Goal: Task Accomplishment & Management: Use online tool/utility

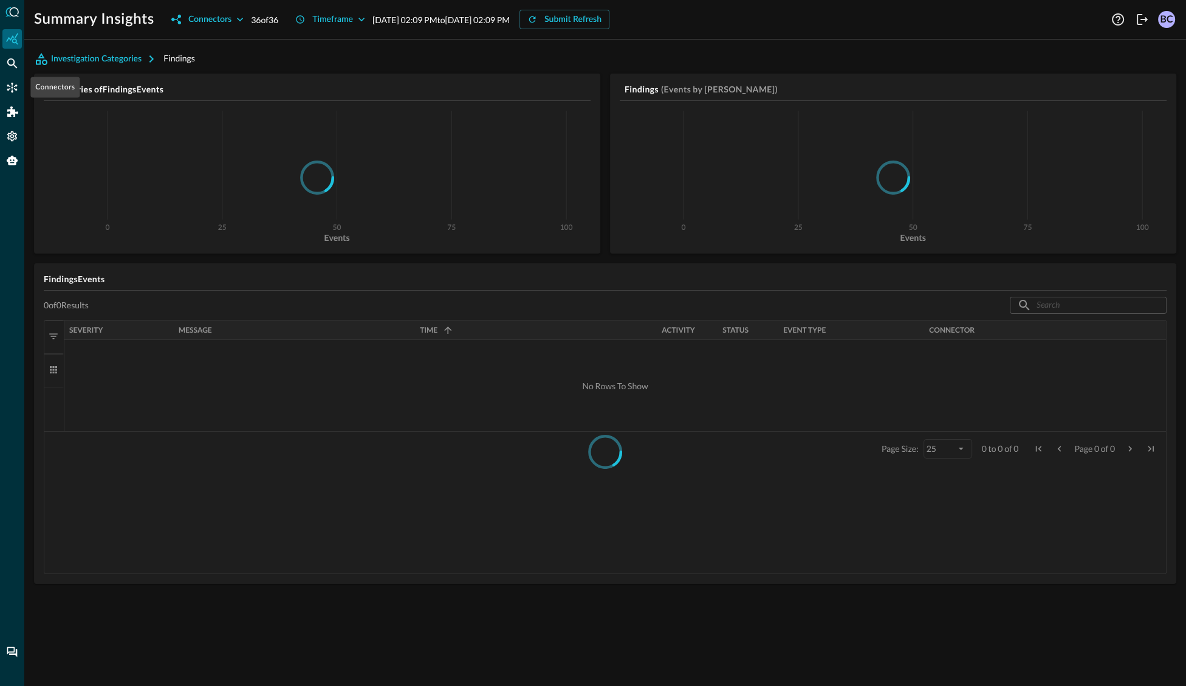
drag, startPoint x: 13, startPoint y: 88, endPoint x: 29, endPoint y: 86, distance: 15.9
click at [13, 88] on icon "Connectors" at bounding box center [12, 87] width 12 height 12
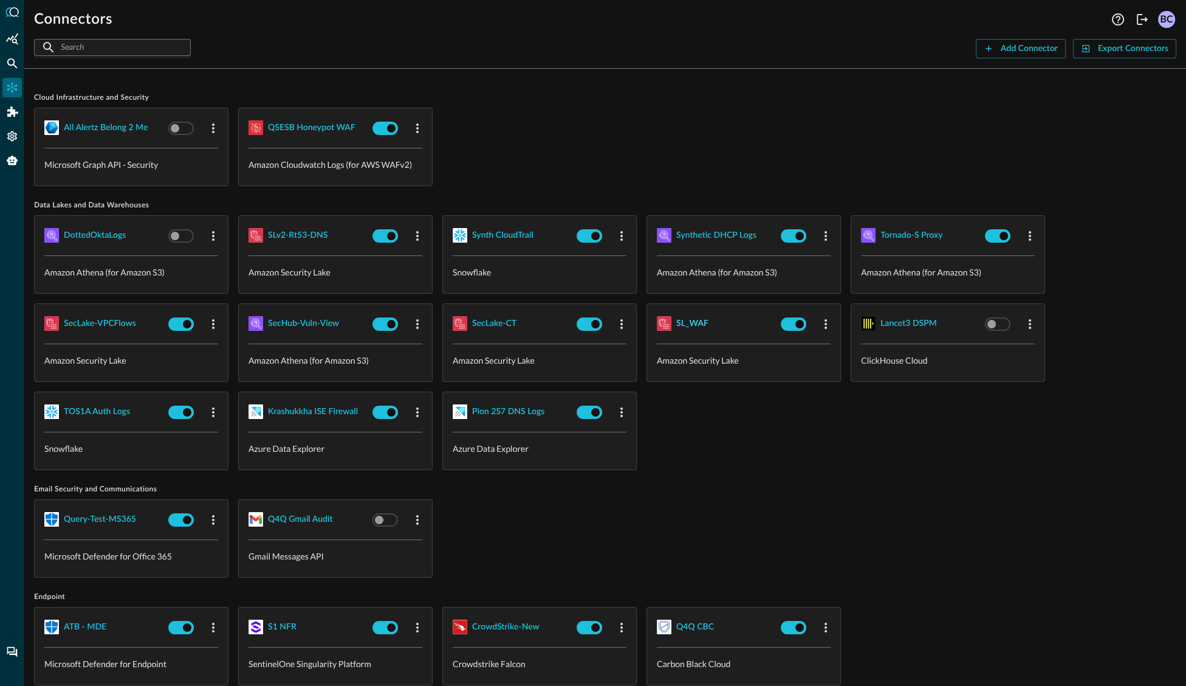
click at [691, 323] on div "SL_WAF" at bounding box center [692, 323] width 32 height 15
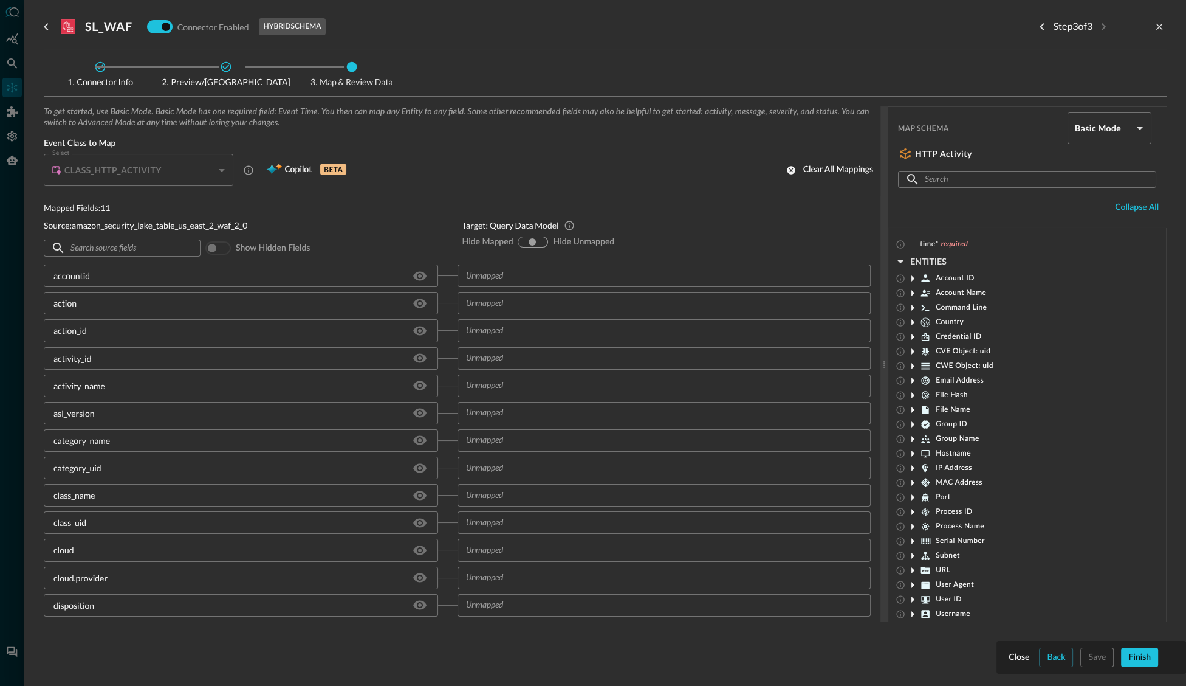
drag, startPoint x: 541, startPoint y: 241, endPoint x: 582, endPoint y: 261, distance: 46.2
click at [541, 240] on input "hide-unmapped" at bounding box center [541, 241] width 7 height 7
radio input "true"
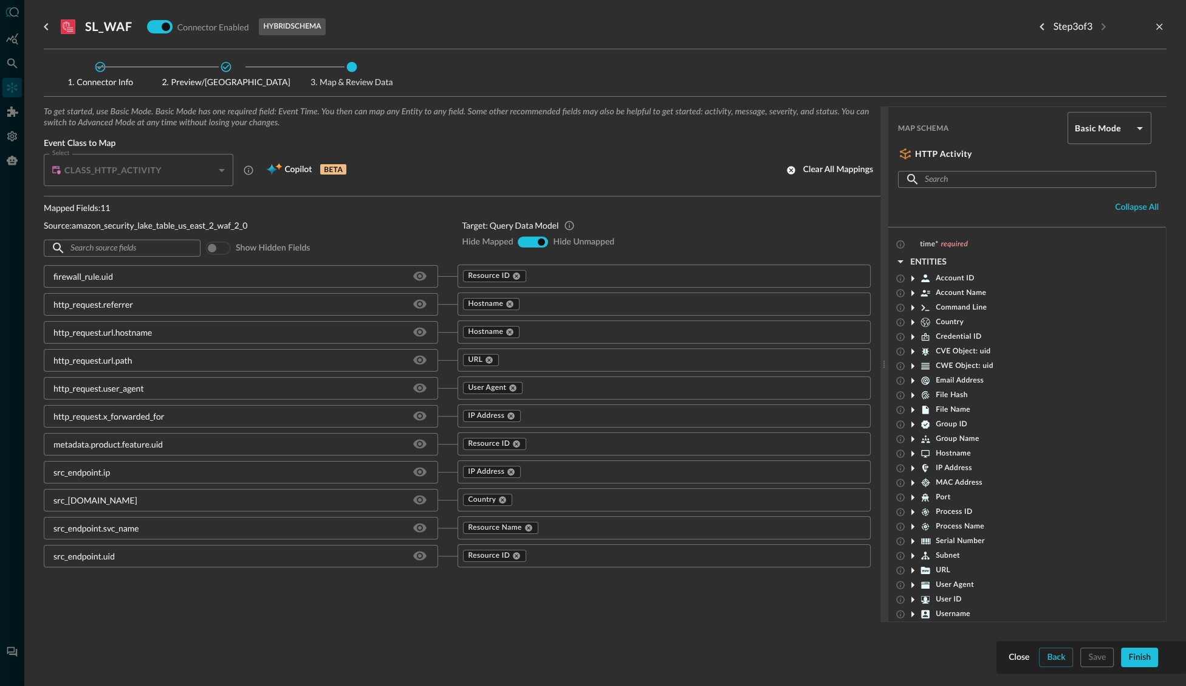
click at [13, 40] on div at bounding box center [593, 343] width 1186 height 686
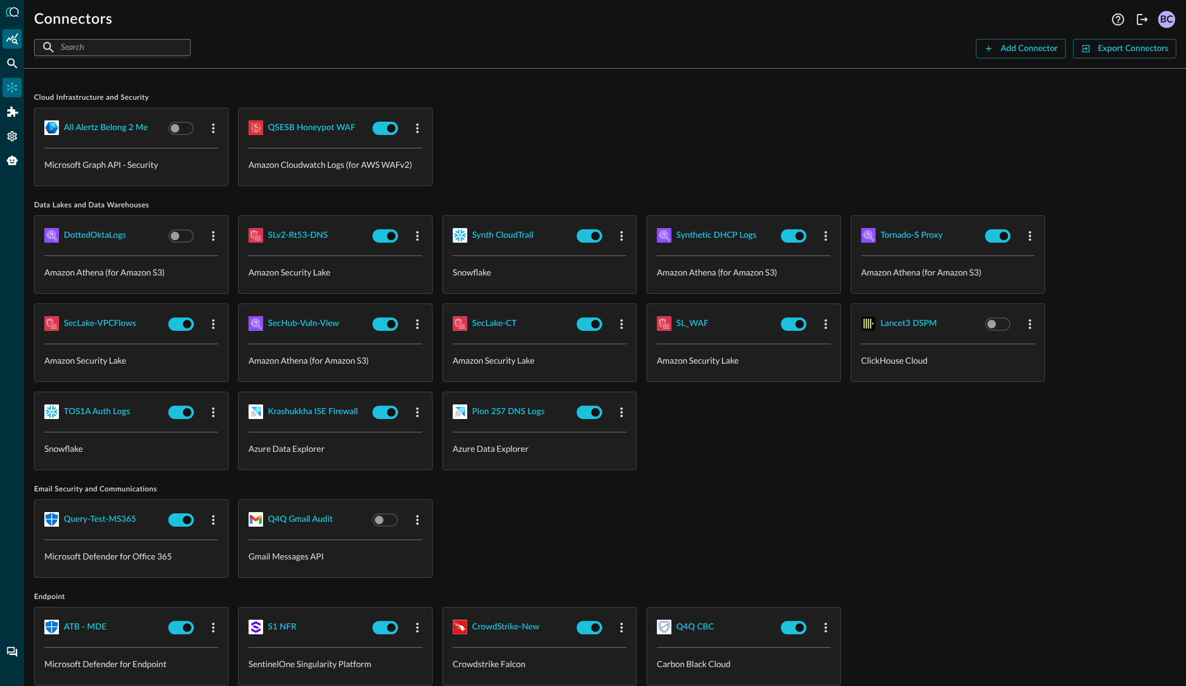
click at [13, 40] on icon "Summary Insights" at bounding box center [12, 39] width 12 height 12
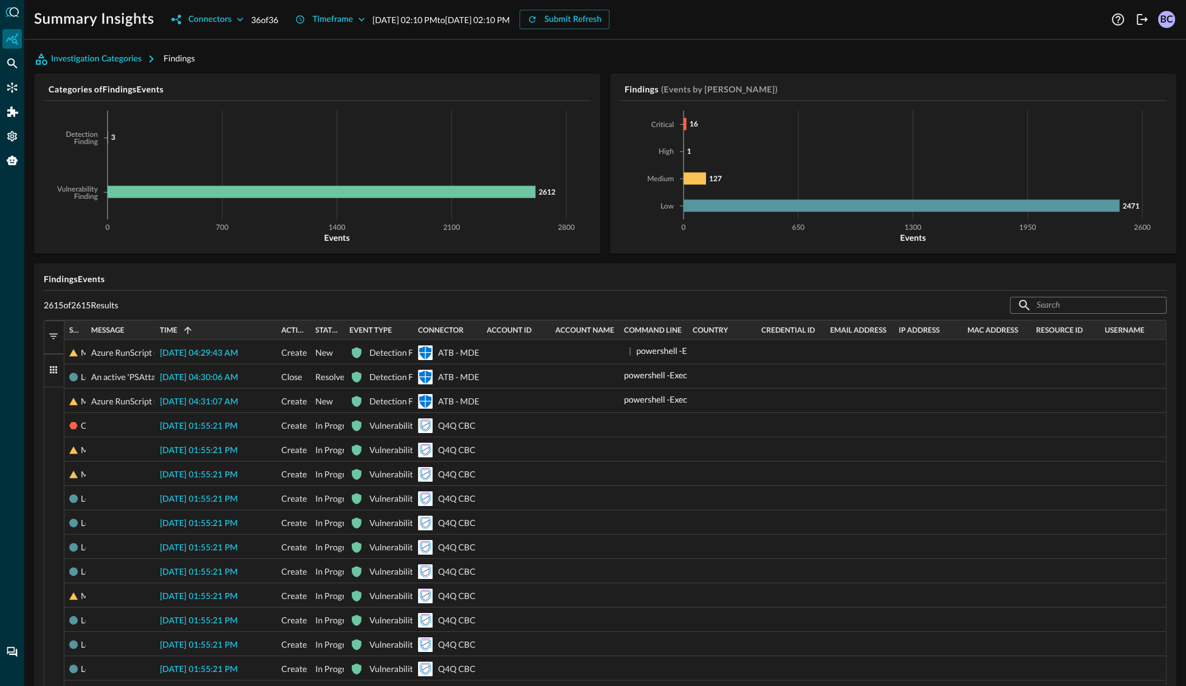
click at [54, 336] on span "button" at bounding box center [53, 336] width 11 height 11
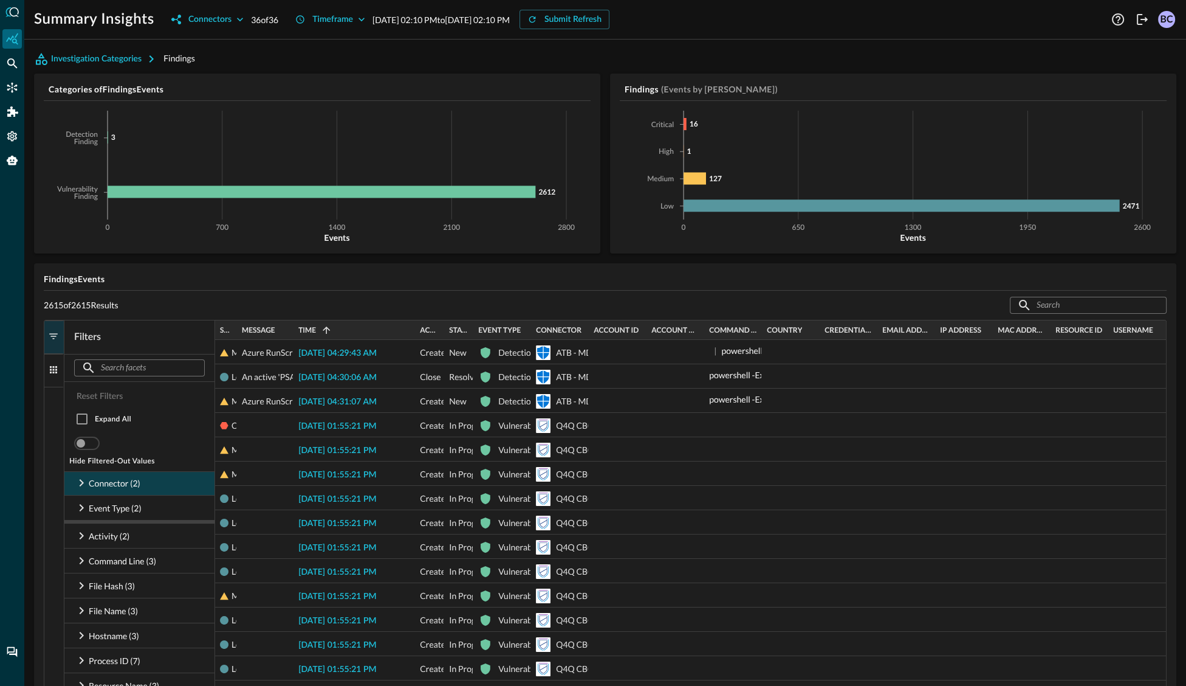
click at [81, 481] on icon at bounding box center [81, 482] width 15 height 15
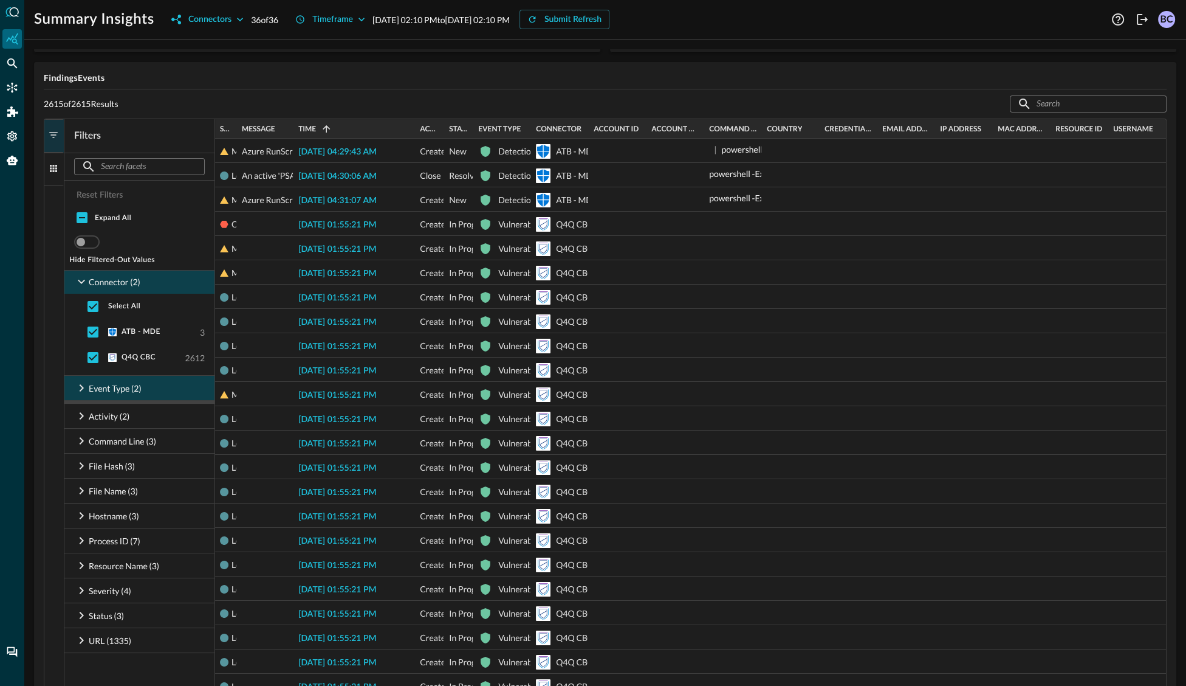
scroll to position [201, 0]
click at [240, 16] on icon "button" at bounding box center [240, 19] width 12 height 12
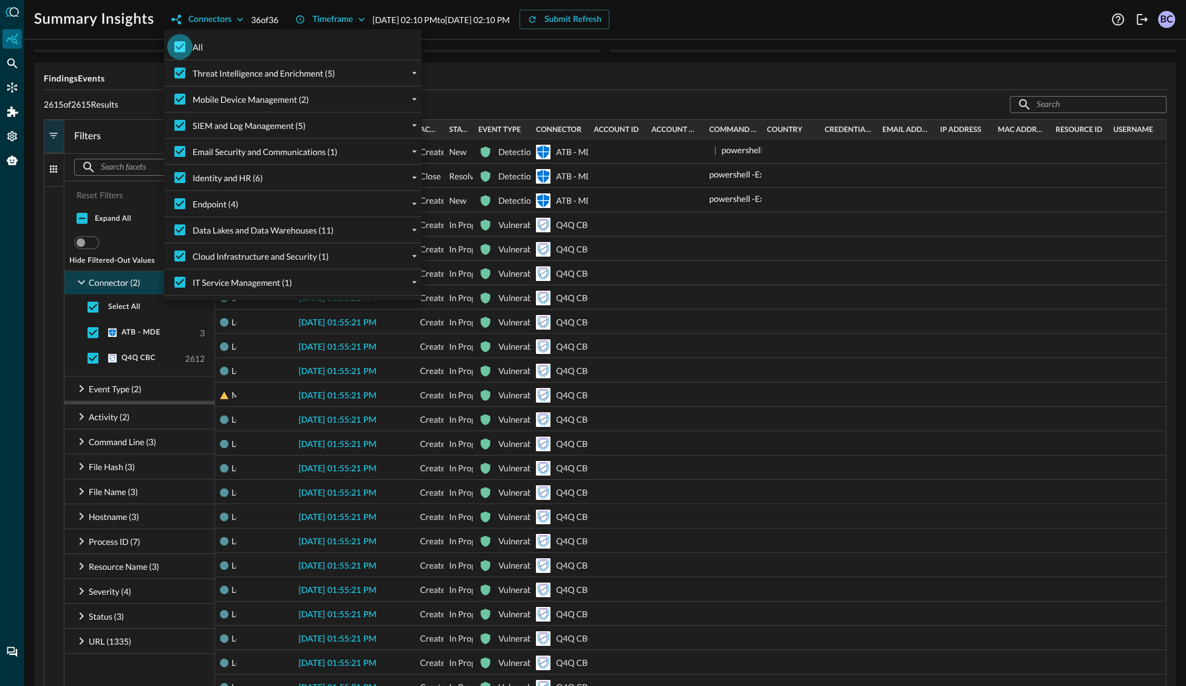
drag, startPoint x: 179, startPoint y: 49, endPoint x: 181, endPoint y: 58, distance: 9.2
click at [179, 49] on input "All" at bounding box center [180, 47] width 26 height 26
checkbox input "false"
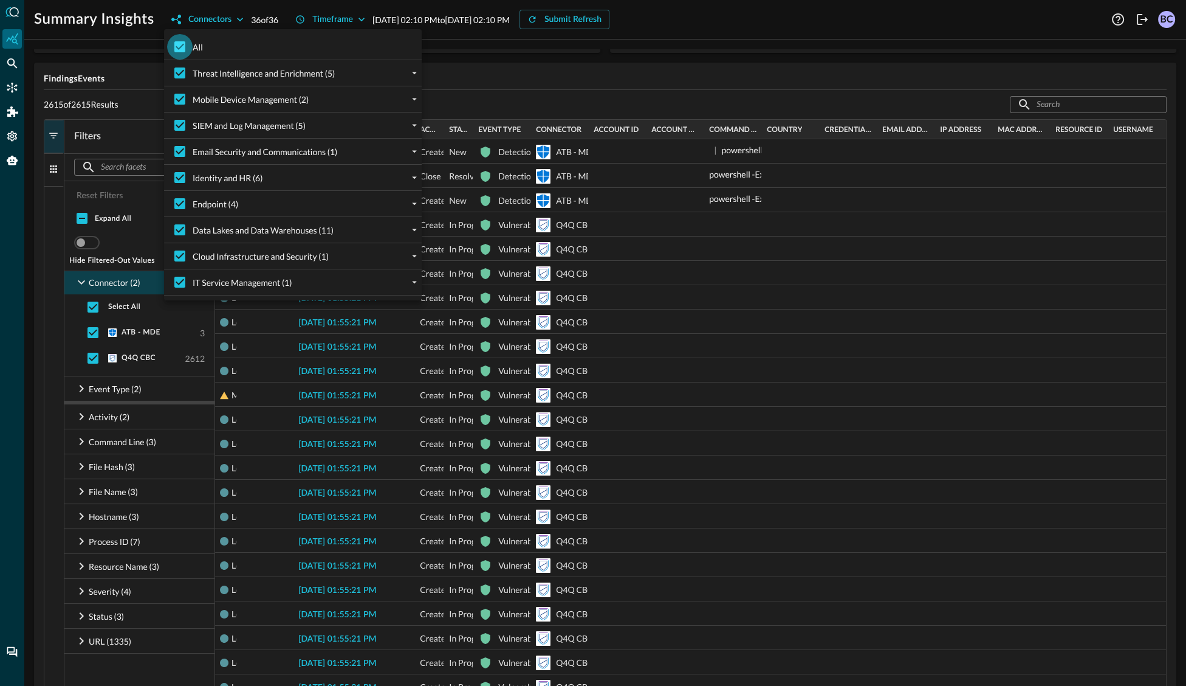
checkbox input "false"
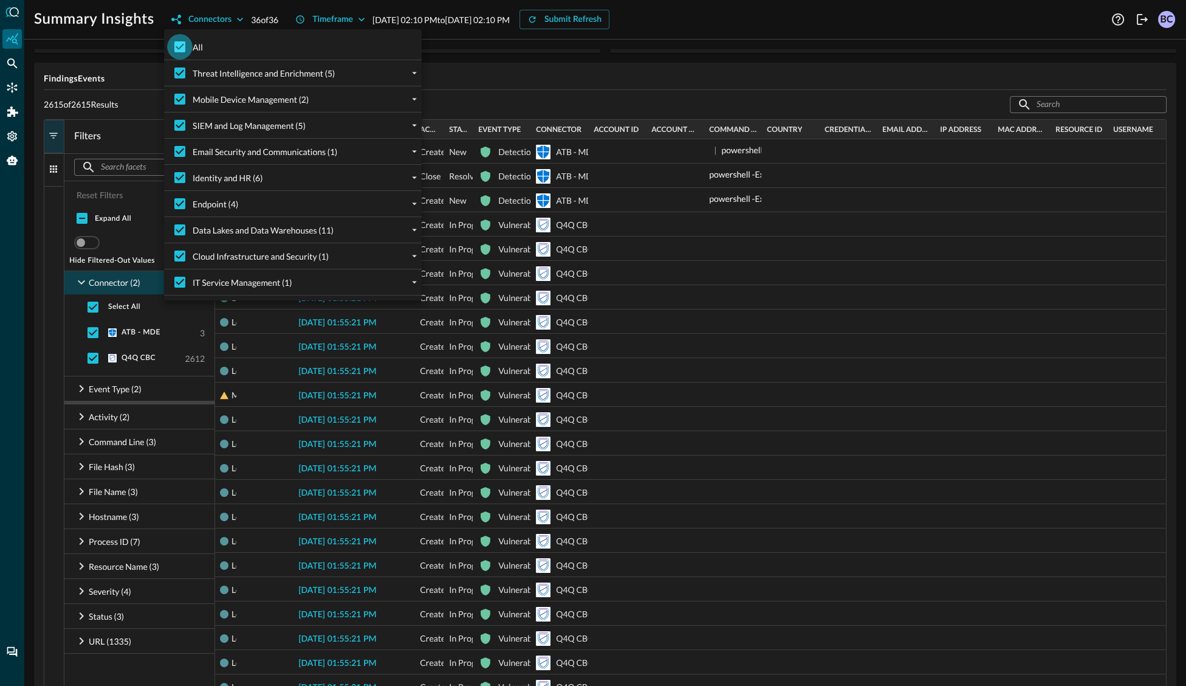
checkbox input "false"
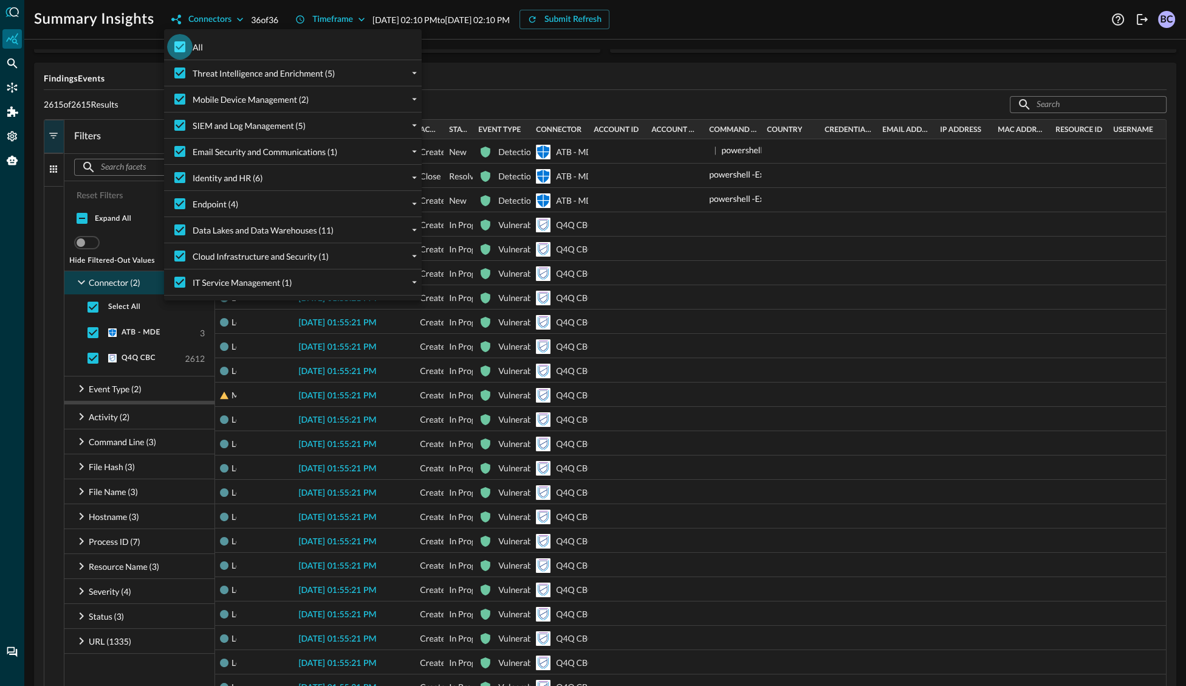
checkbox input "false"
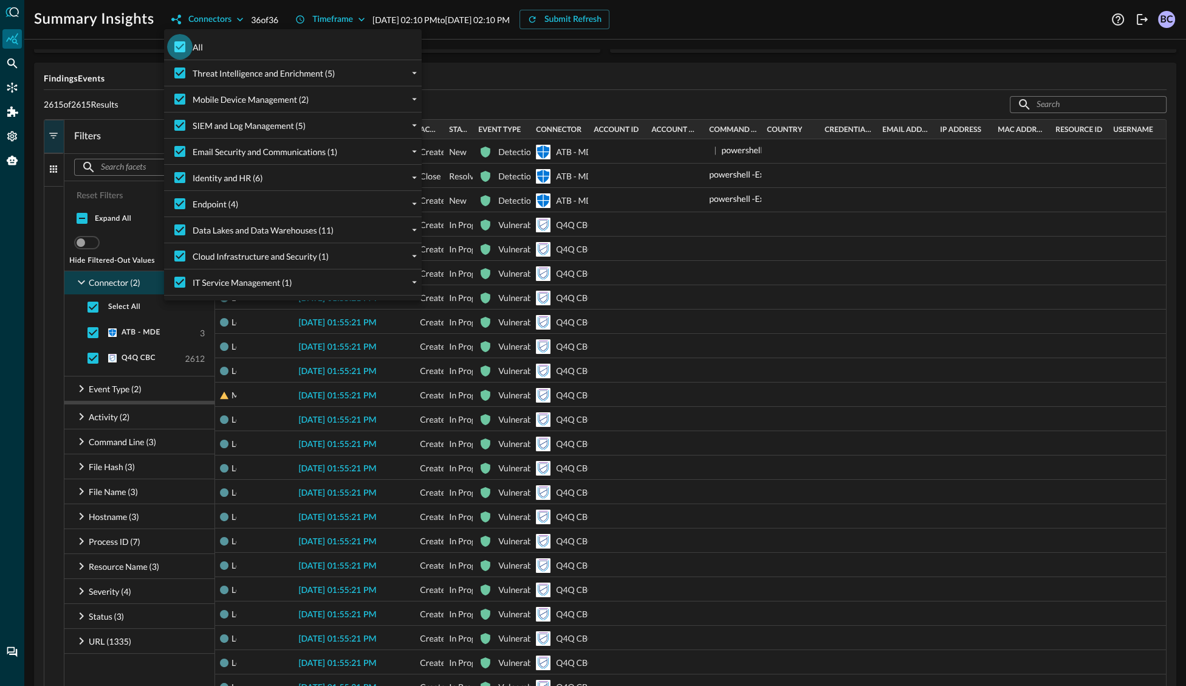
checkbox input "false"
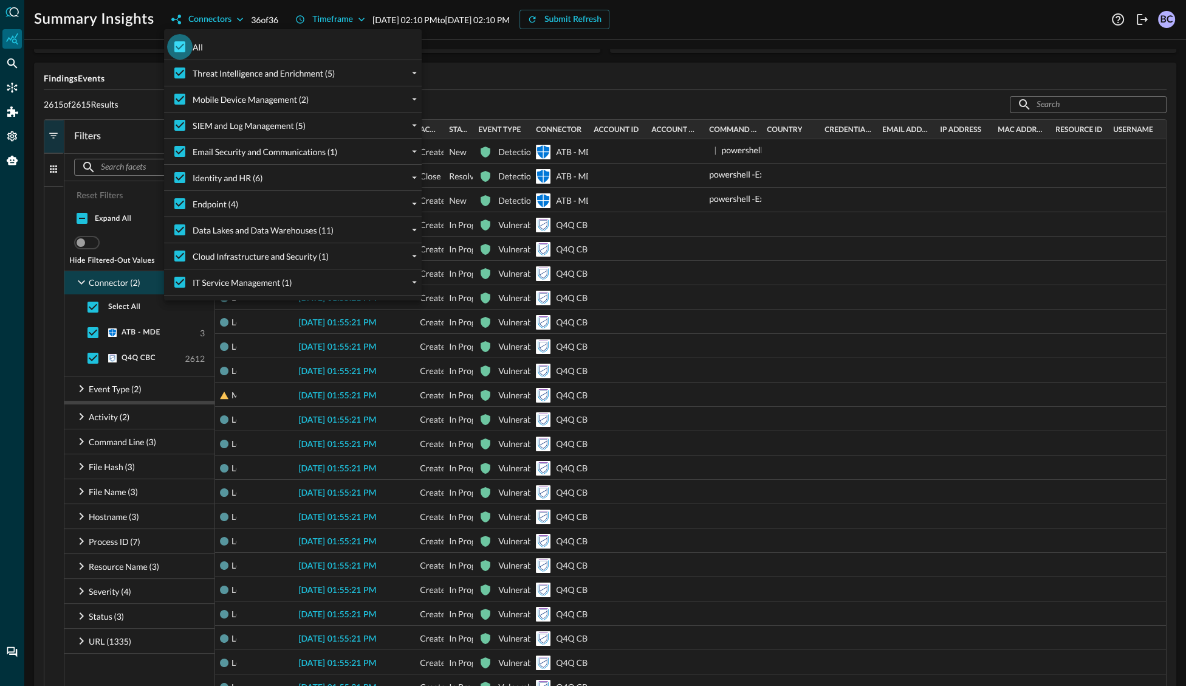
checkbox input "false"
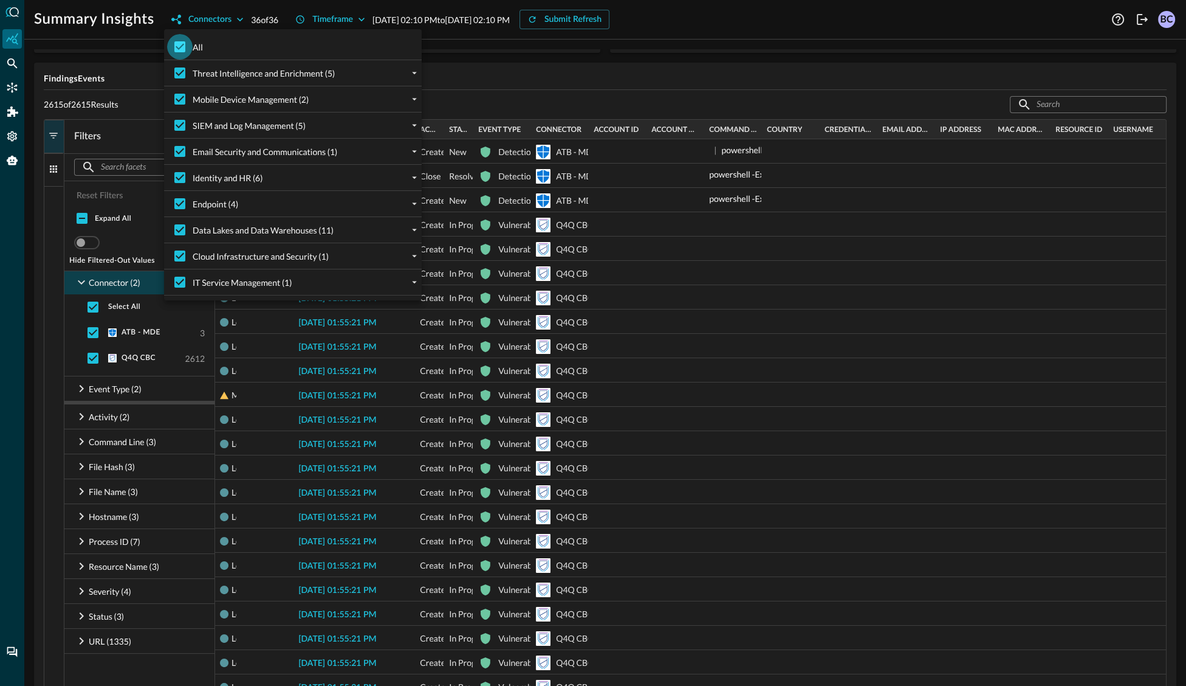
checkbox input "false"
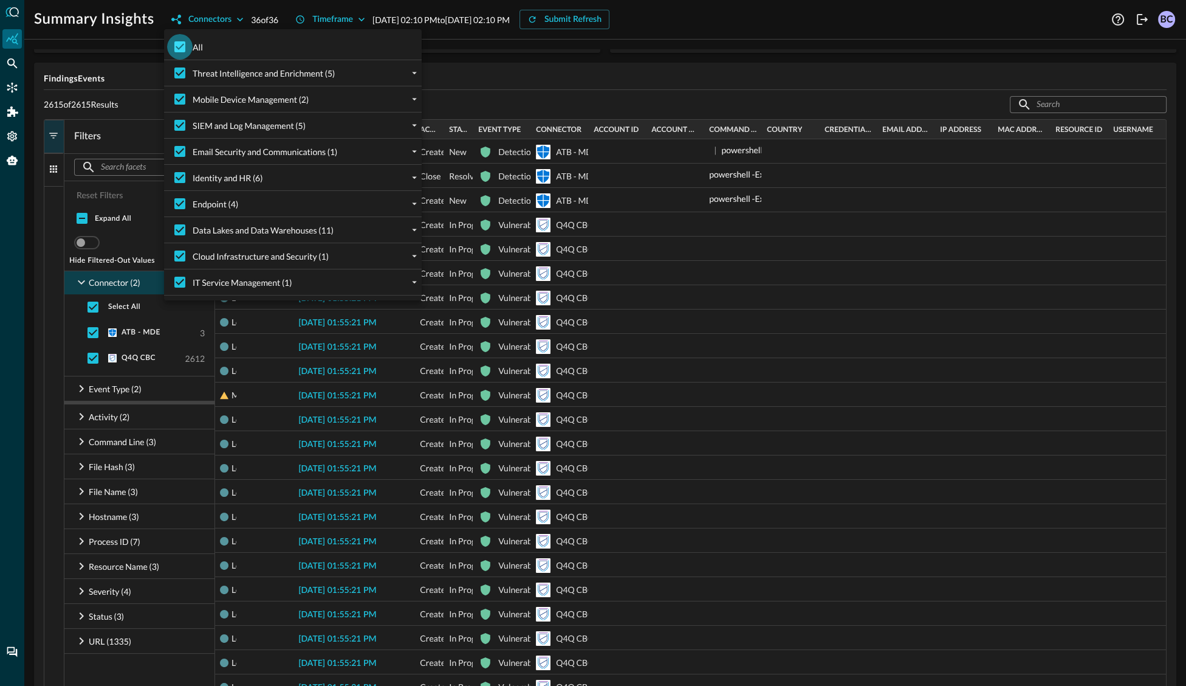
checkbox input "false"
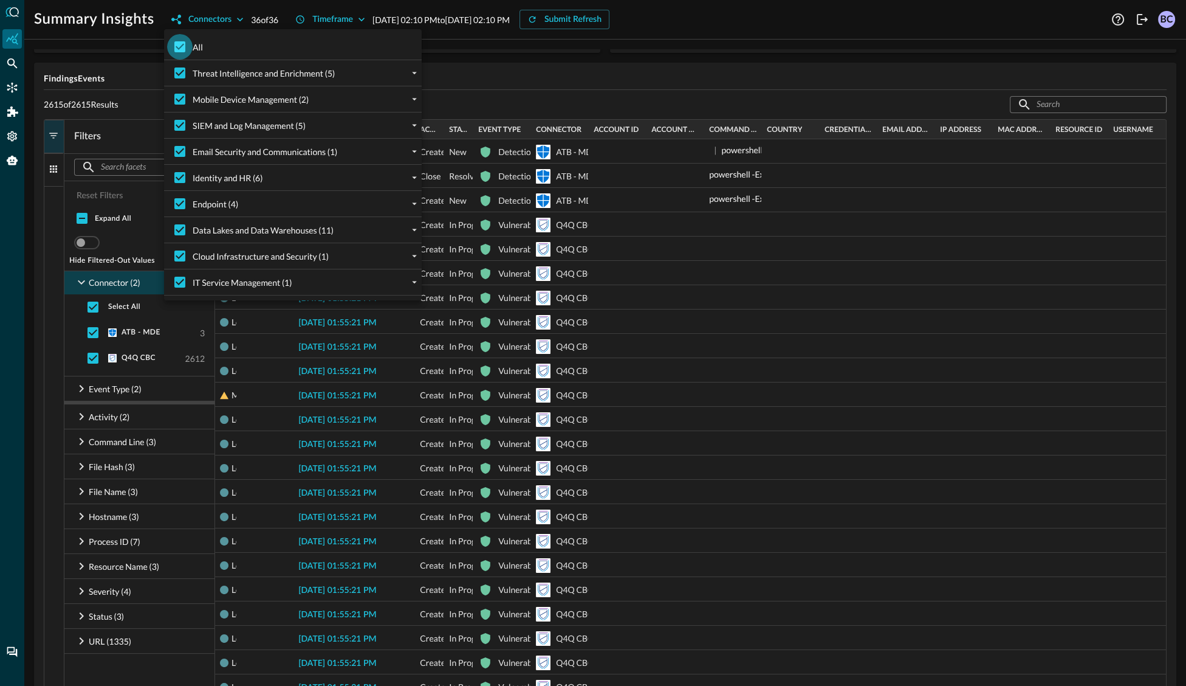
checkbox input "false"
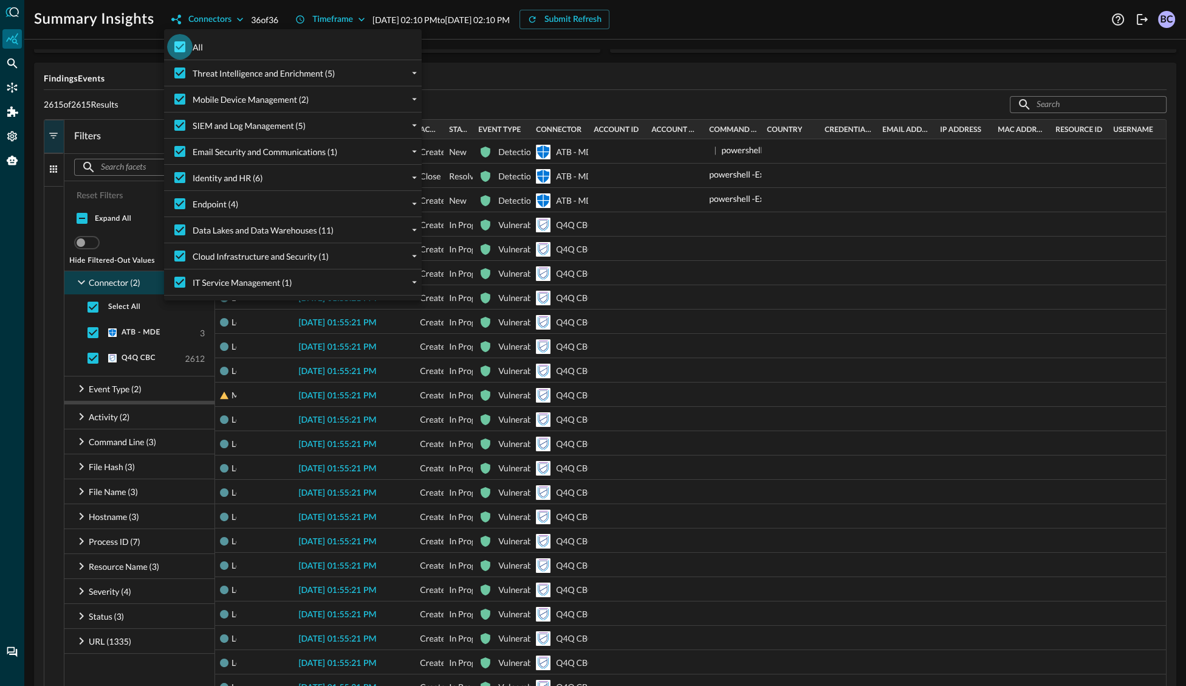
checkbox input "false"
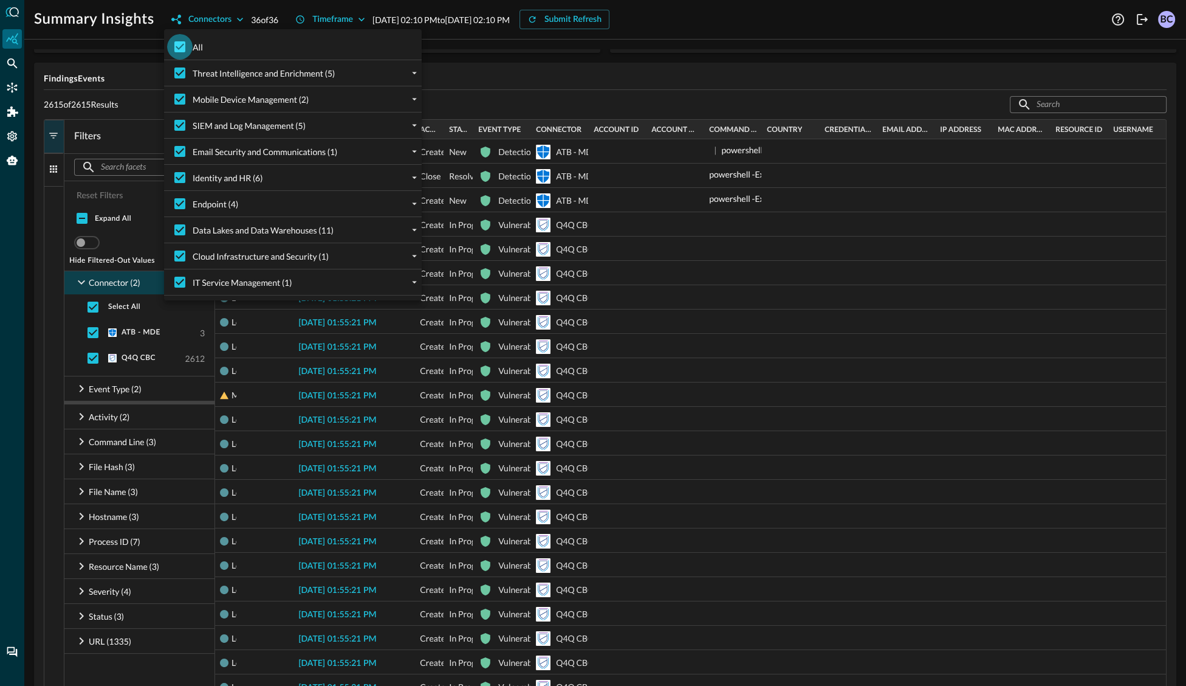
checkbox input "false"
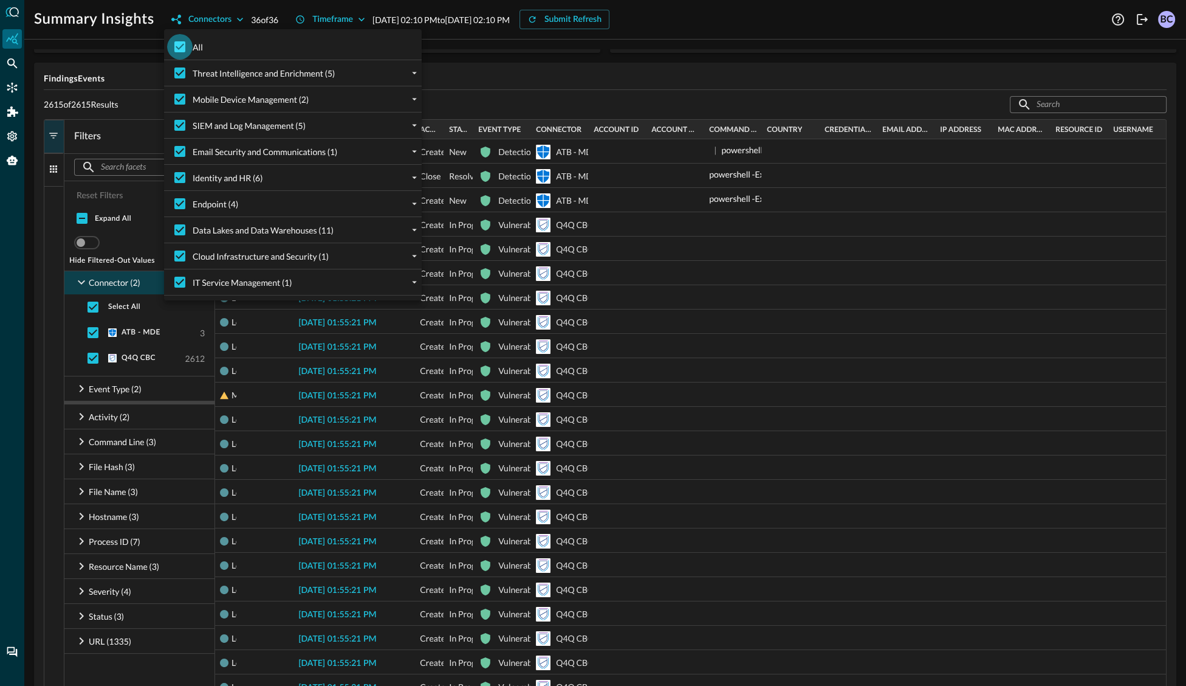
checkbox input "false"
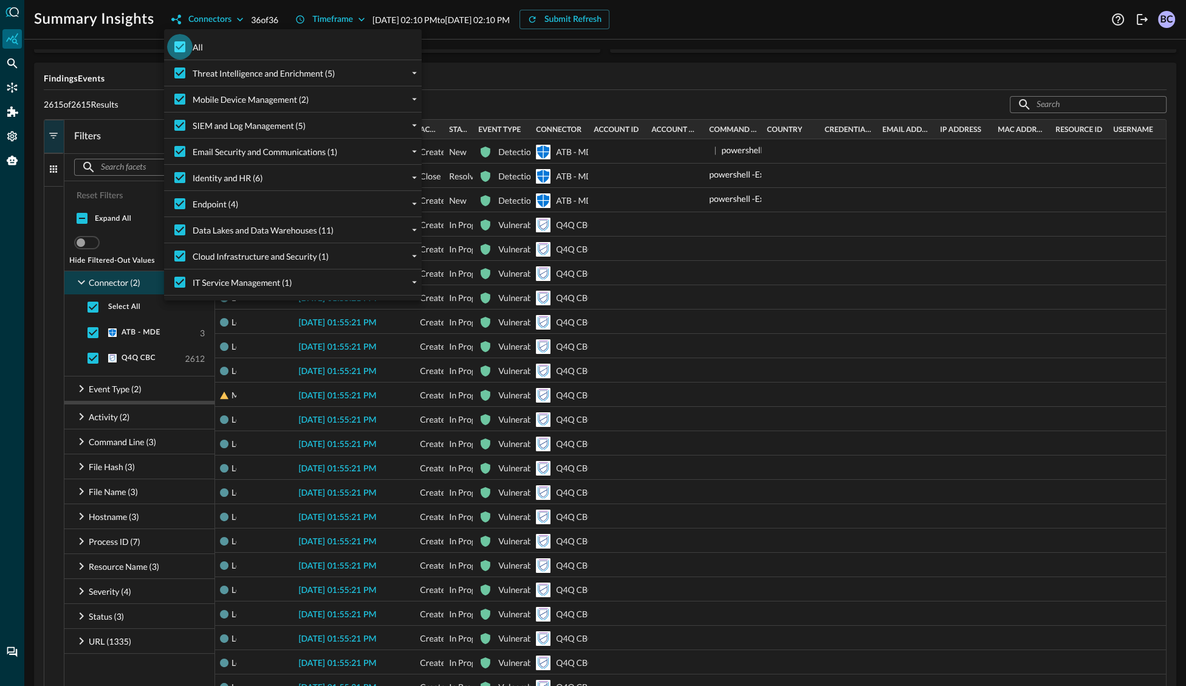
checkbox input "false"
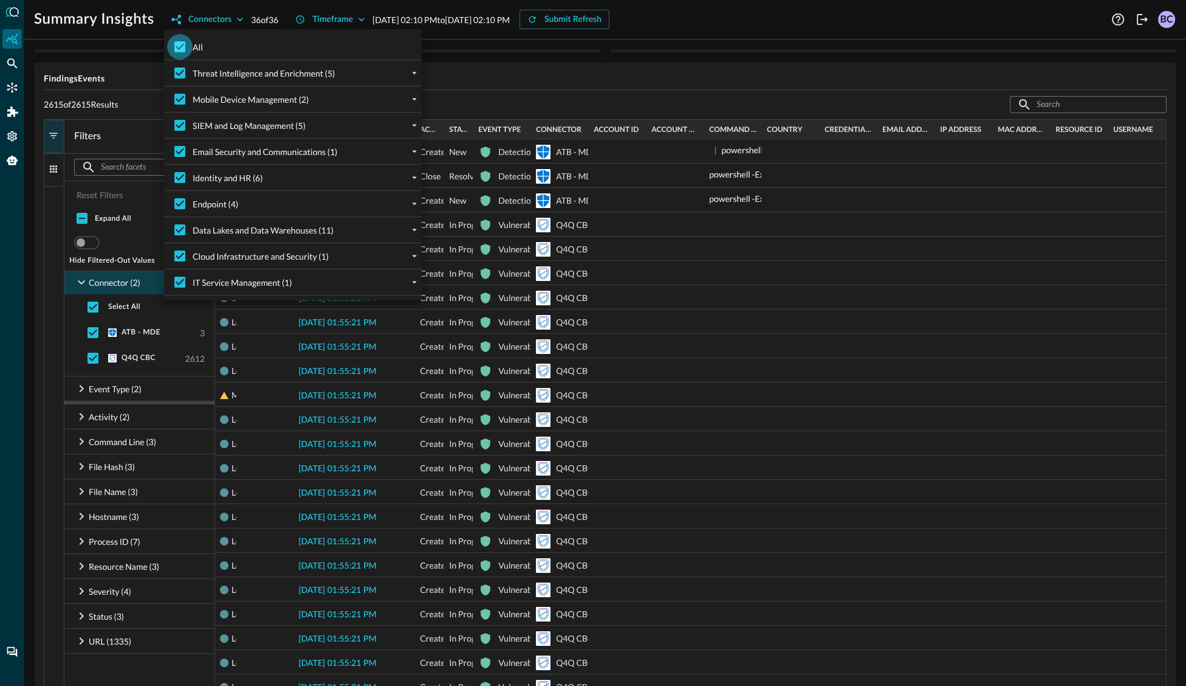
checkbox input "false"
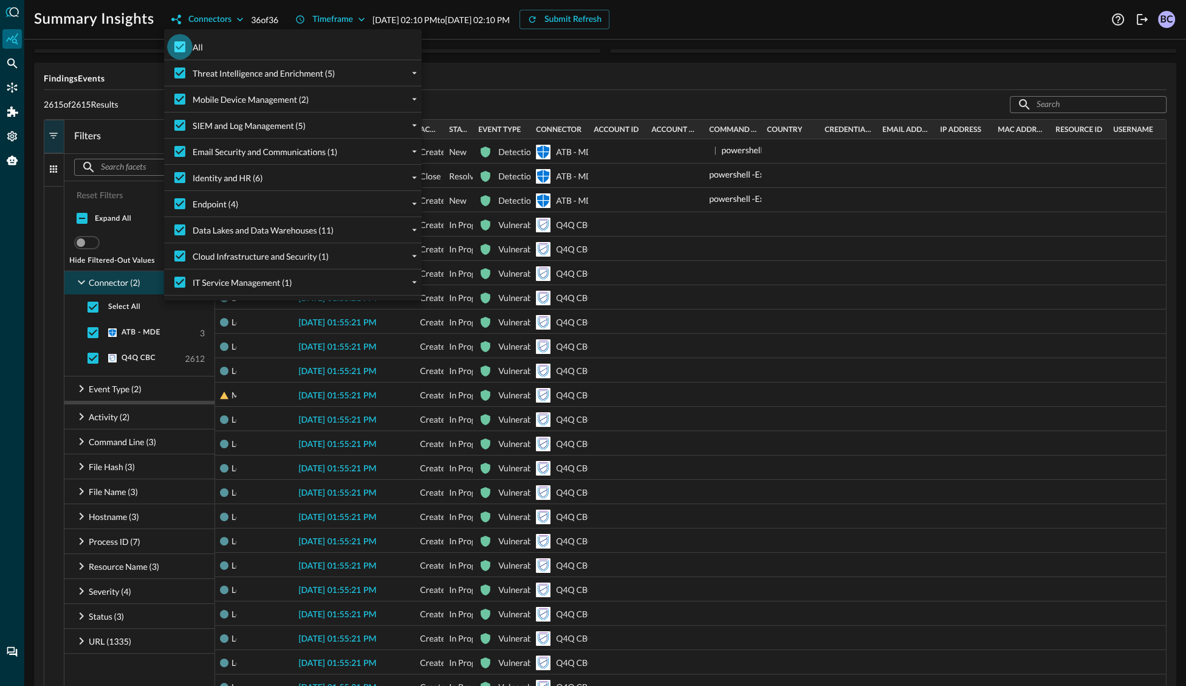
checkbox input "false"
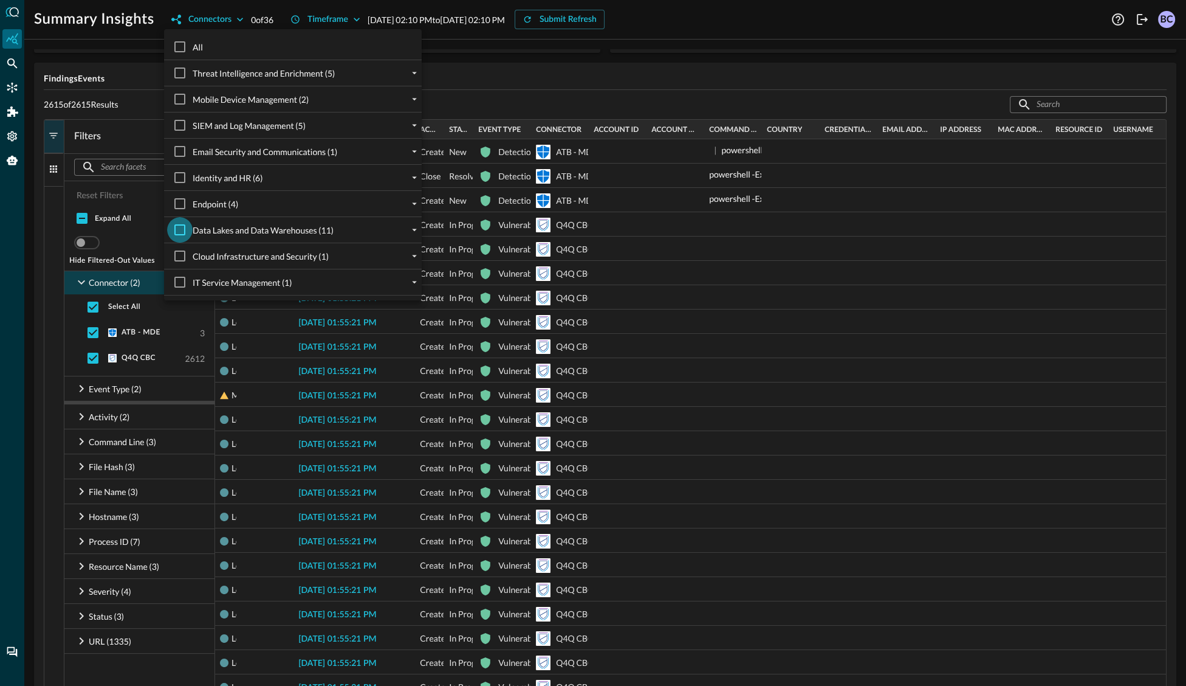
click at [185, 225] on input "Data Lakes and Data Warehouses (11)" at bounding box center [180, 230] width 26 height 26
checkbox input "true"
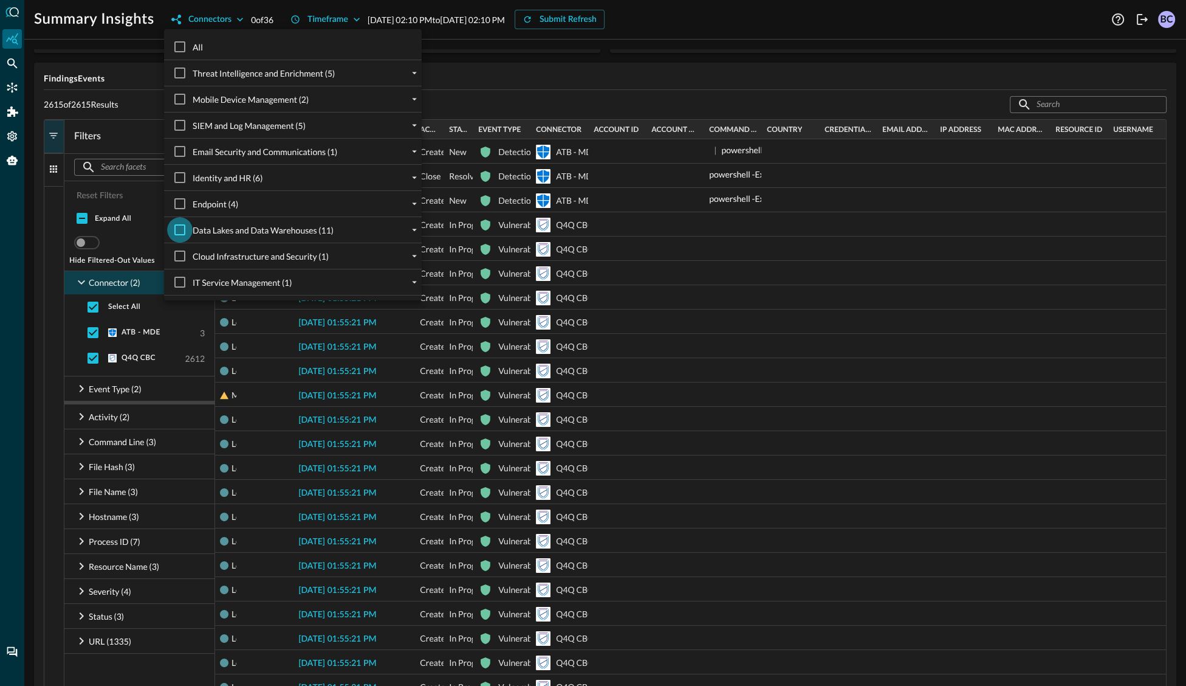
checkbox input "true"
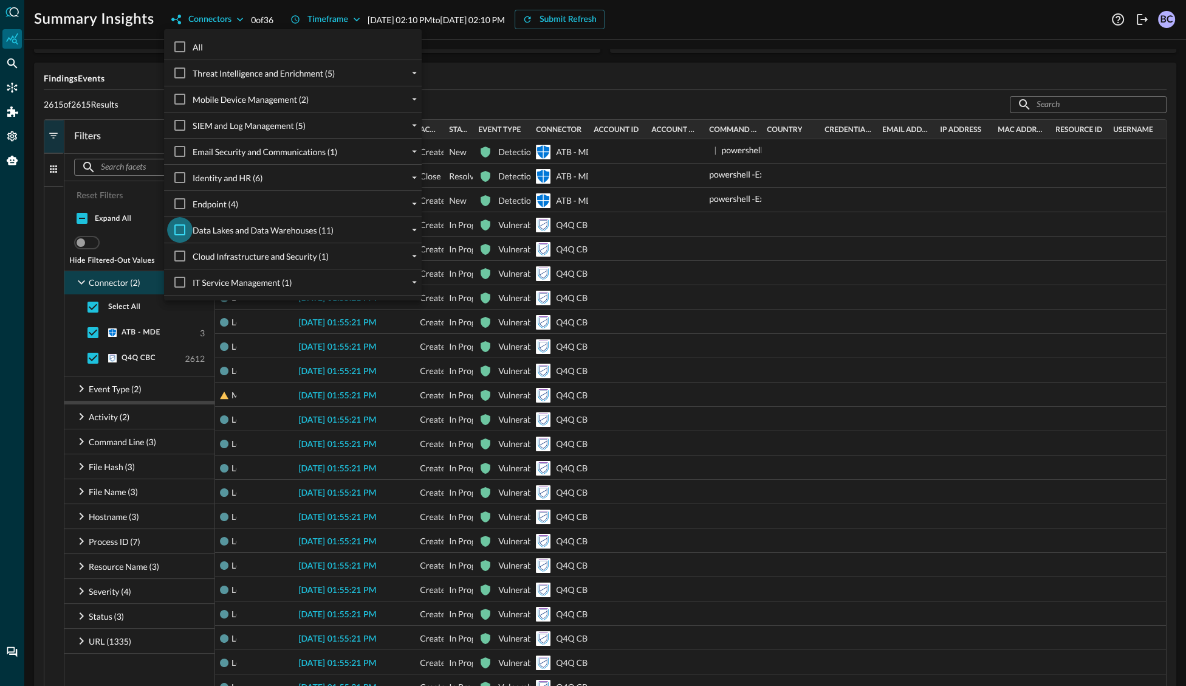
checkbox input "true"
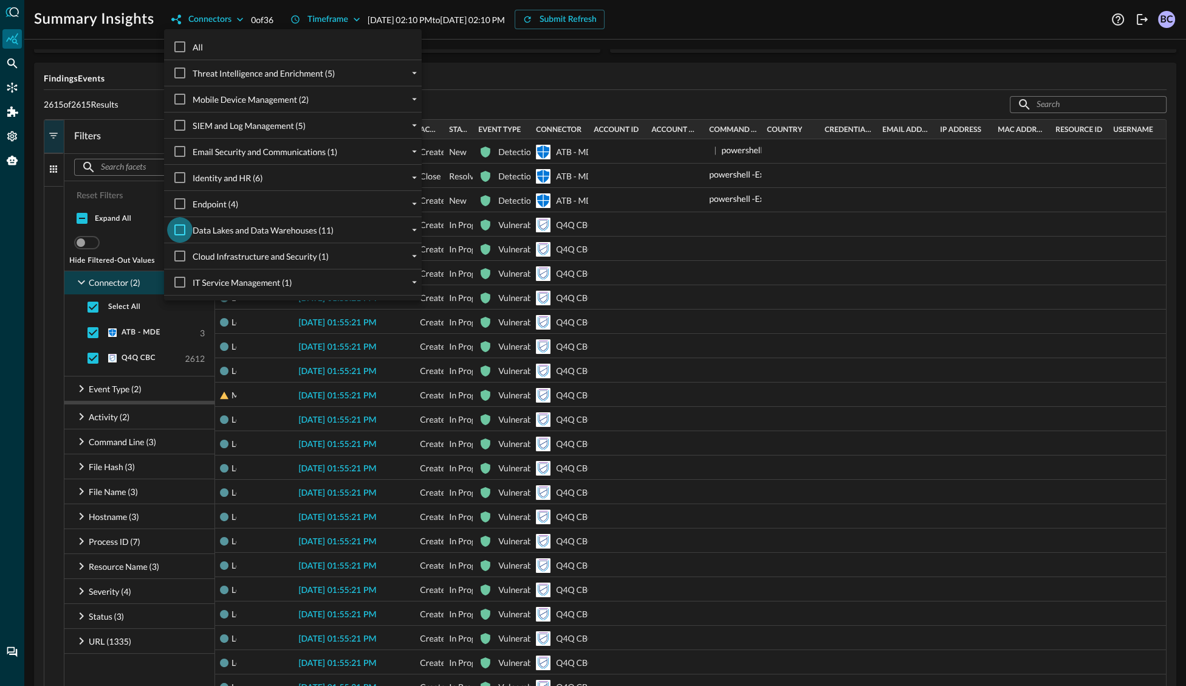
checkbox input "true"
click at [643, 18] on div at bounding box center [593, 343] width 1186 height 686
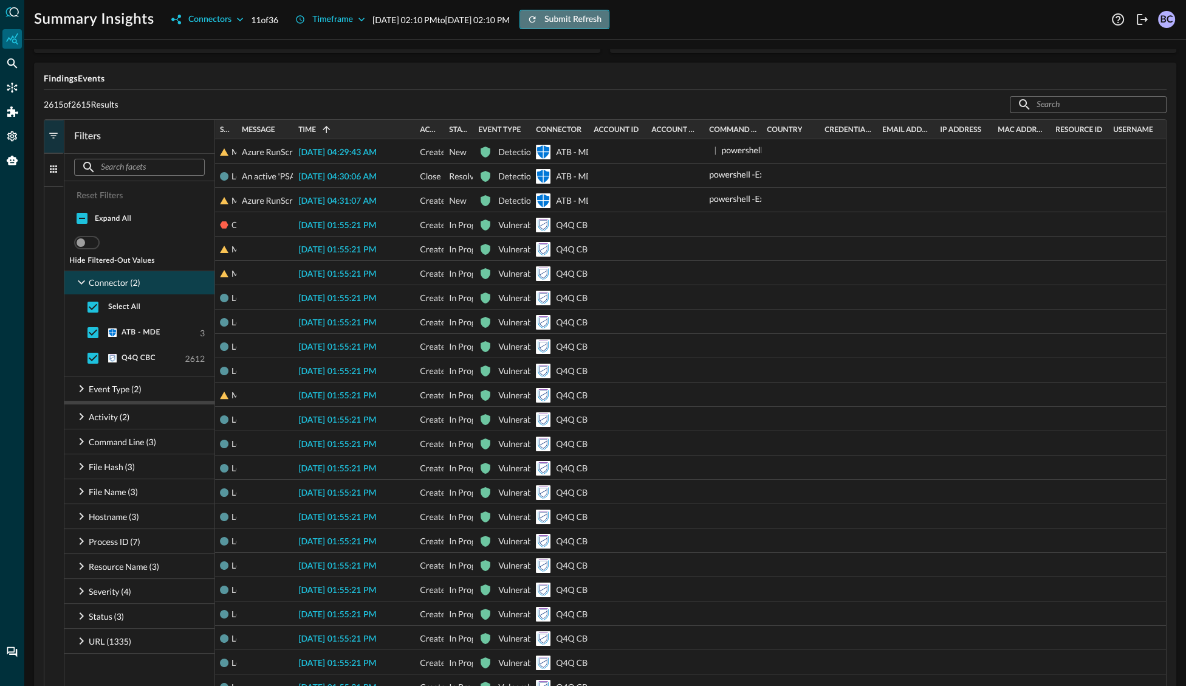
click at [602, 19] on div "Submit Refresh" at bounding box center [573, 19] width 57 height 15
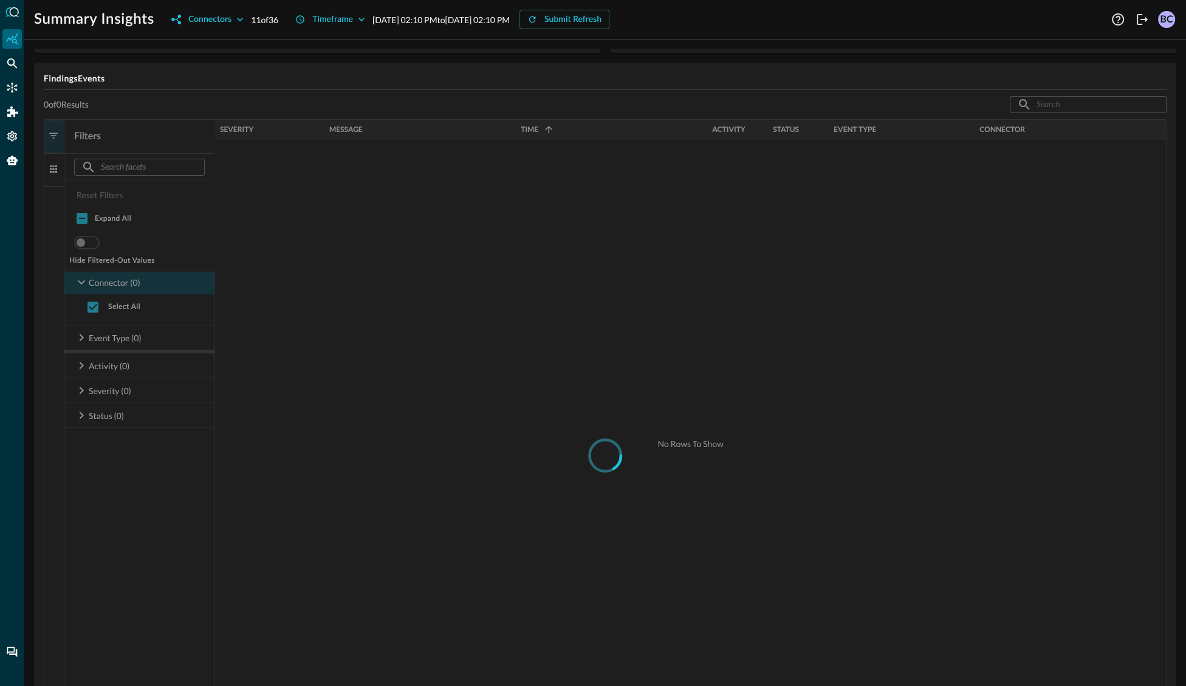
scroll to position [193, 0]
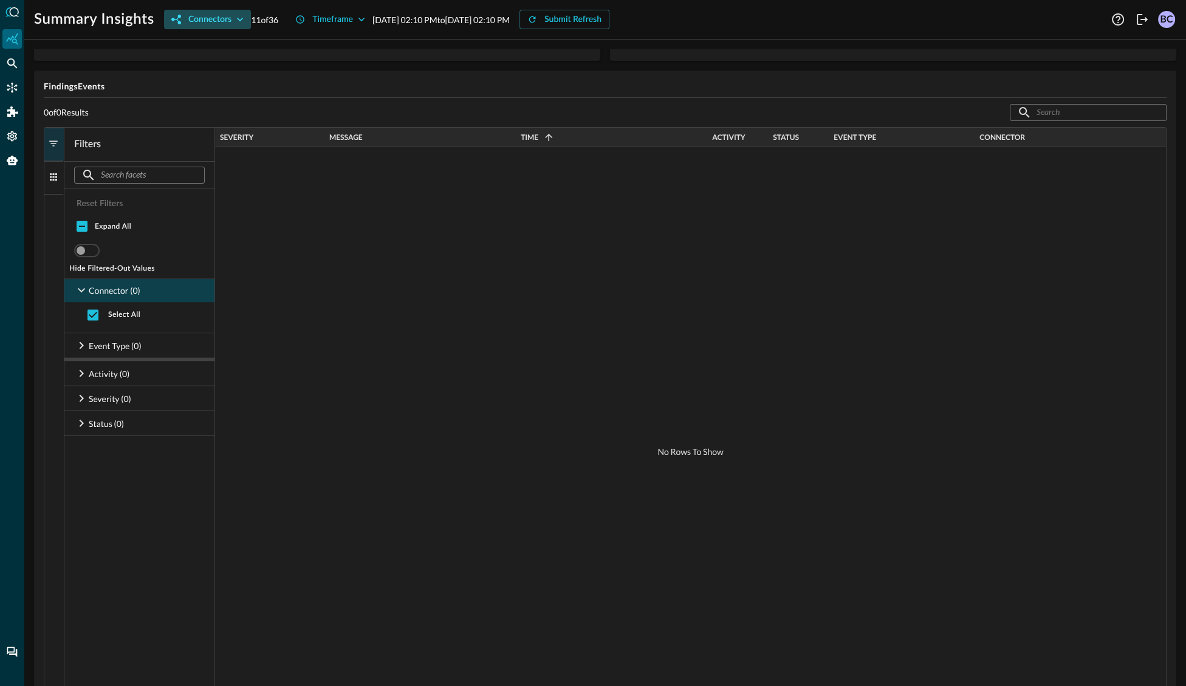
click at [216, 16] on div "Connectors" at bounding box center [209, 19] width 43 height 15
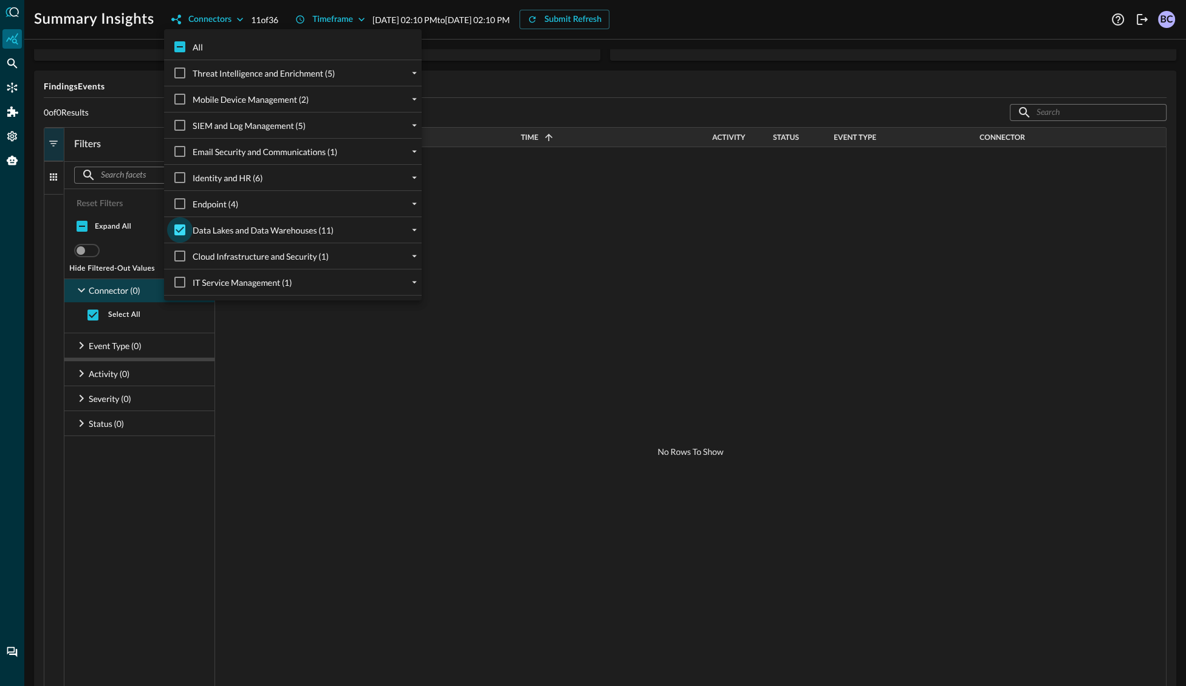
click at [181, 231] on input "Data Lakes and Data Warehouses (11)" at bounding box center [180, 230] width 26 height 26
checkbox input "false"
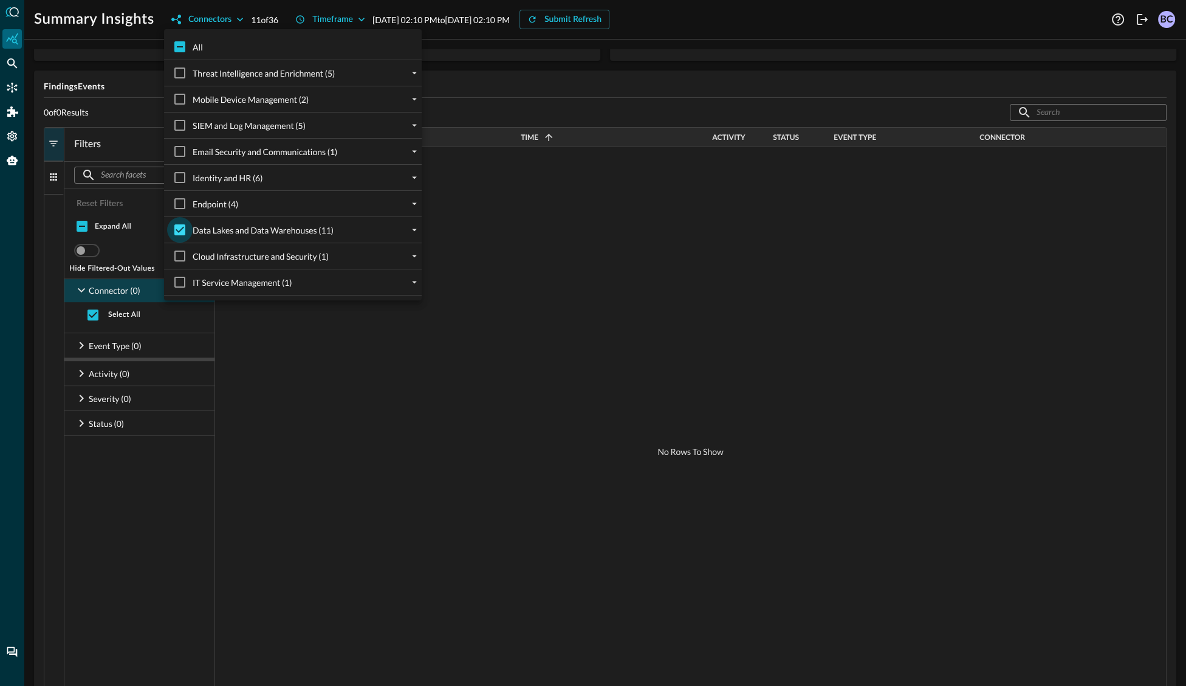
checkbox input "false"
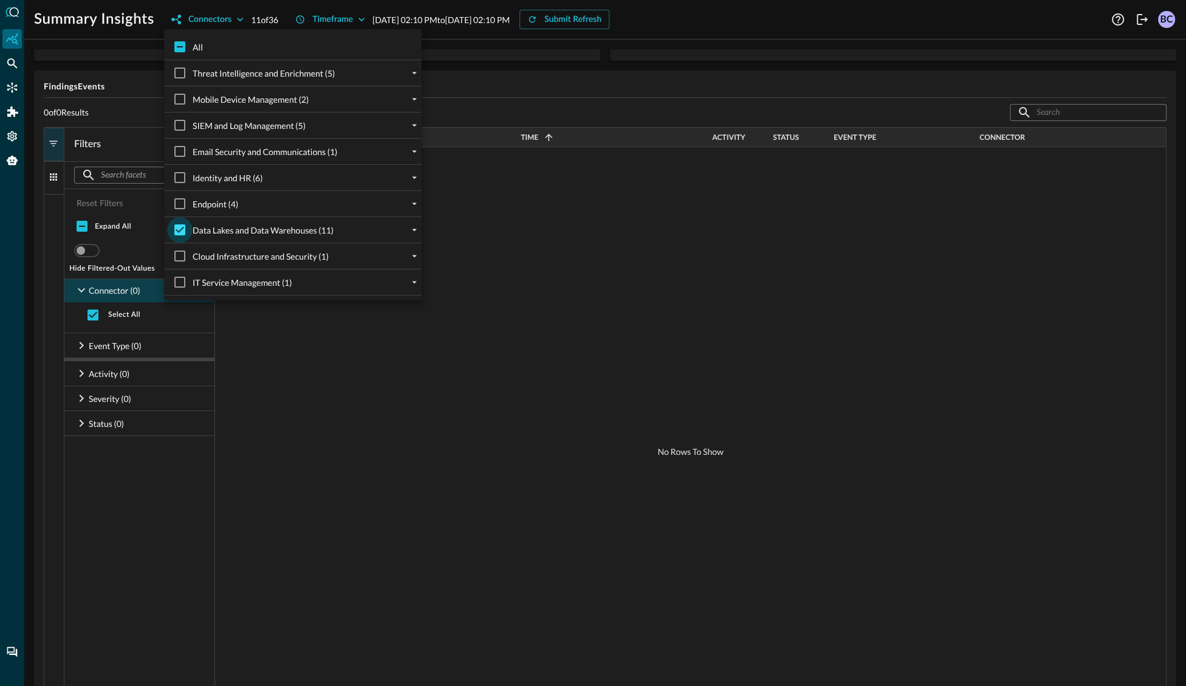
checkbox input "false"
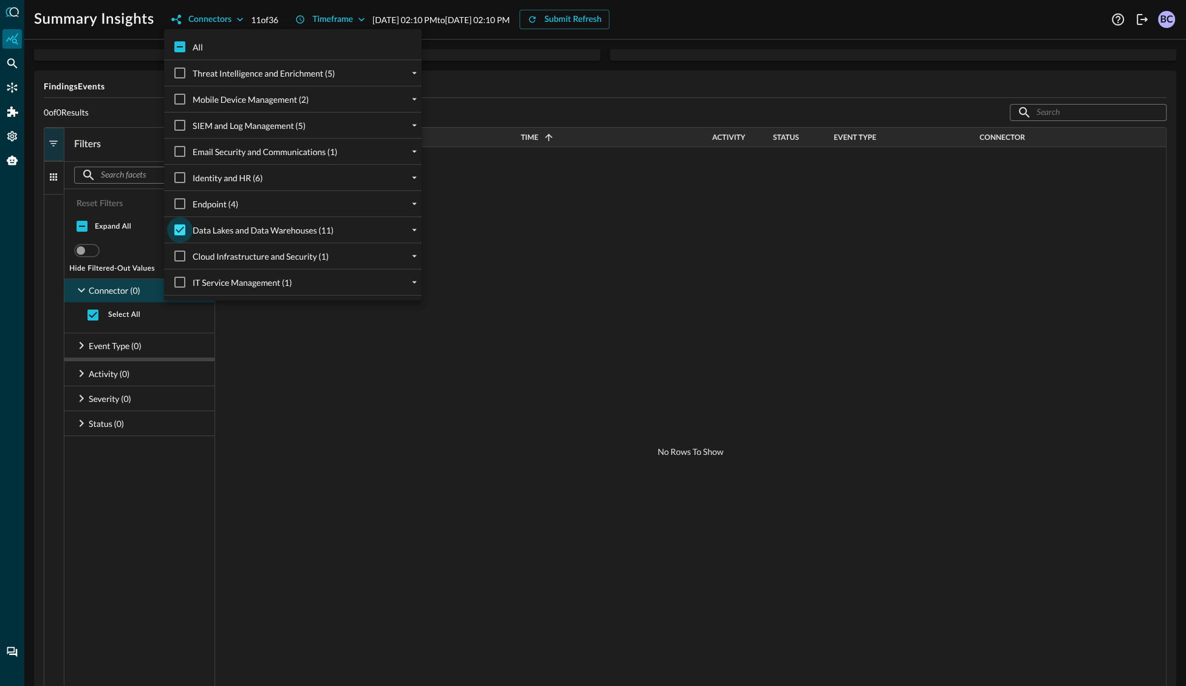
checkbox input "false"
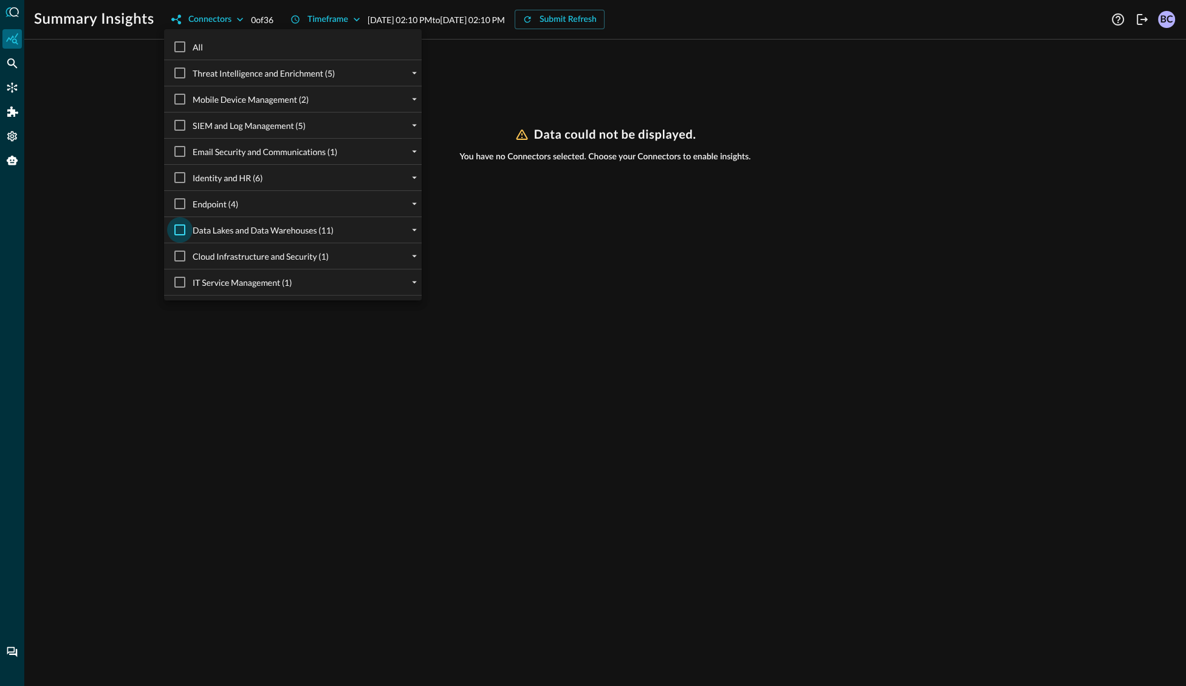
scroll to position [0, 0]
click at [194, 19] on div at bounding box center [593, 343] width 1186 height 686
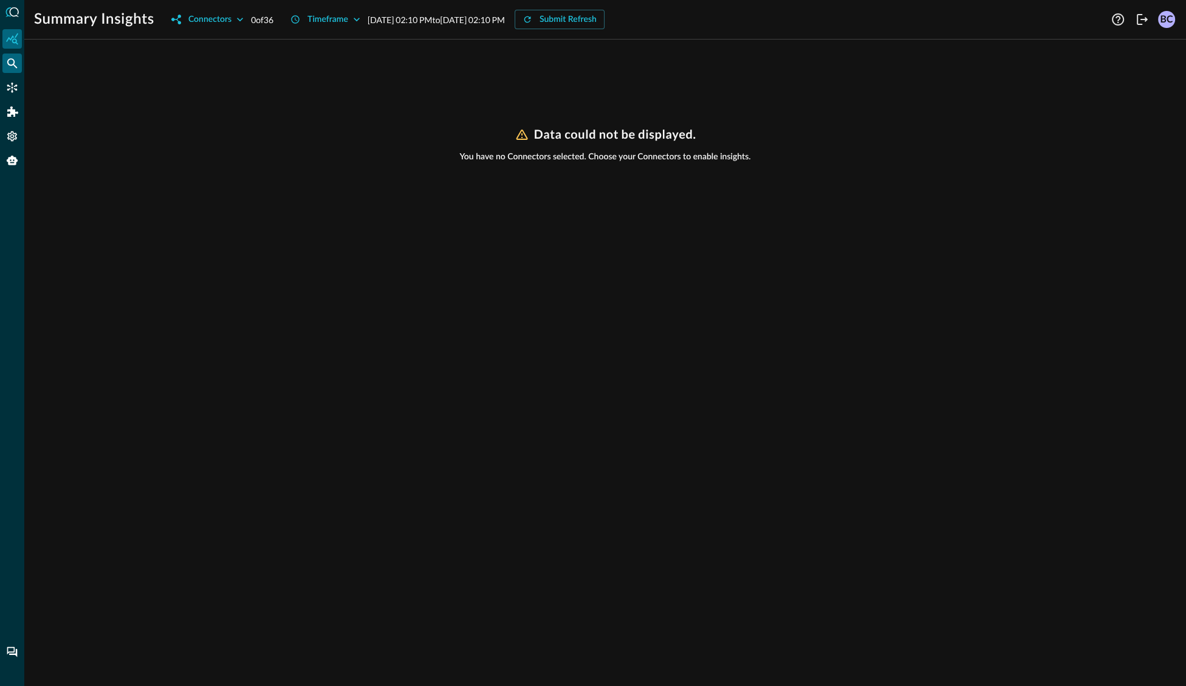
click at [18, 61] on icon "Federated Search" at bounding box center [12, 63] width 12 height 12
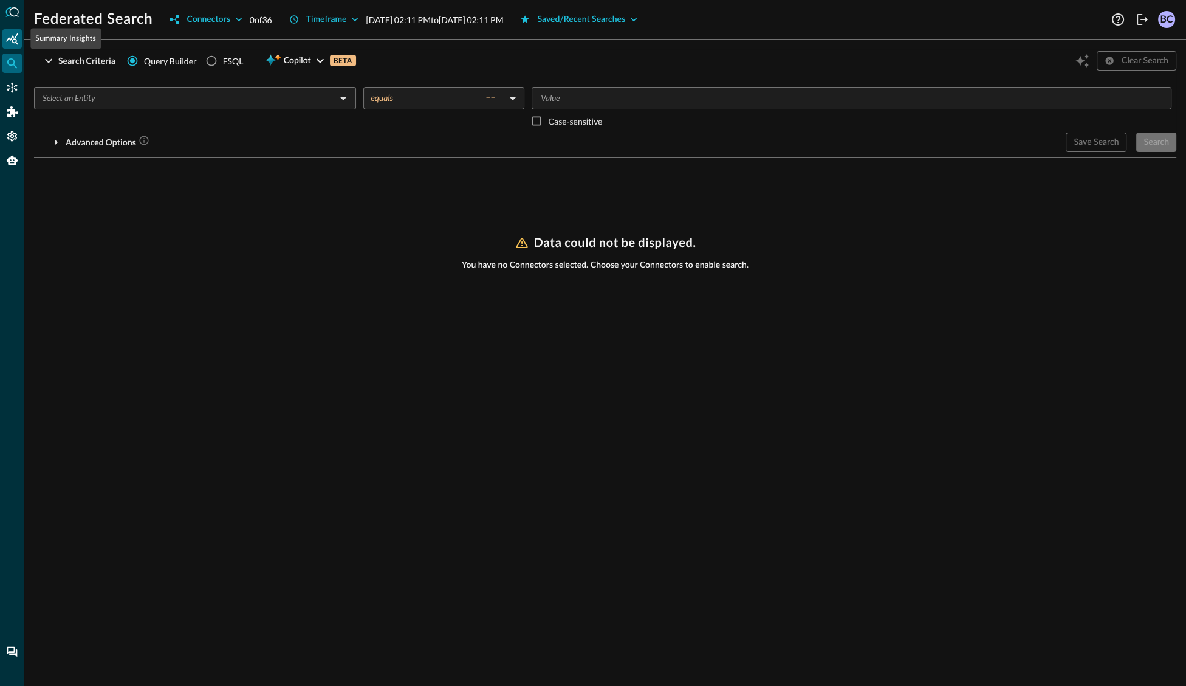
click at [13, 36] on icon "Summary Insights" at bounding box center [12, 39] width 12 height 12
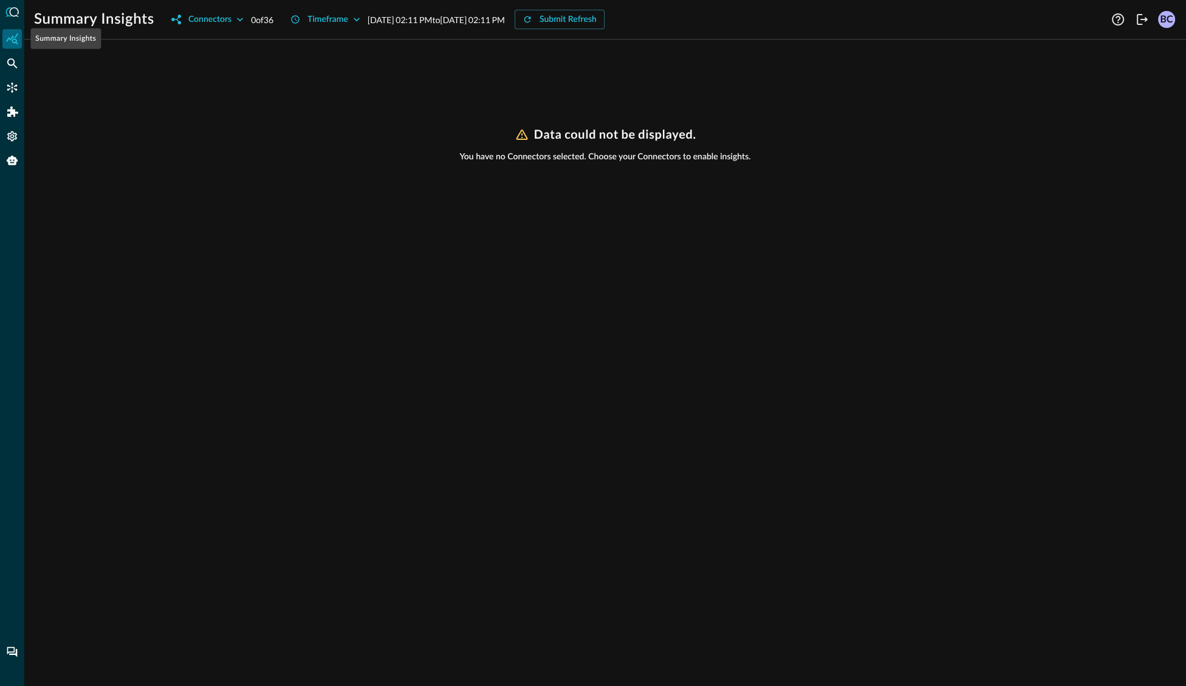
click at [15, 37] on icon "Summary Insights" at bounding box center [12, 39] width 12 height 12
click at [10, 63] on icon "Federated Search" at bounding box center [12, 63] width 12 height 12
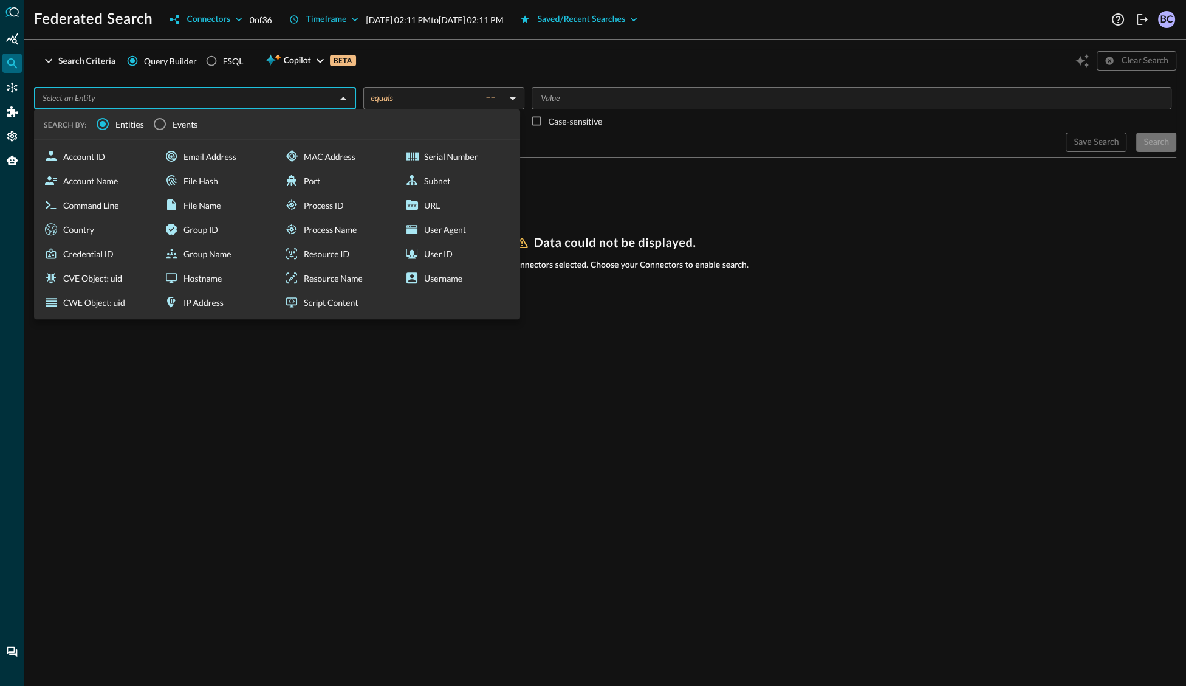
click at [232, 92] on input "text" at bounding box center [185, 98] width 295 height 15
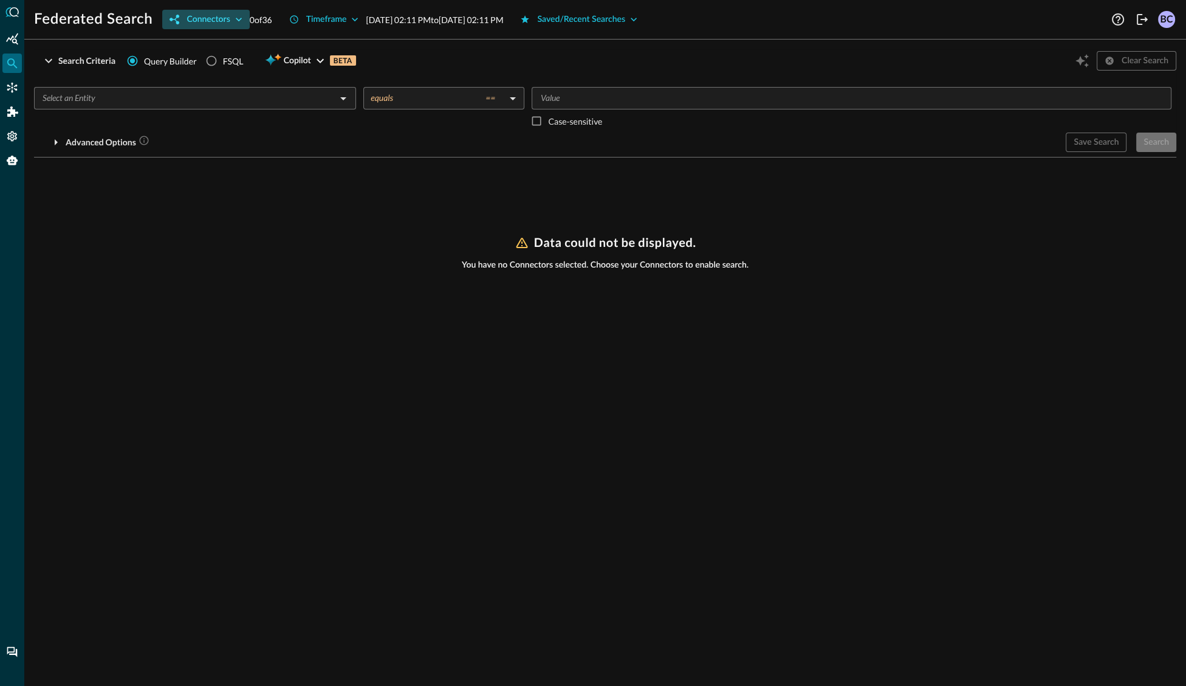
click at [214, 15] on div "Connectors" at bounding box center [208, 19] width 43 height 15
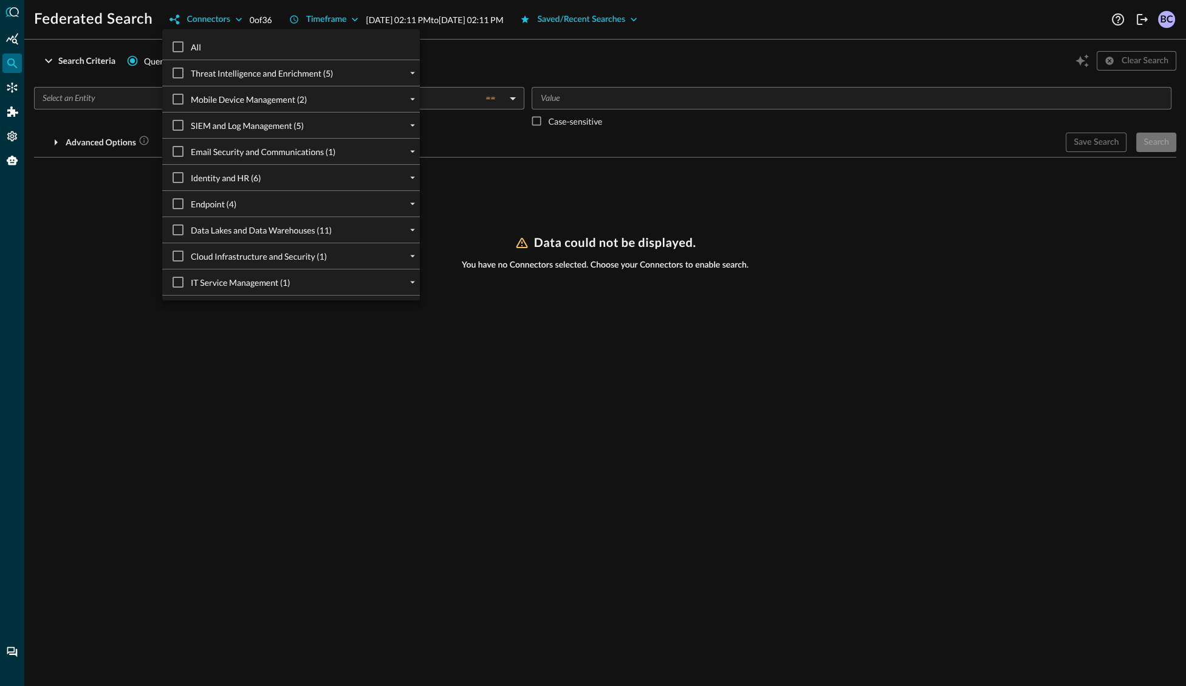
drag, startPoint x: 205, startPoint y: 19, endPoint x: 360, endPoint y: 28, distance: 155.2
click at [205, 18] on div at bounding box center [593, 343] width 1186 height 686
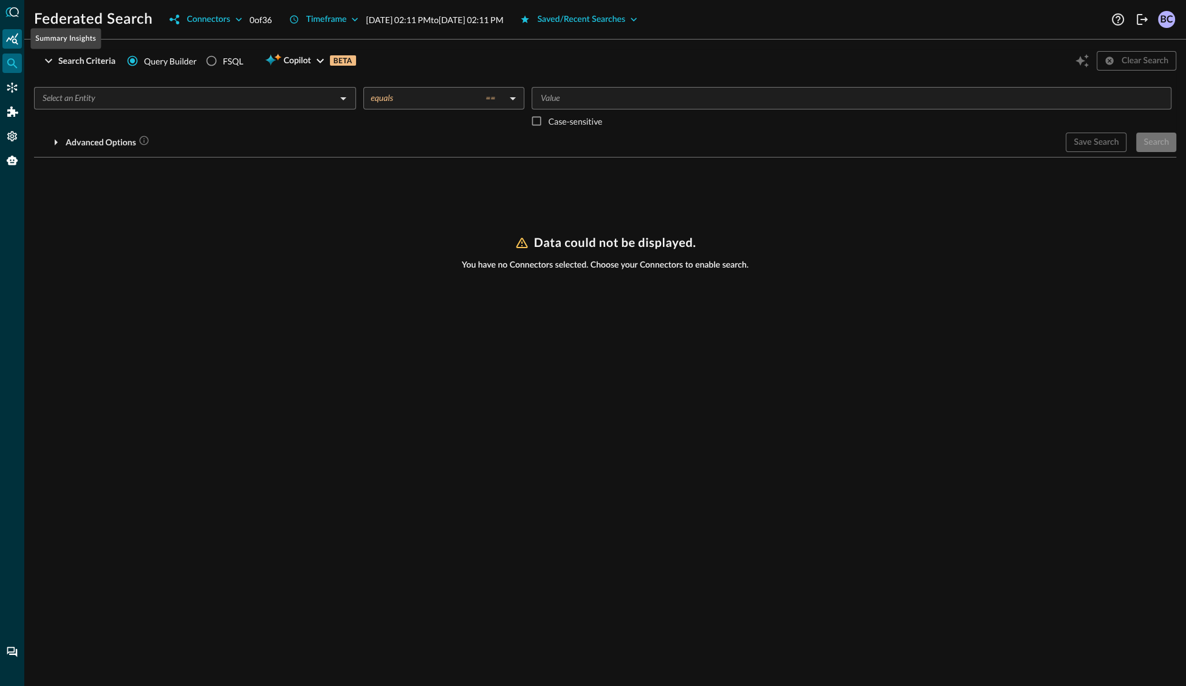
click at [8, 37] on icon "Summary Insights" at bounding box center [12, 39] width 12 height 12
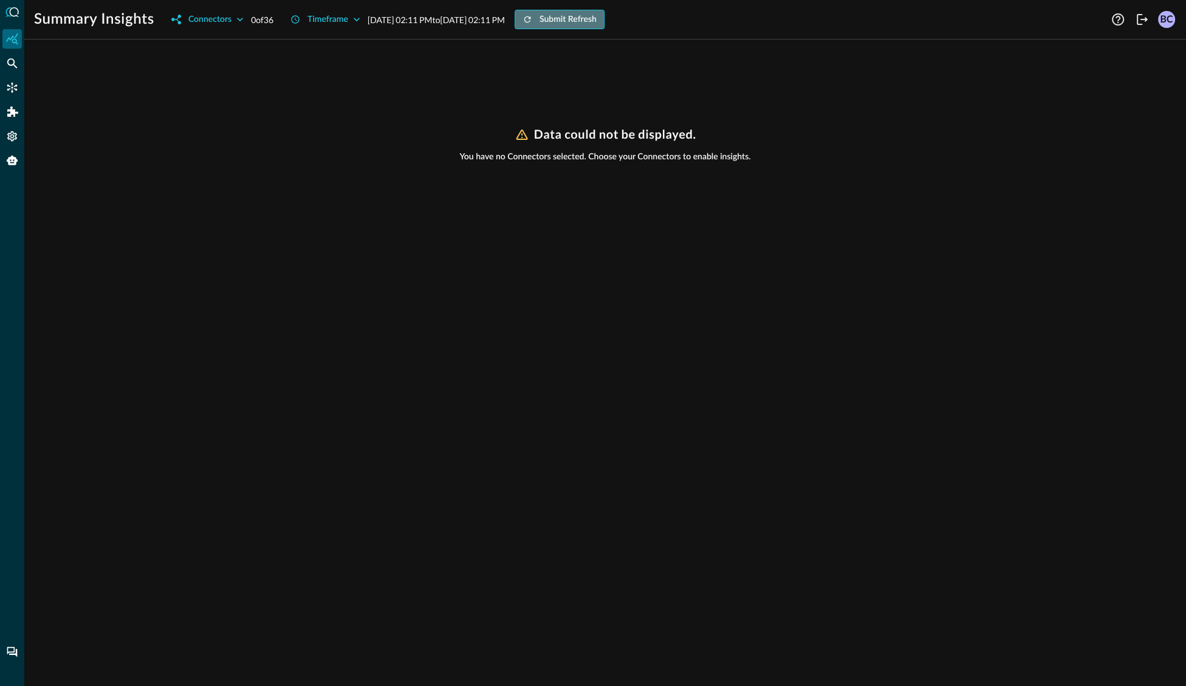
click at [597, 19] on div "Submit Refresh" at bounding box center [568, 19] width 57 height 15
click at [239, 19] on icon "button" at bounding box center [240, 19] width 12 height 12
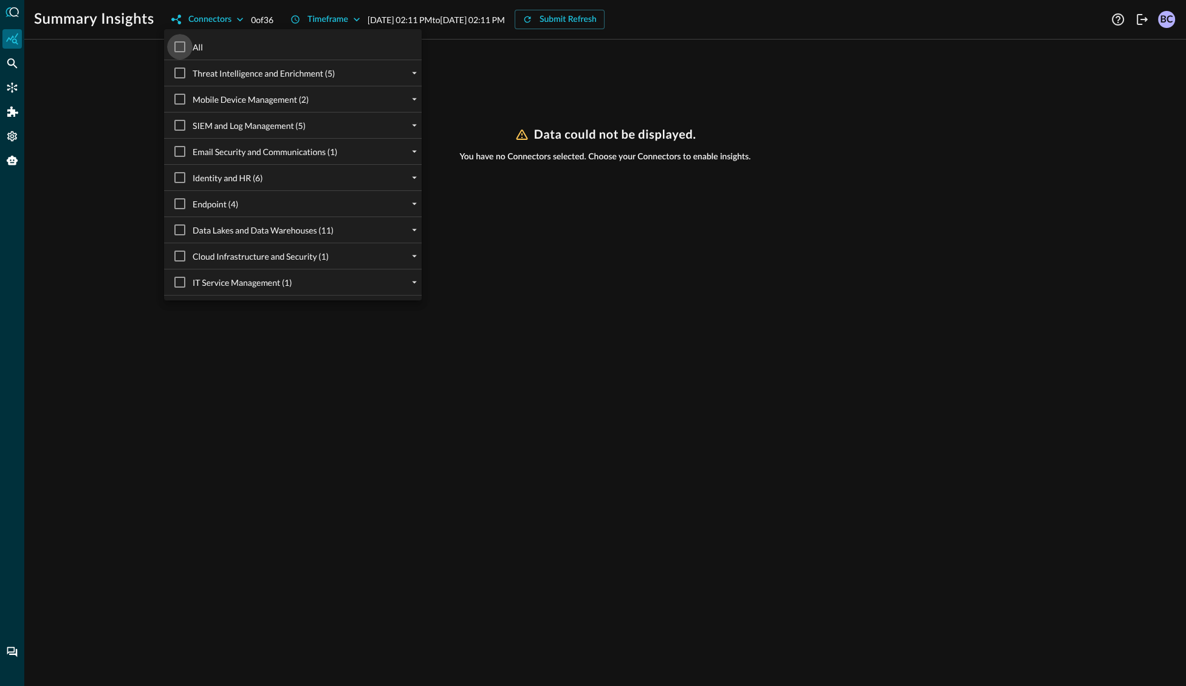
drag, startPoint x: 179, startPoint y: 46, endPoint x: 686, endPoint y: 17, distance: 507.1
click at [184, 44] on input "All" at bounding box center [180, 47] width 26 height 26
checkbox input "true"
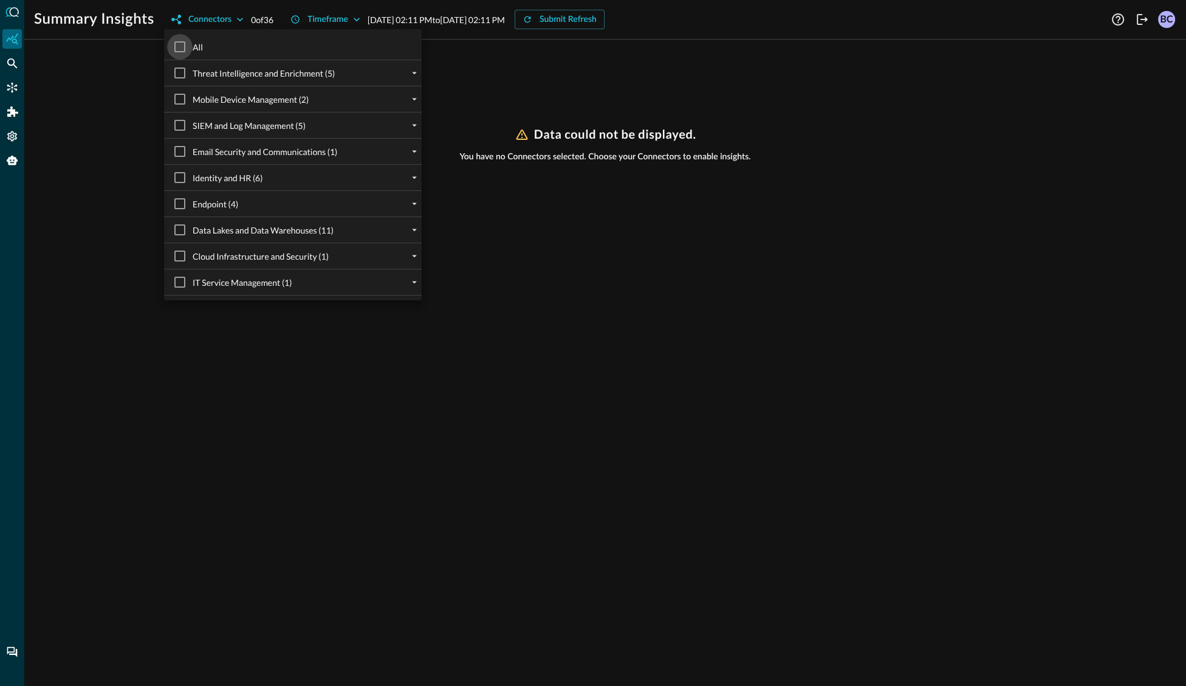
checkbox input "true"
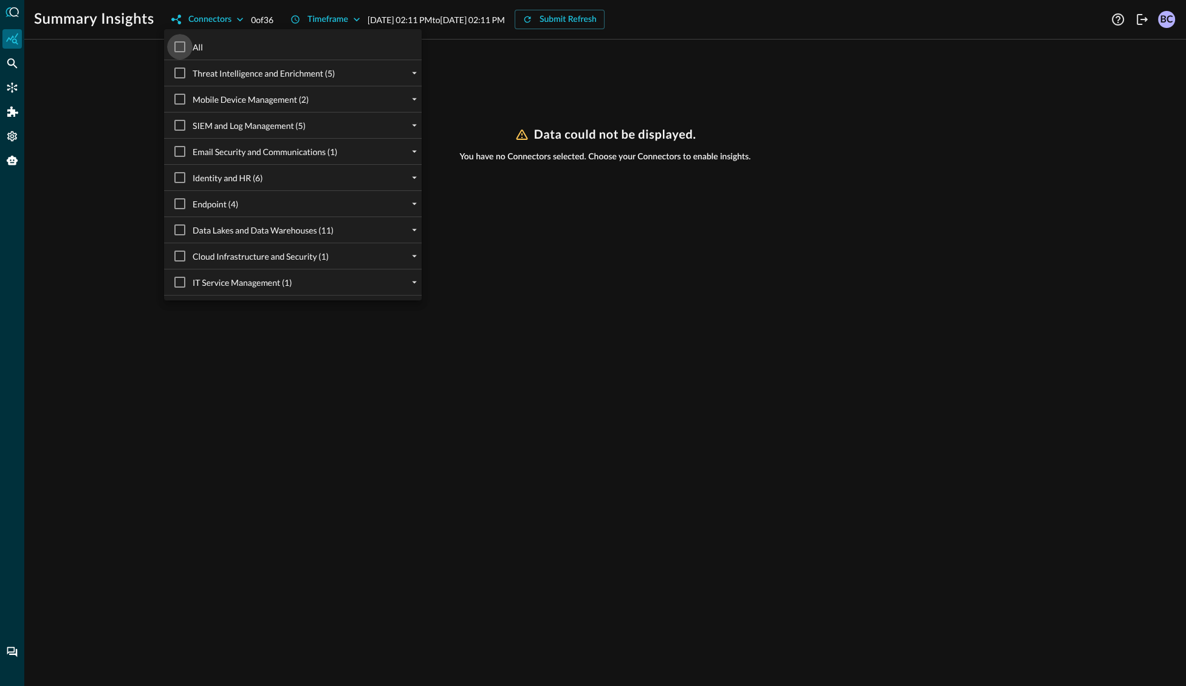
checkbox input "true"
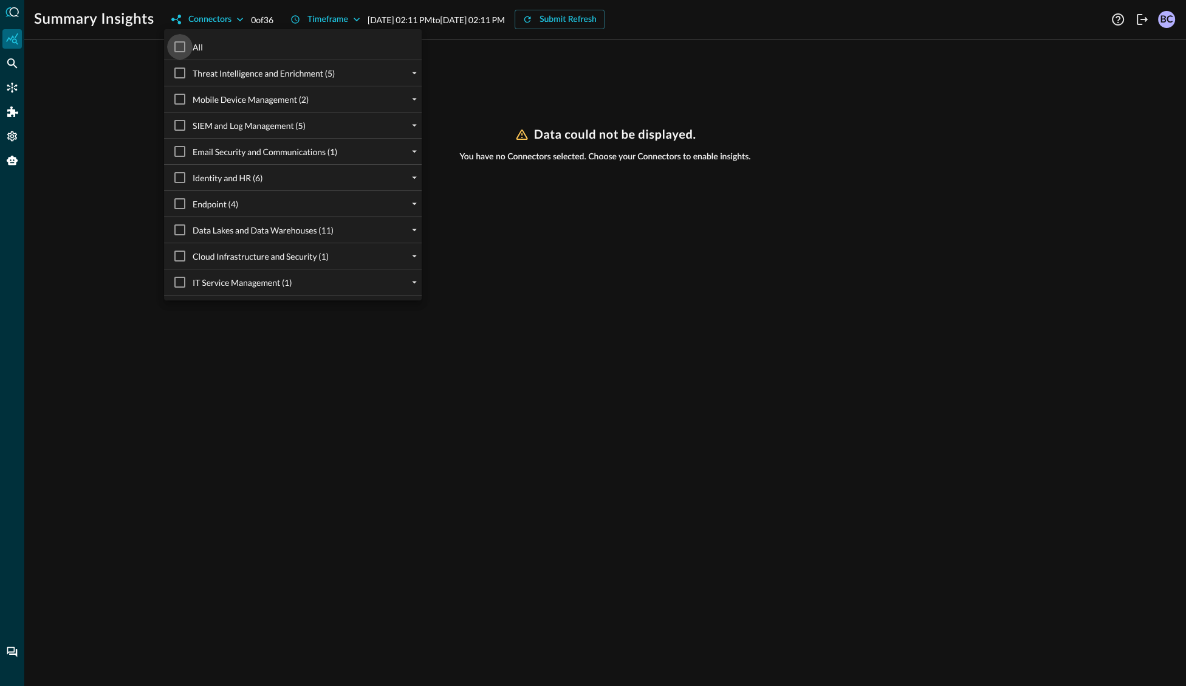
checkbox input "true"
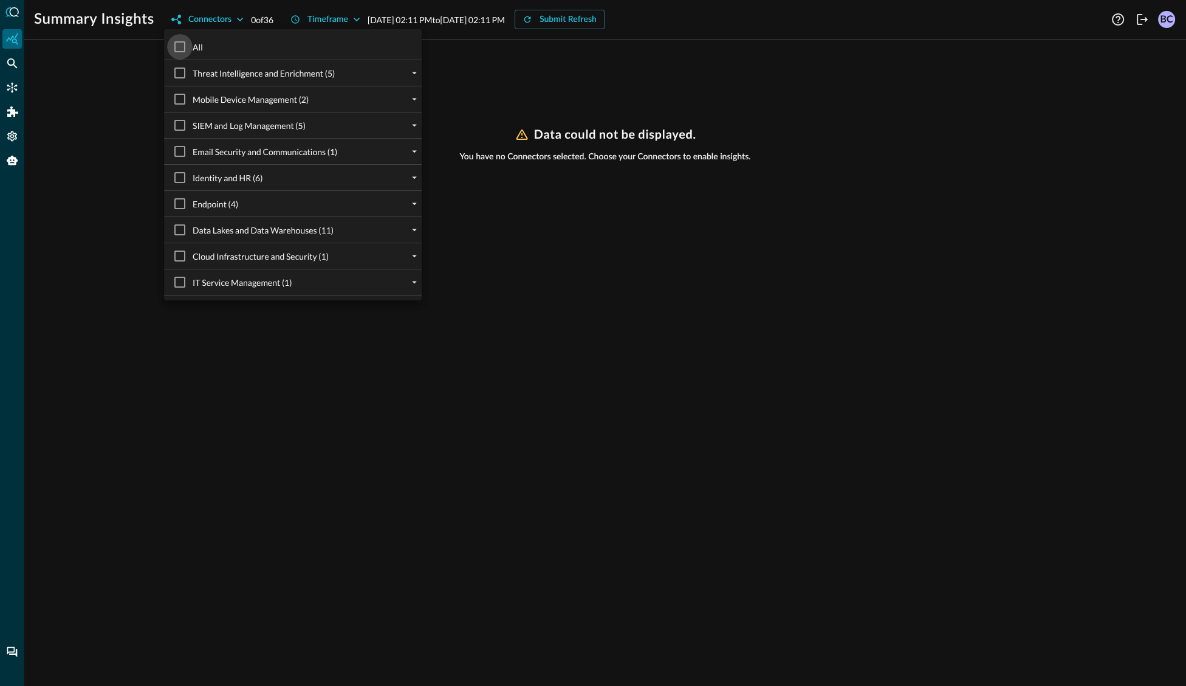
checkbox input "true"
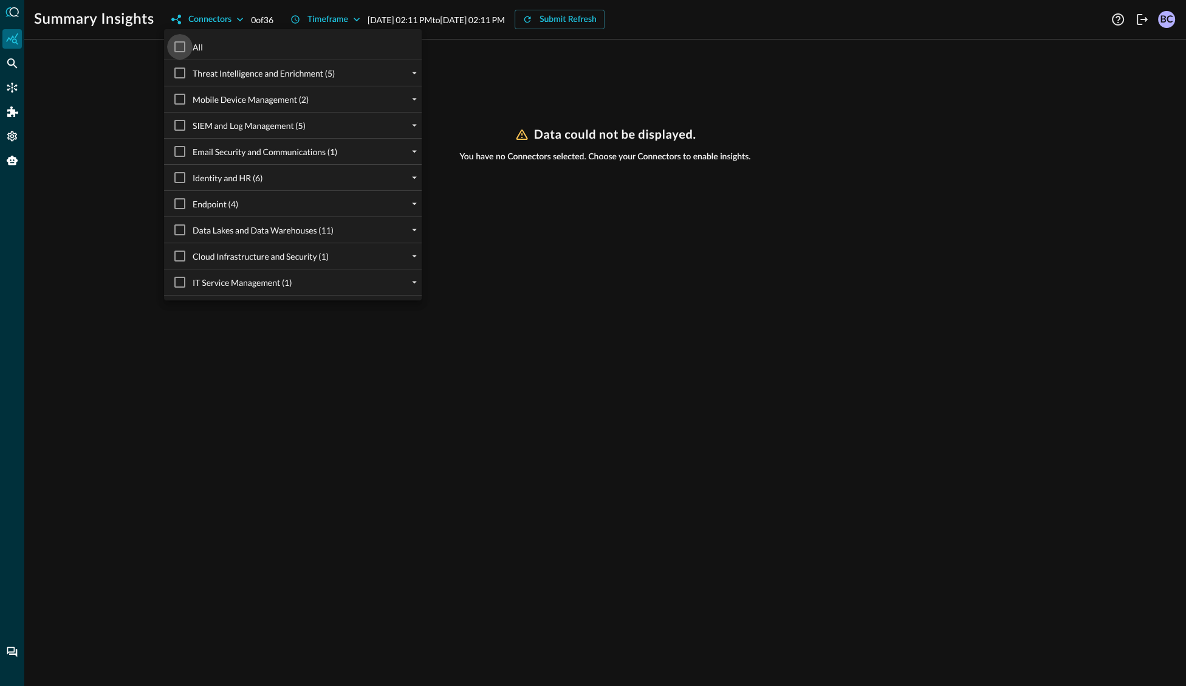
checkbox input "true"
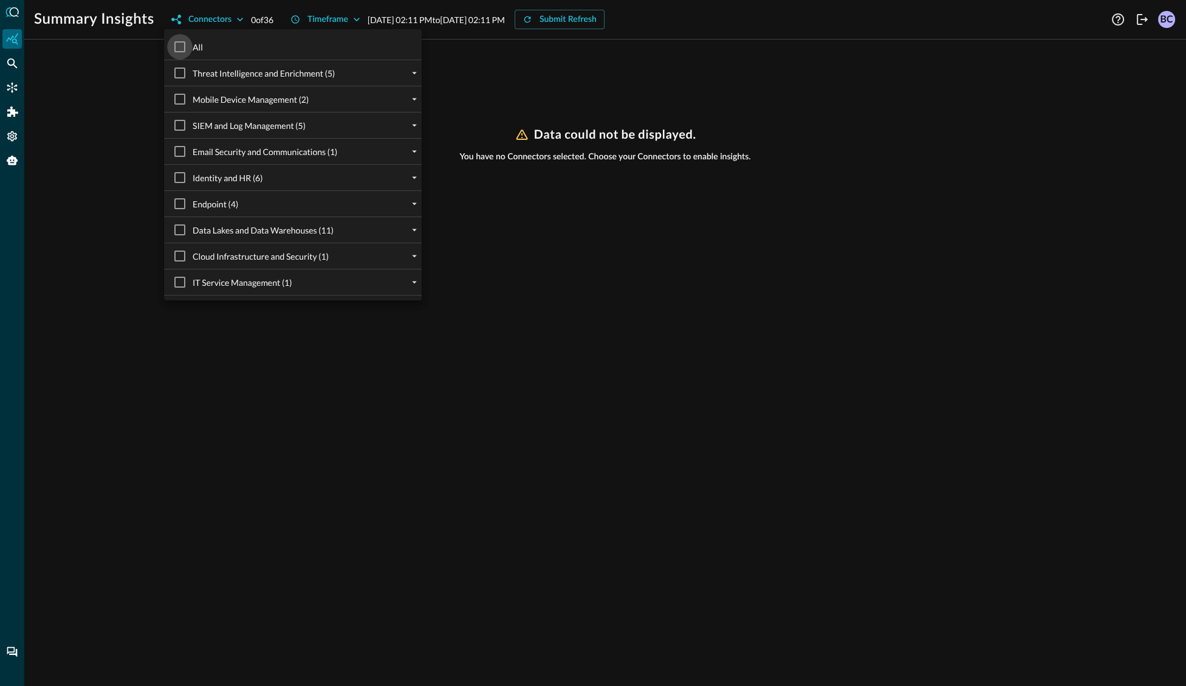
checkbox input "true"
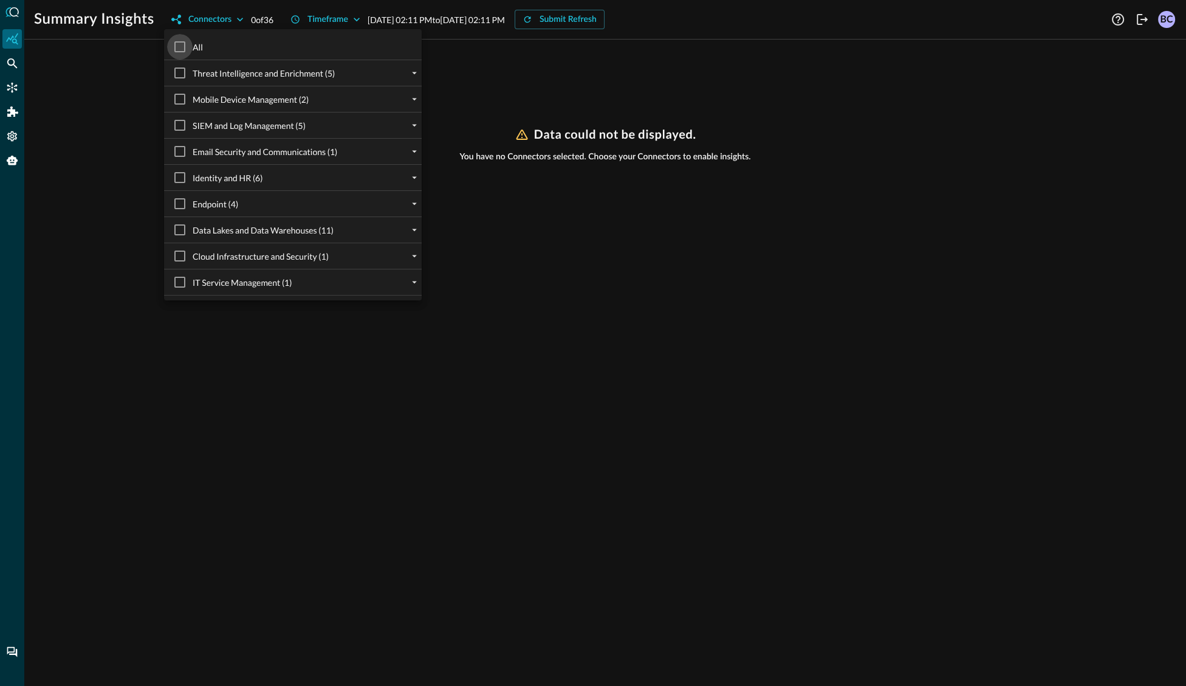
checkbox input "true"
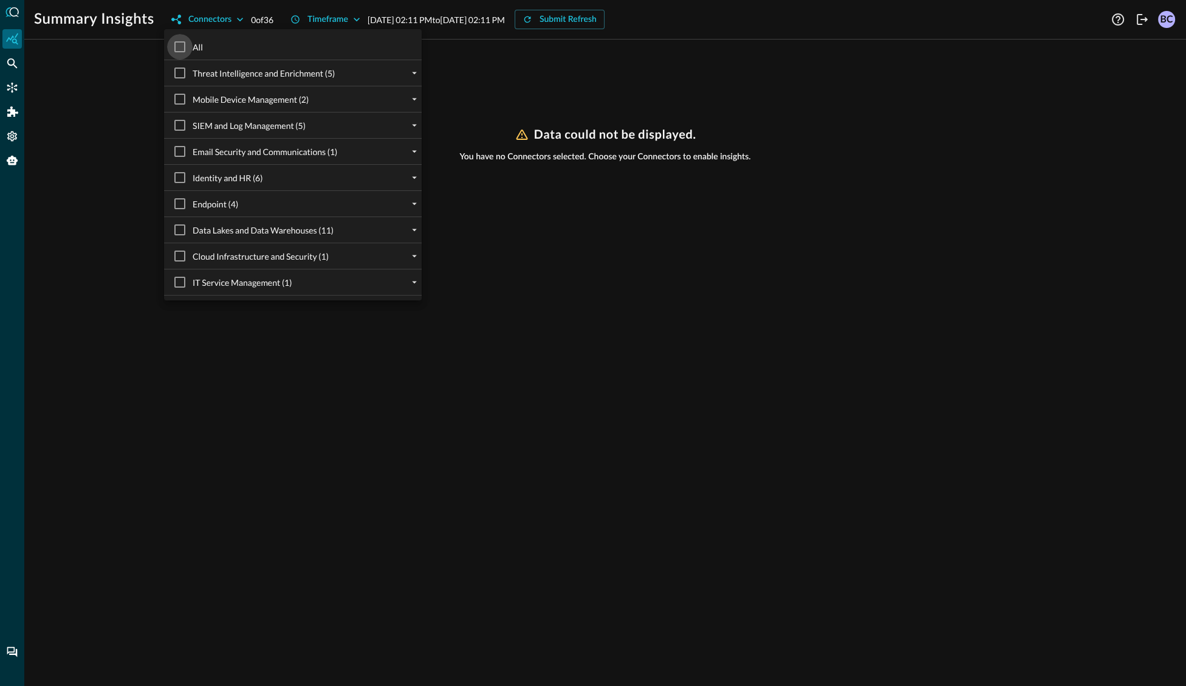
checkbox input "true"
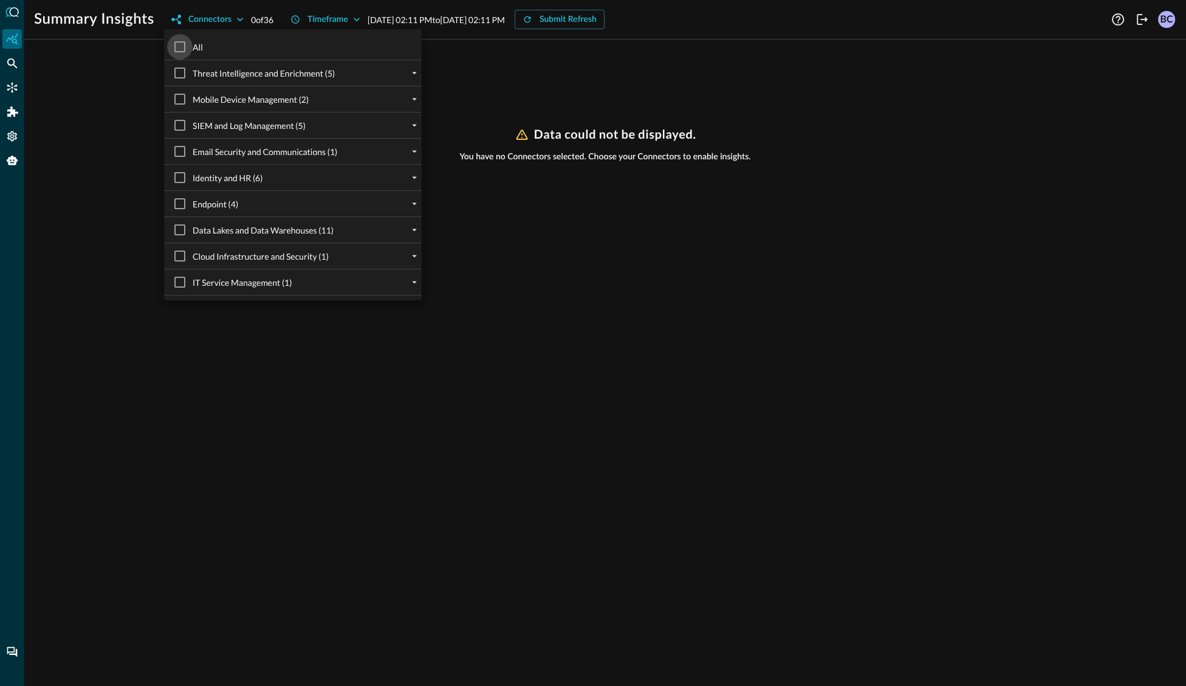
checkbox input "true"
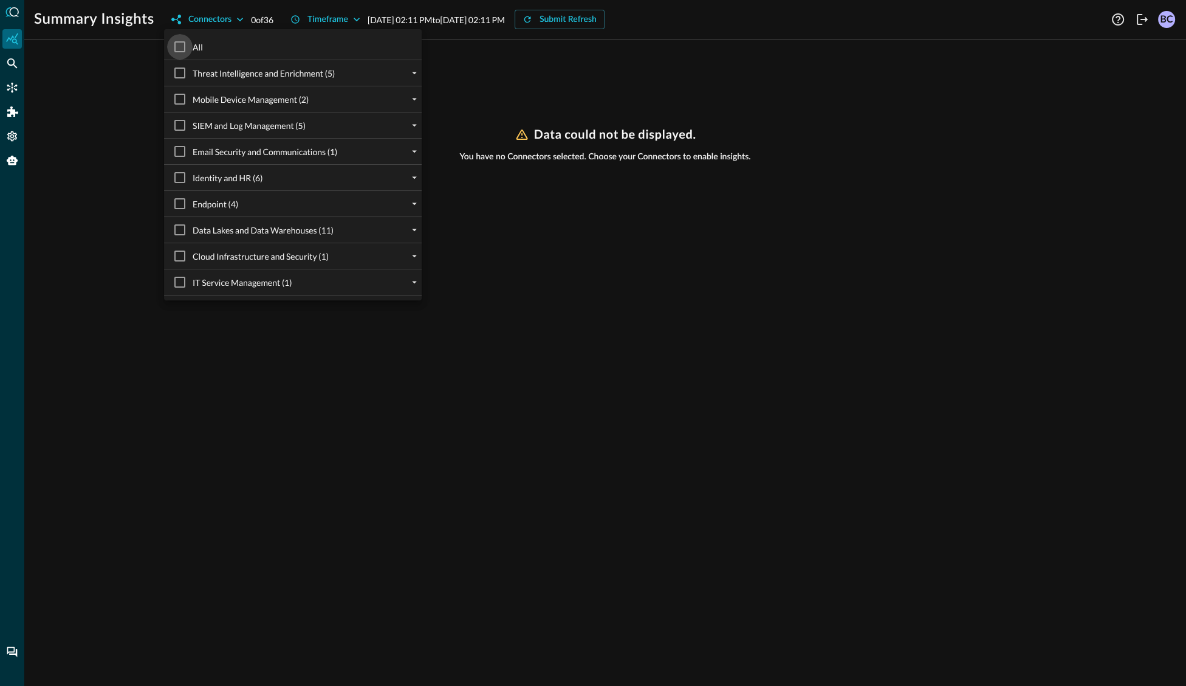
checkbox input "true"
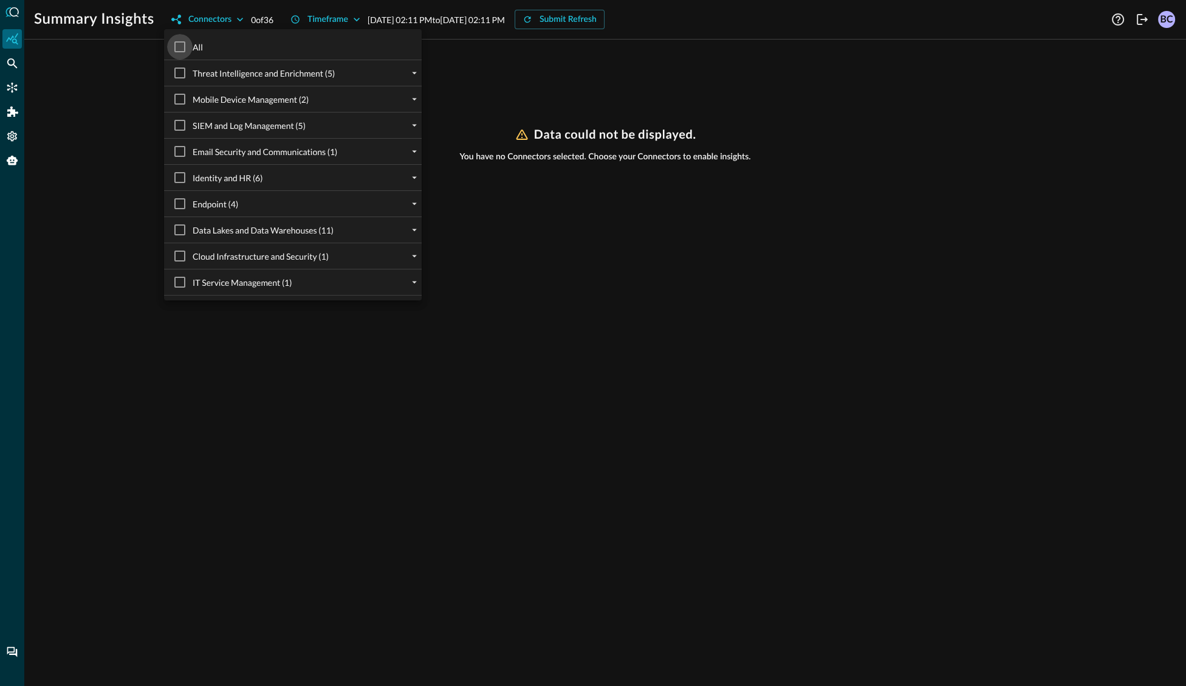
checkbox input "true"
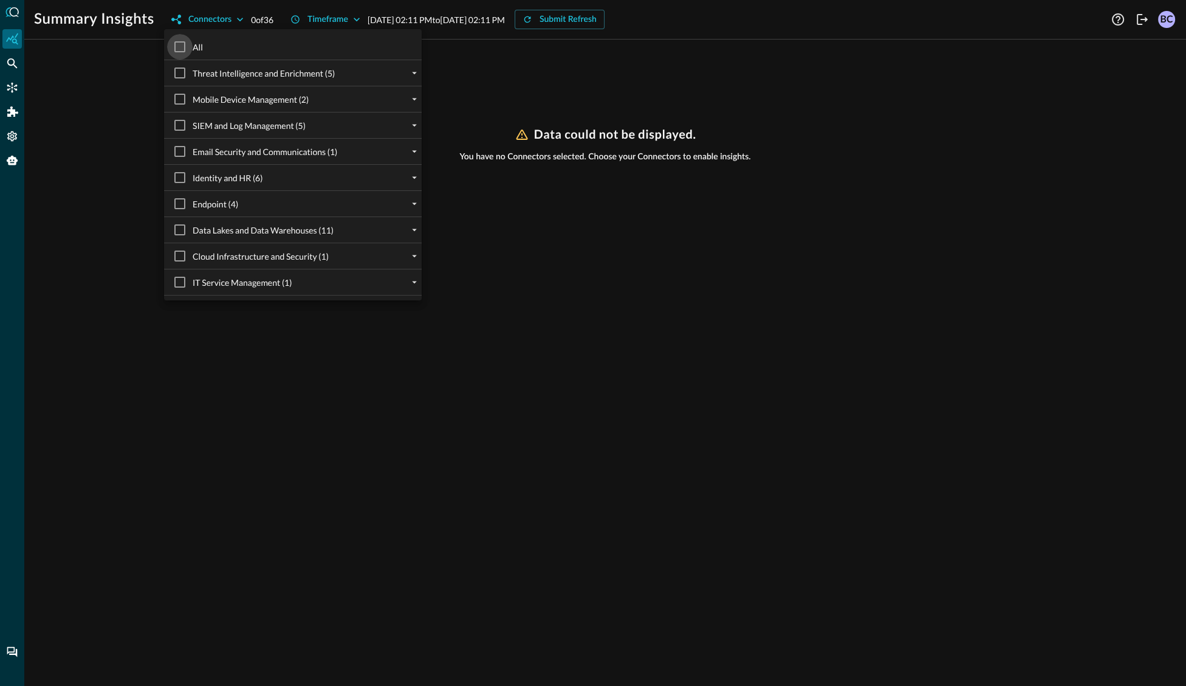
checkbox input "true"
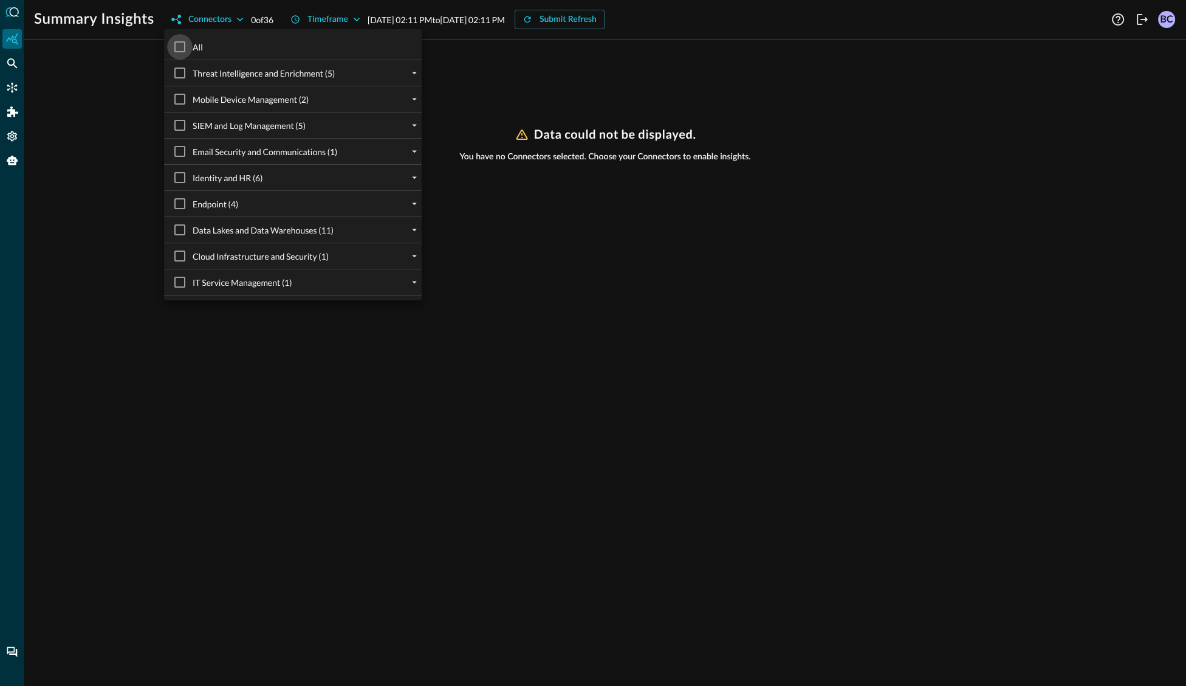
checkbox input "true"
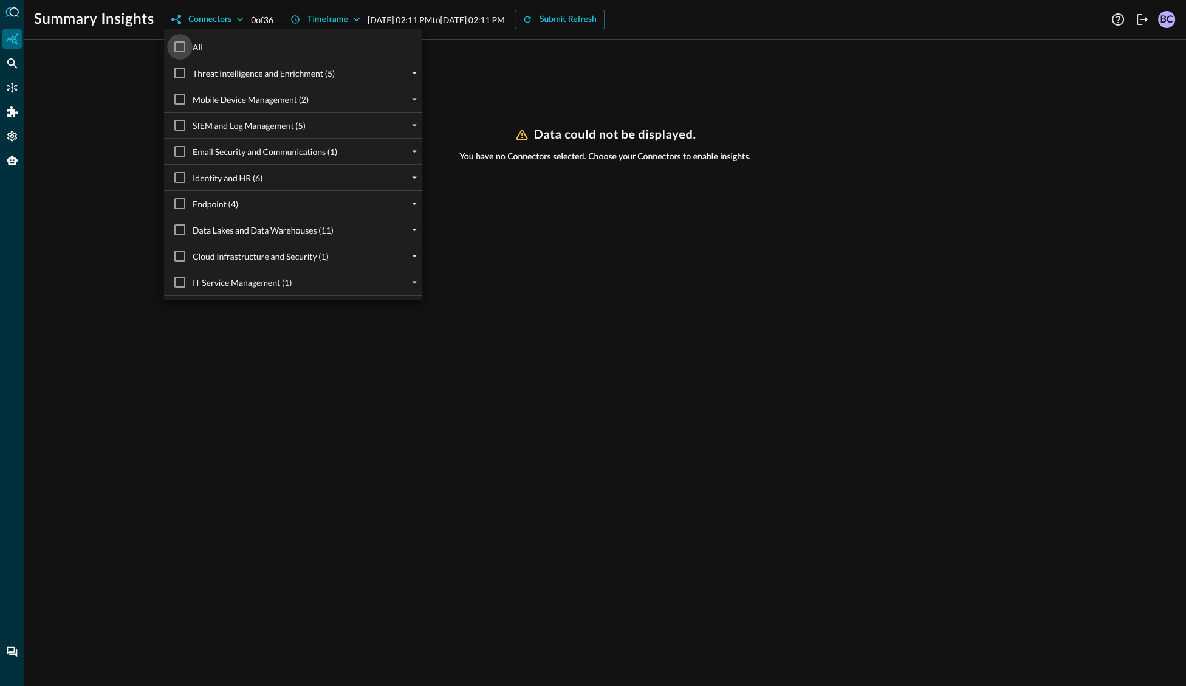
checkbox input "true"
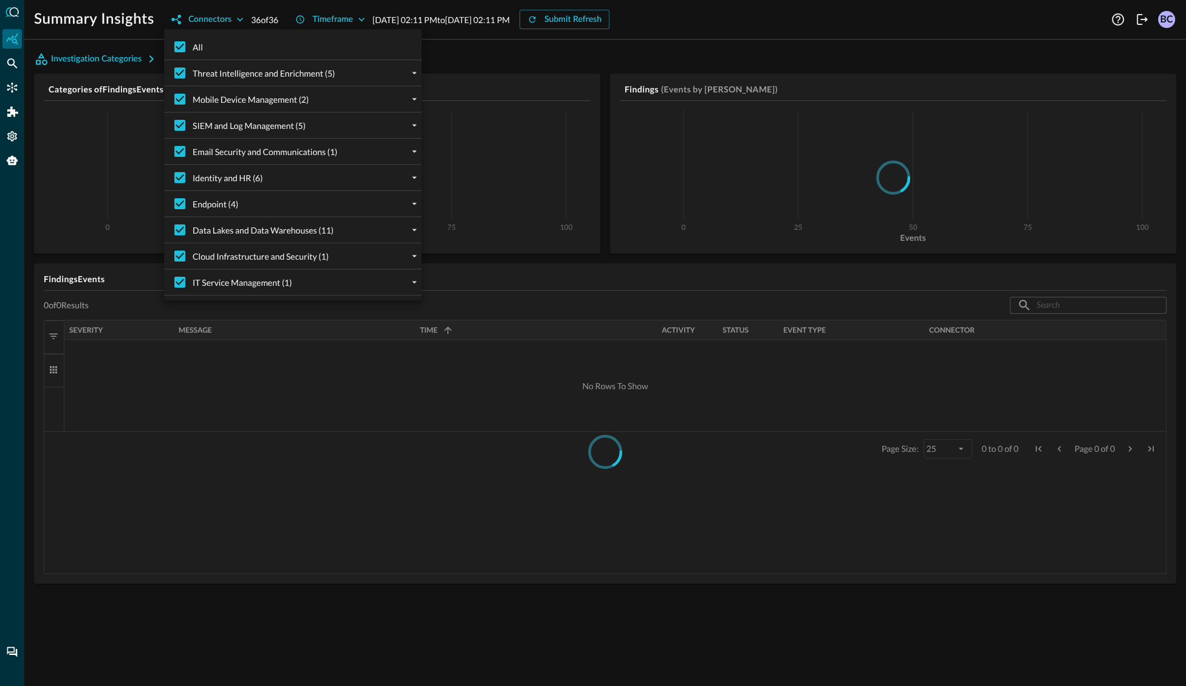
click at [624, 21] on div at bounding box center [593, 343] width 1186 height 686
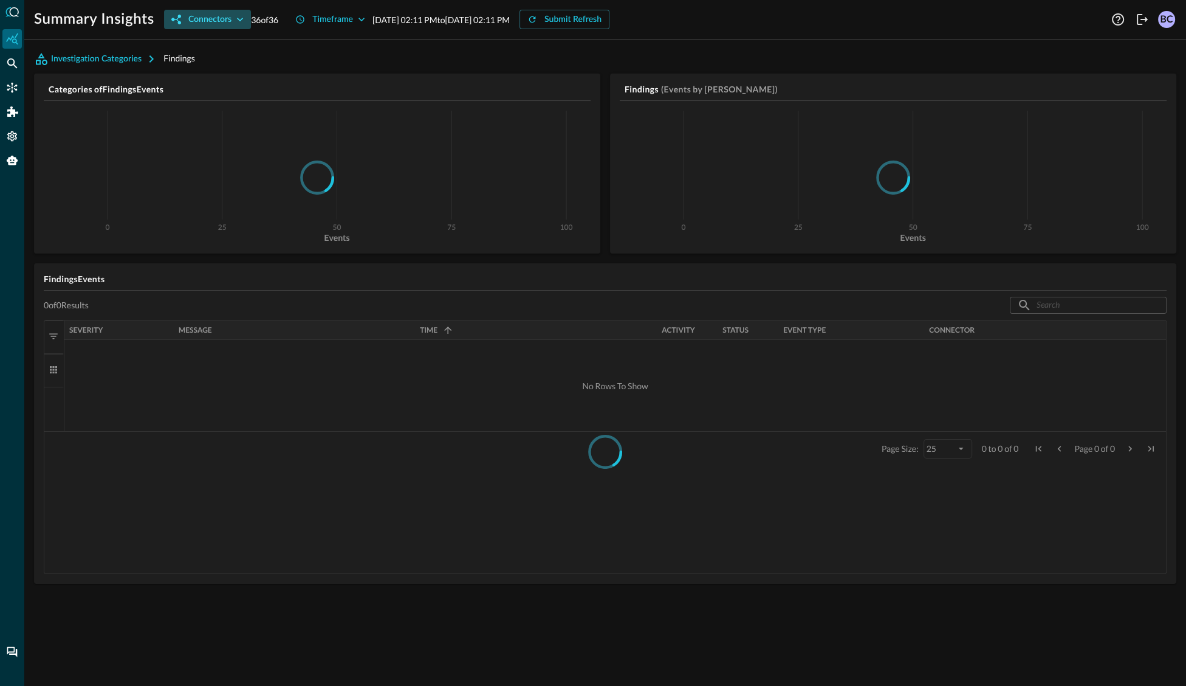
click at [225, 19] on div "Connectors" at bounding box center [209, 19] width 43 height 15
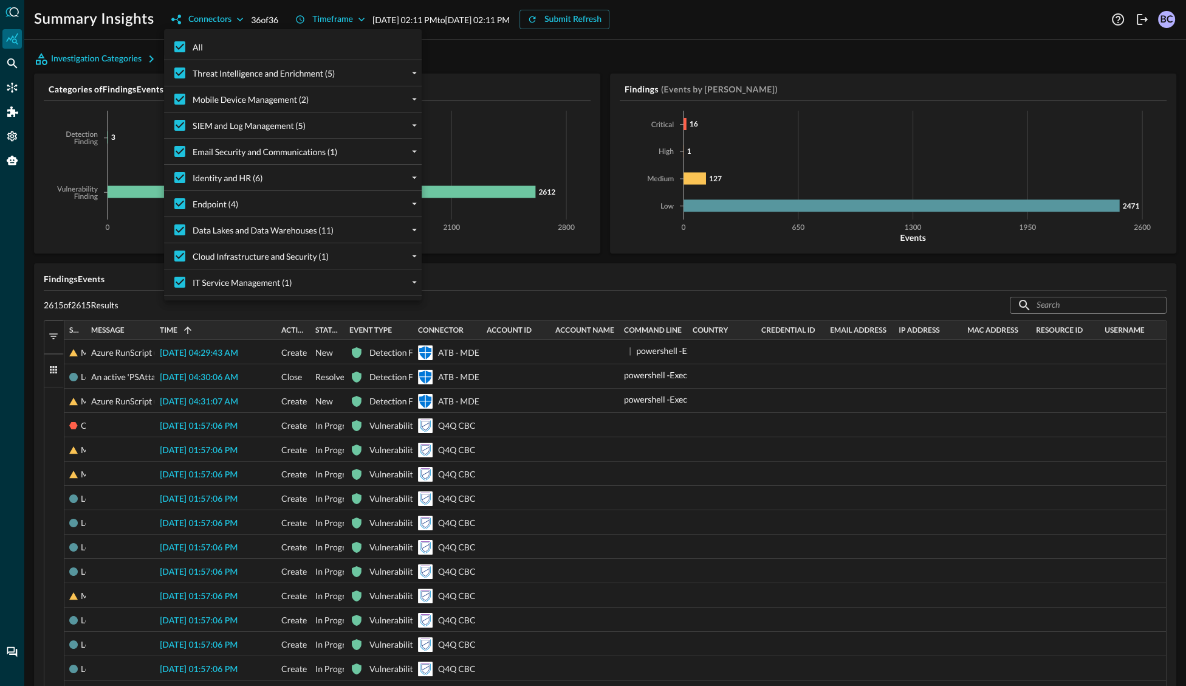
click at [587, 272] on div at bounding box center [593, 343] width 1186 height 686
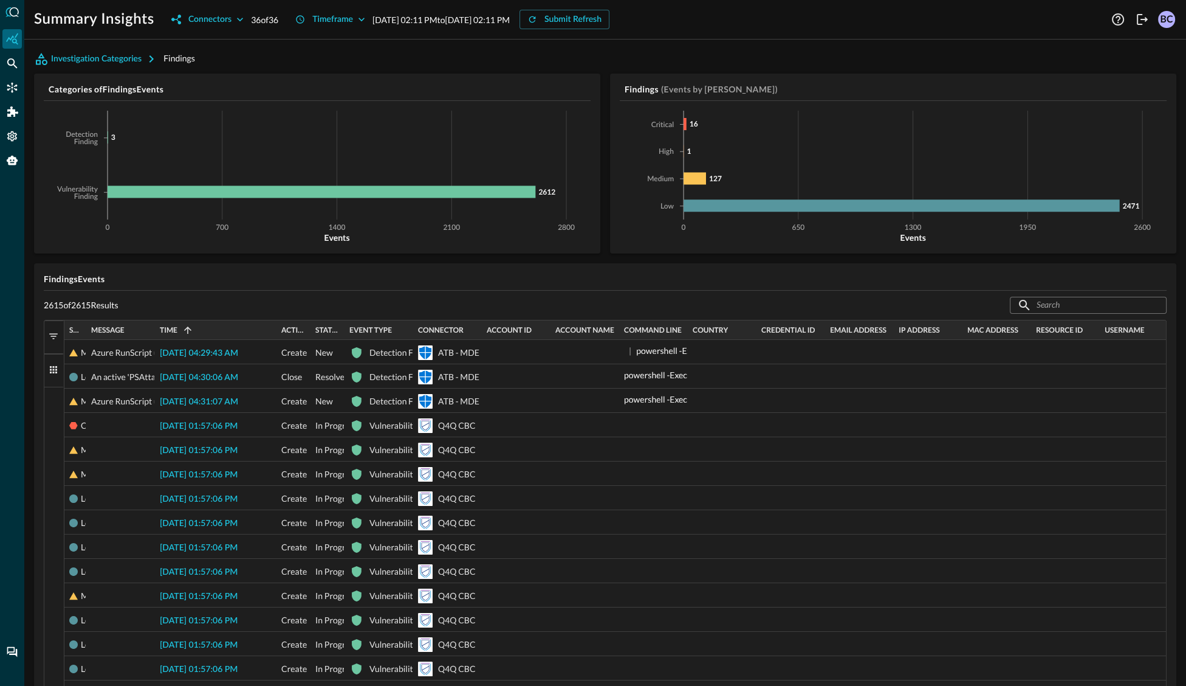
click at [50, 366] on span "button" at bounding box center [53, 369] width 11 height 11
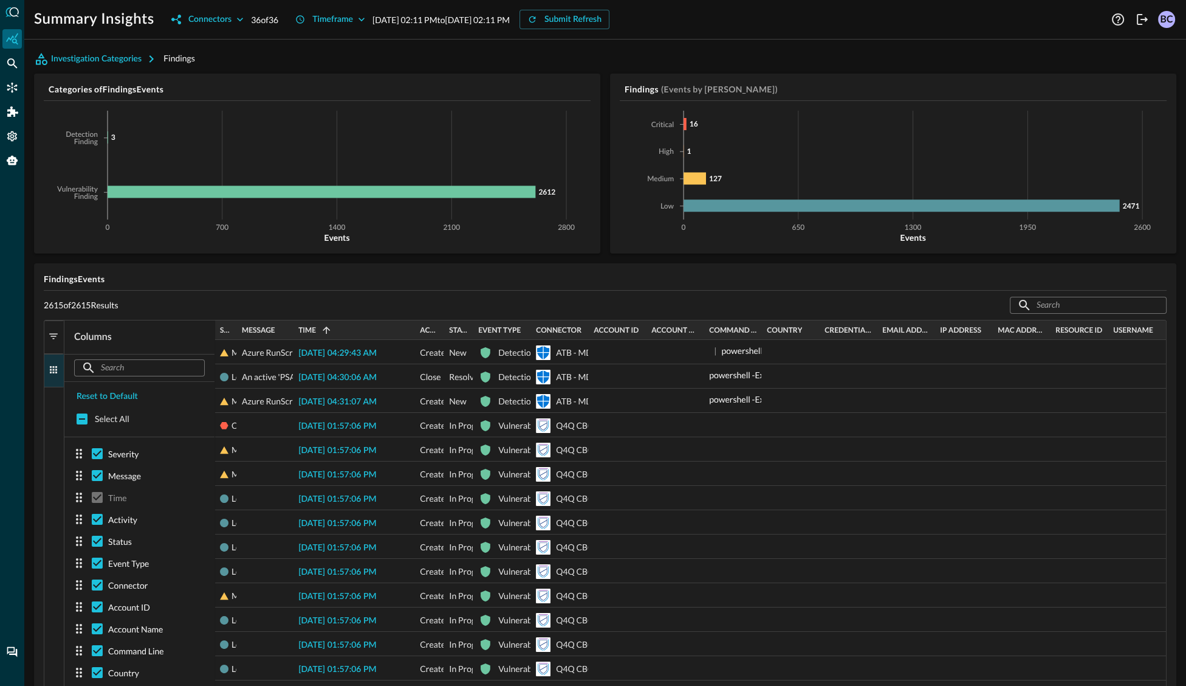
click at [227, 423] on div "Severity Message Time 1 Activity" at bounding box center [605, 694] width 1122 height 749
click at [12, 88] on icon "Connectors" at bounding box center [12, 87] width 12 height 12
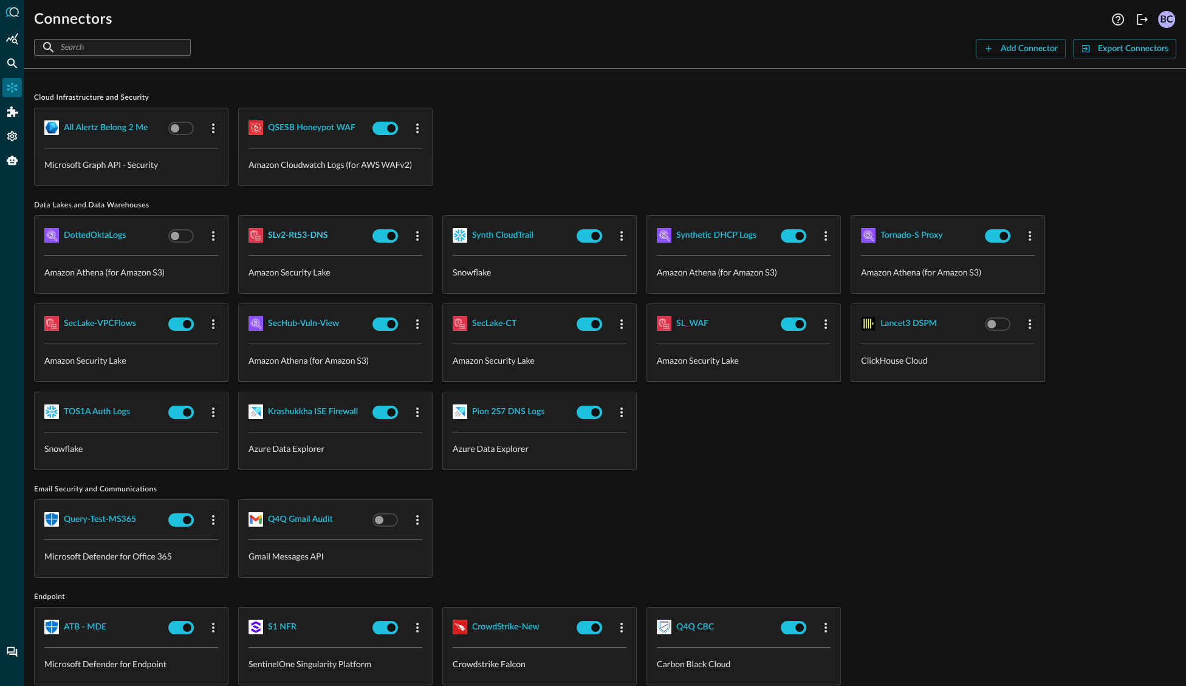
click at [296, 232] on div "SLv2-Rt53-DNS" at bounding box center [298, 235] width 60 height 15
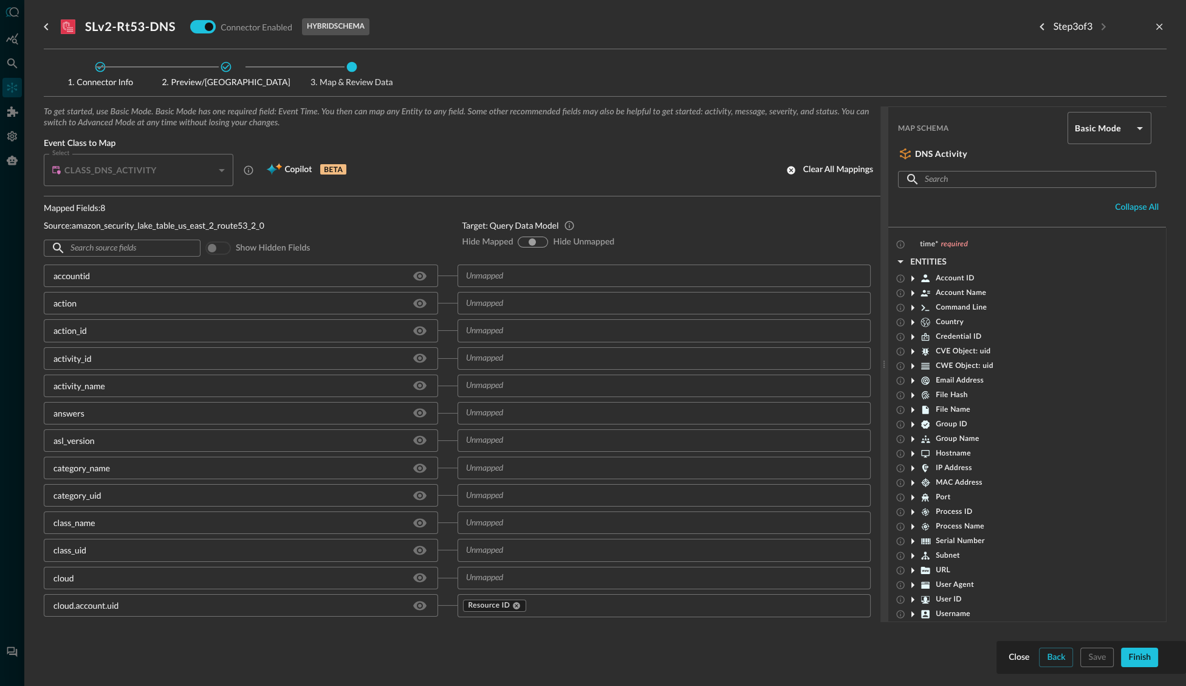
click at [541, 241] on input "hide-unmapped" at bounding box center [541, 241] width 7 height 7
radio input "true"
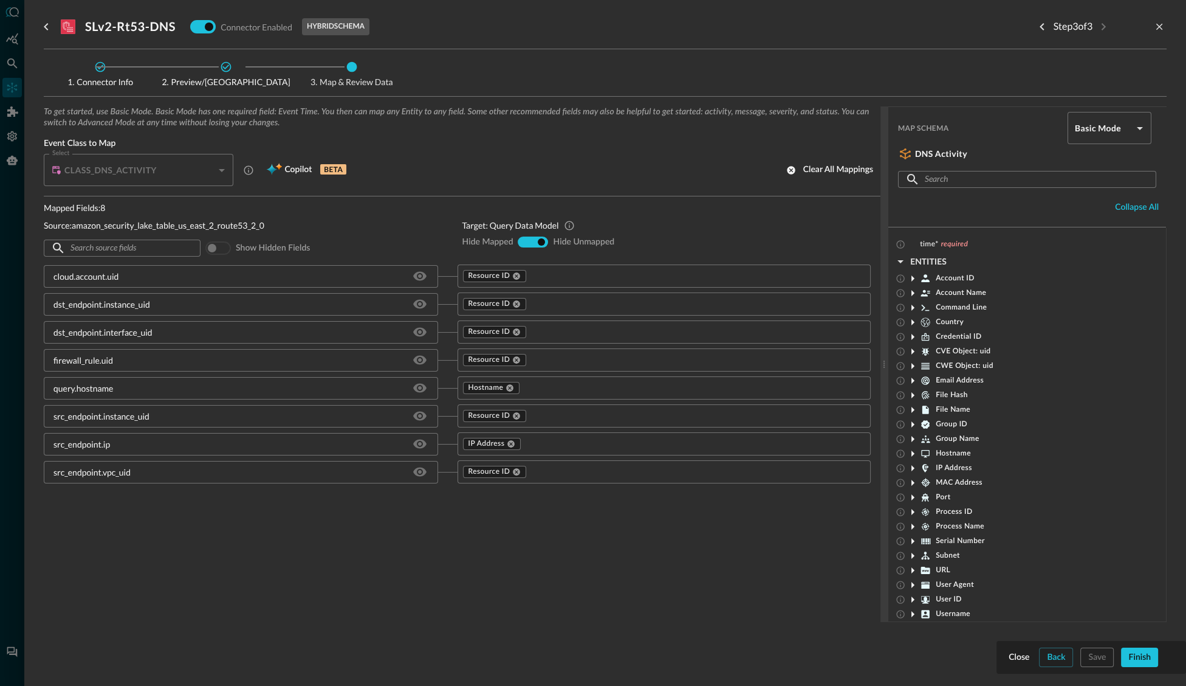
click at [541, 241] on input "hide-unmapped" at bounding box center [541, 241] width 7 height 7
click at [532, 241] on input "show-all" at bounding box center [532, 241] width 7 height 7
radio input "true"
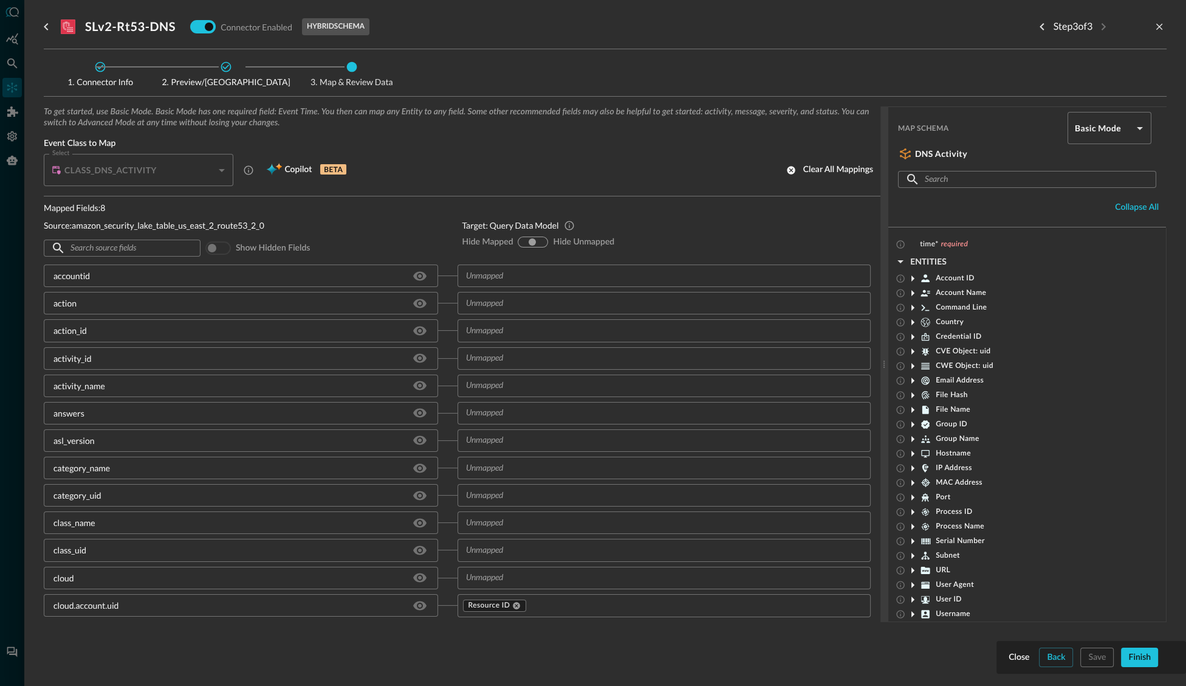
click at [541, 240] on input "hide-unmapped" at bounding box center [541, 241] width 7 height 7
radio input "true"
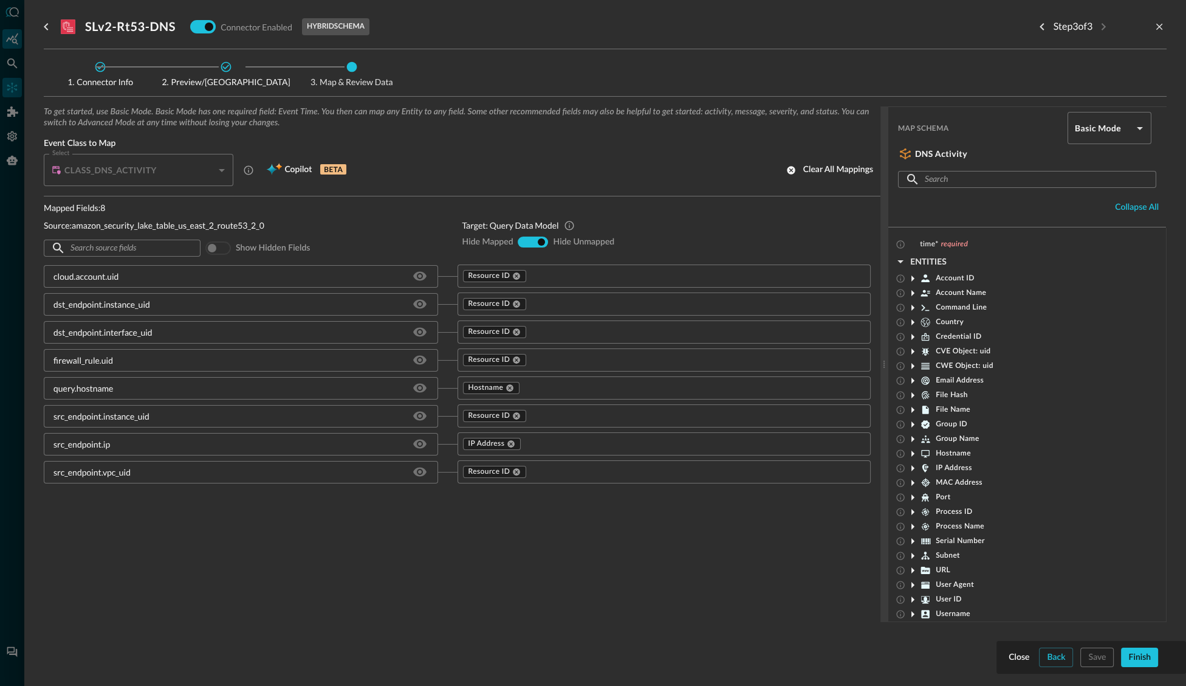
click at [13, 37] on div at bounding box center [593, 343] width 1186 height 686
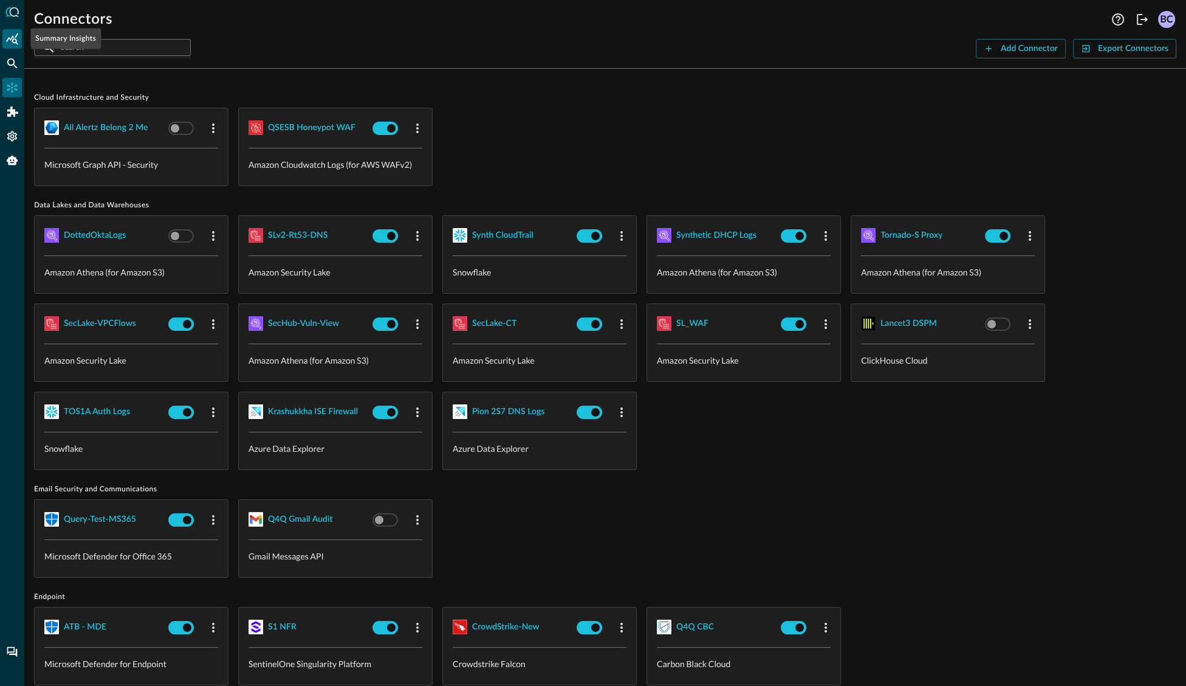
click at [14, 40] on icon "Summary Insights" at bounding box center [12, 39] width 12 height 12
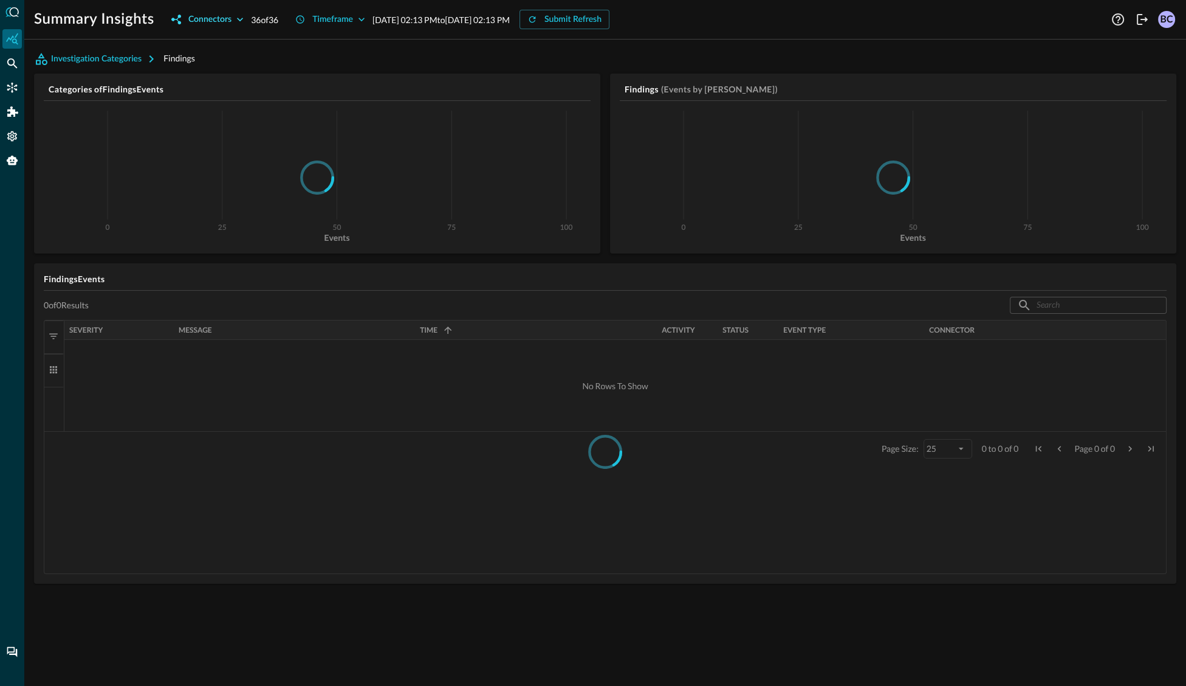
click at [239, 19] on icon "button" at bounding box center [240, 20] width 6 height 4
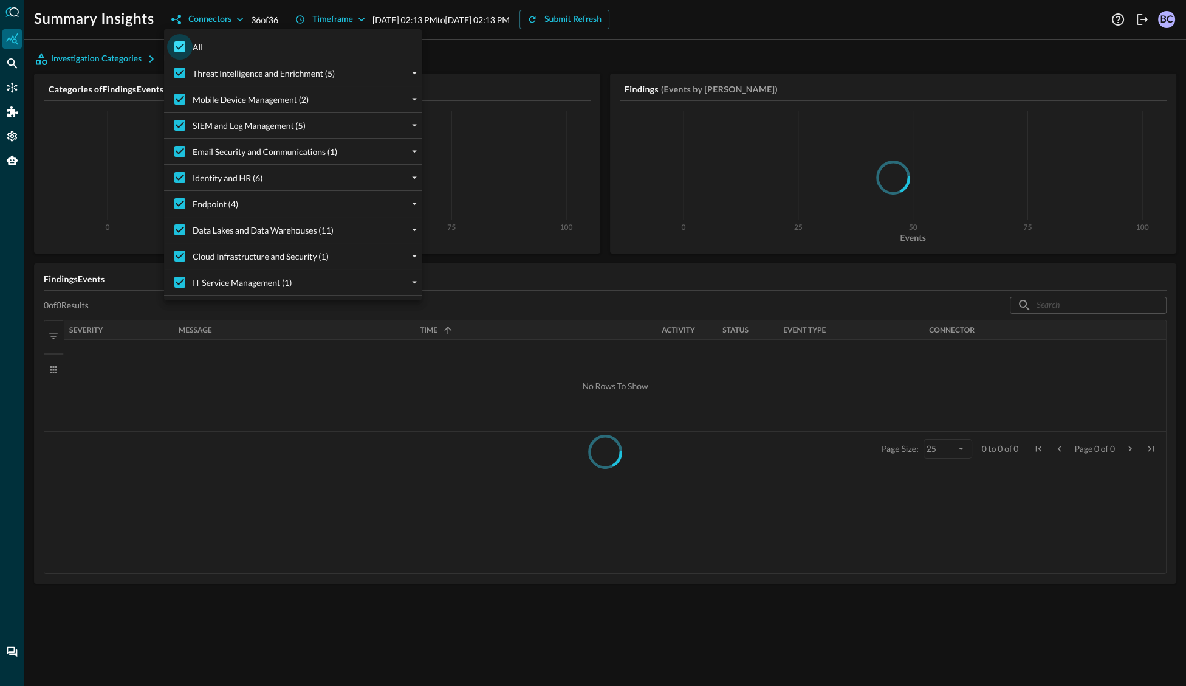
click at [179, 44] on input "All" at bounding box center [180, 47] width 26 height 26
checkbox input "false"
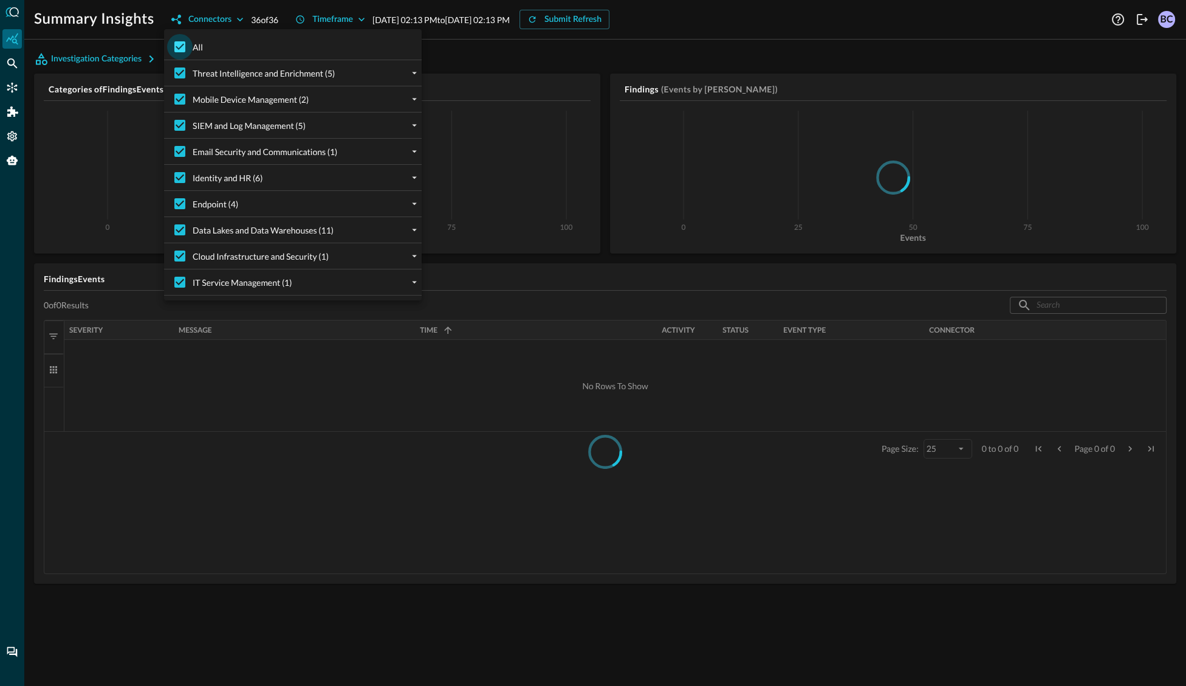
checkbox input "false"
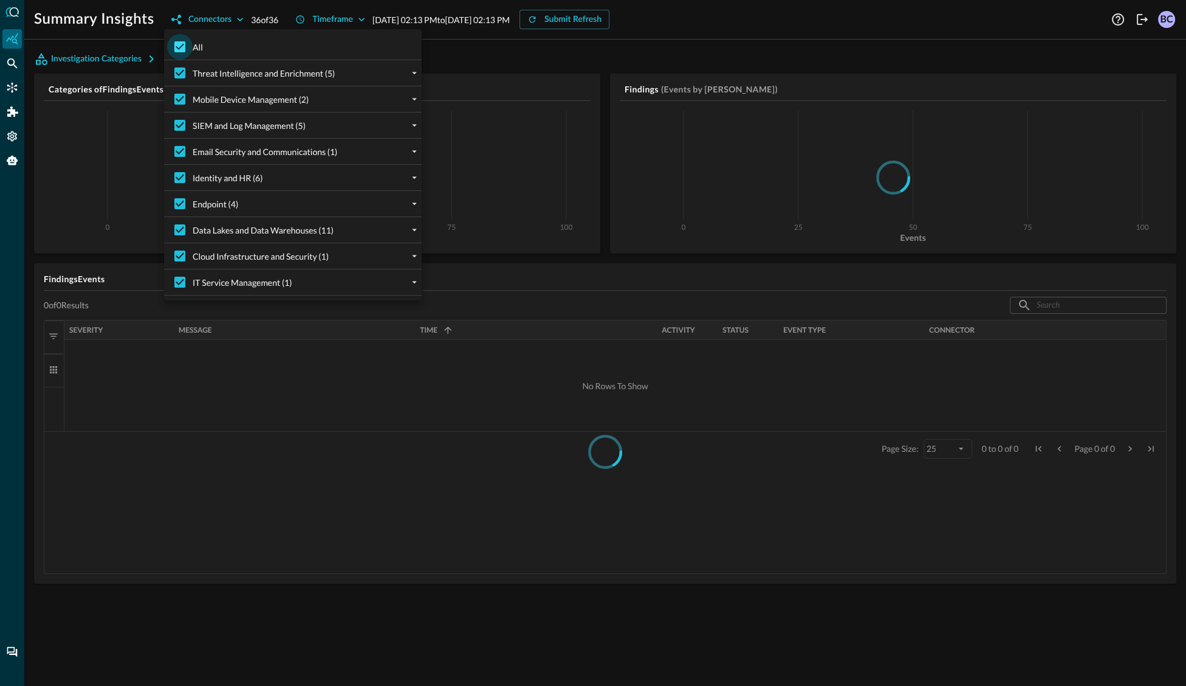
checkbox input "false"
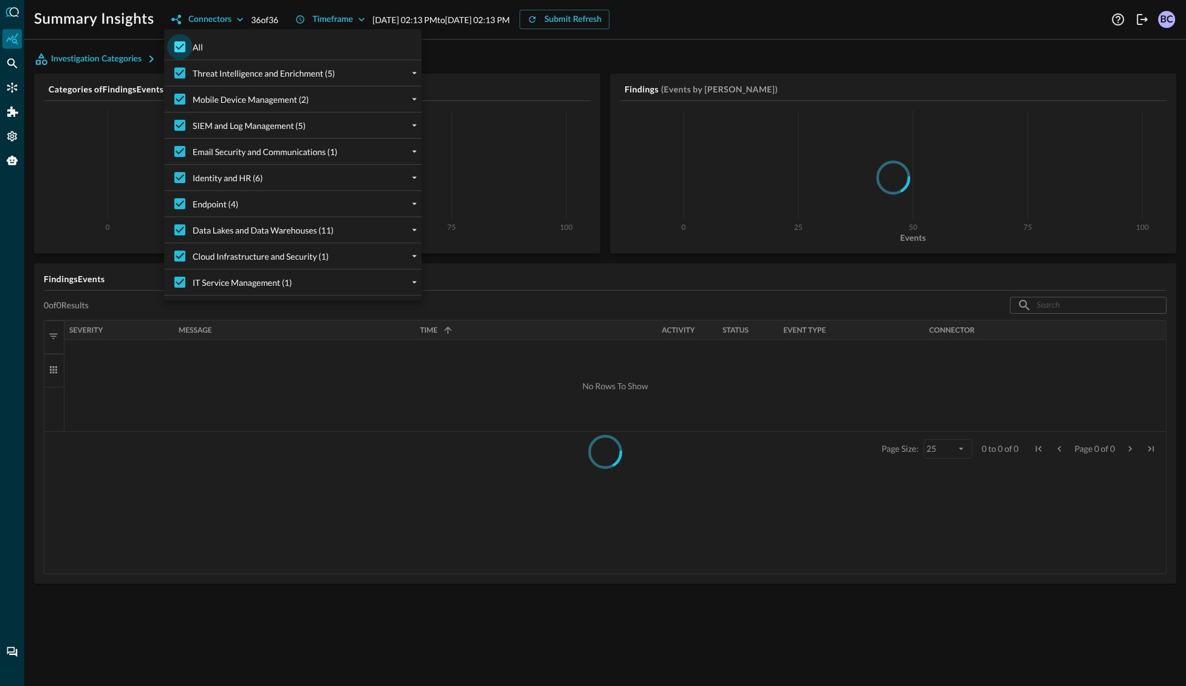
checkbox input "false"
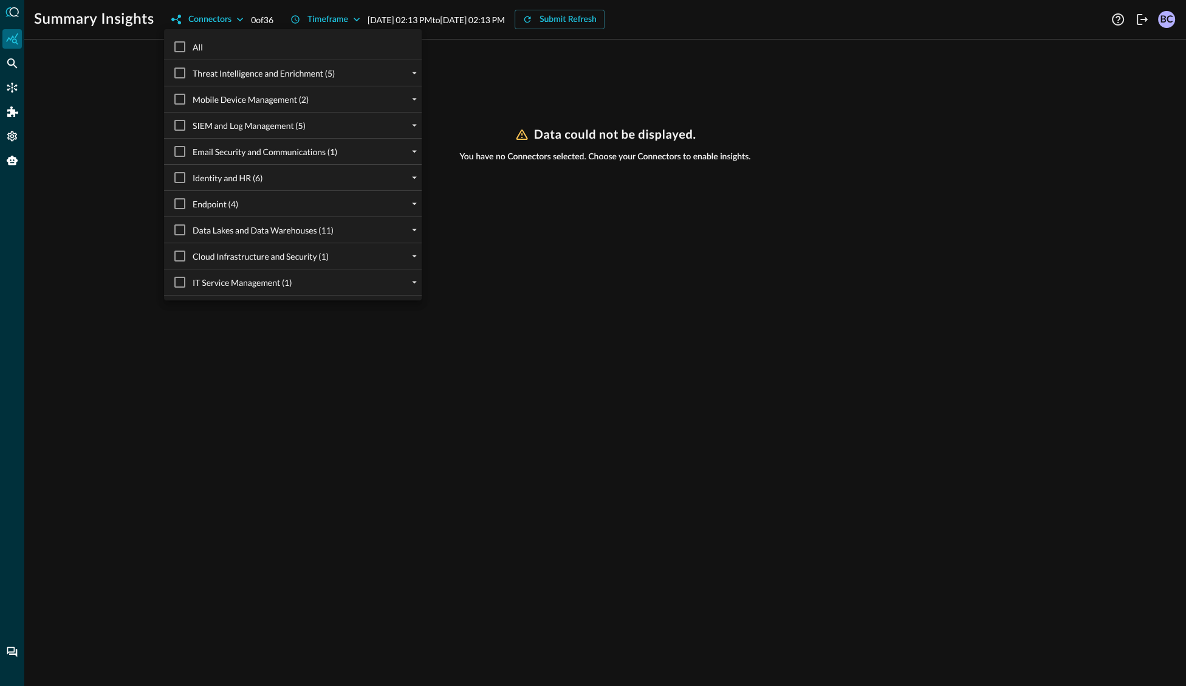
drag, startPoint x: 181, startPoint y: 228, endPoint x: 267, endPoint y: 233, distance: 86.4
click at [181, 228] on input "Data Lakes and Data Warehouses (11)" at bounding box center [180, 230] width 26 height 26
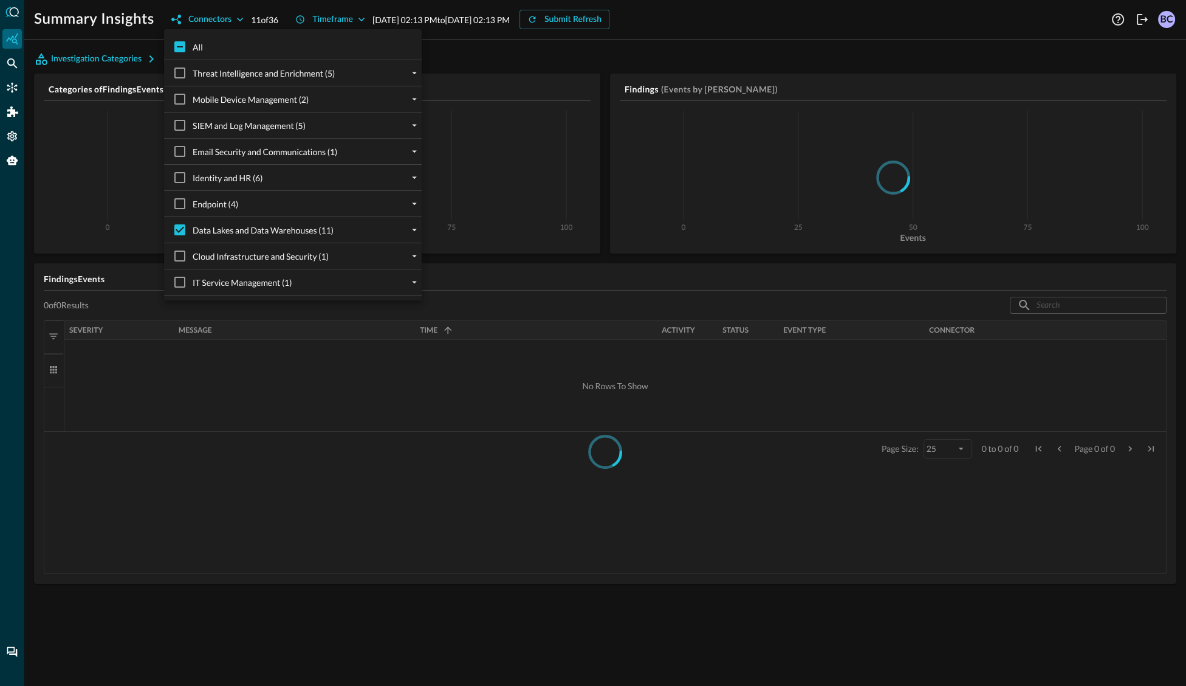
click at [289, 9] on div at bounding box center [593, 343] width 1186 height 686
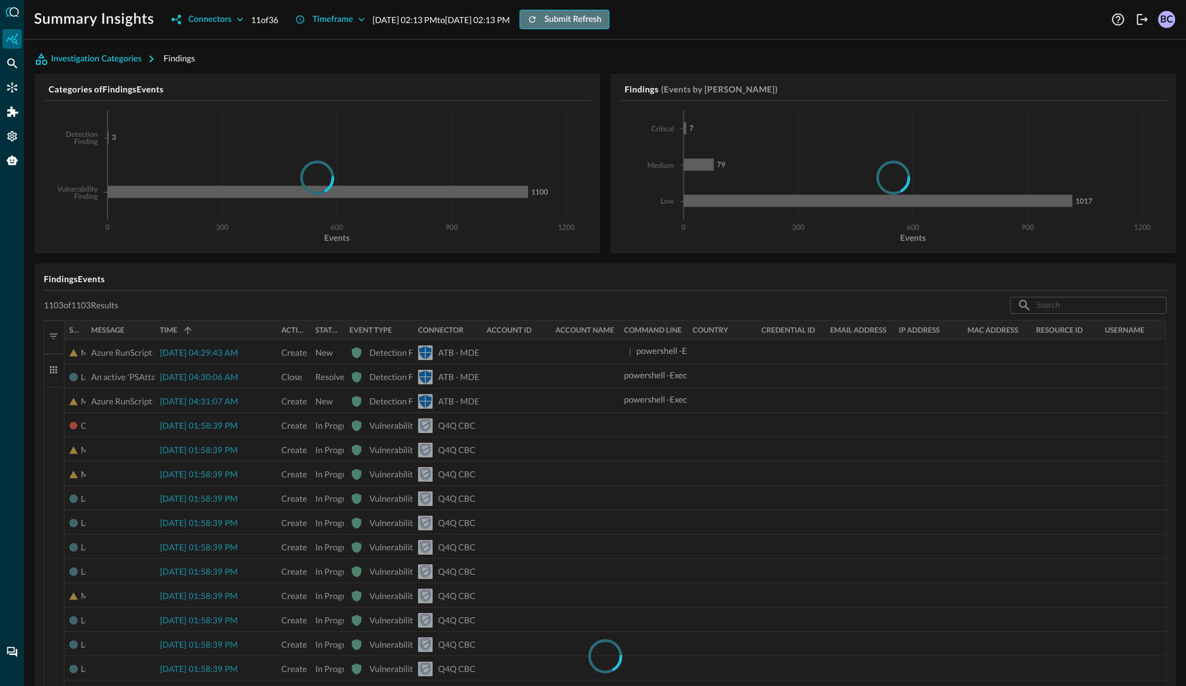
click at [610, 12] on button "Submit Refresh" at bounding box center [565, 19] width 90 height 19
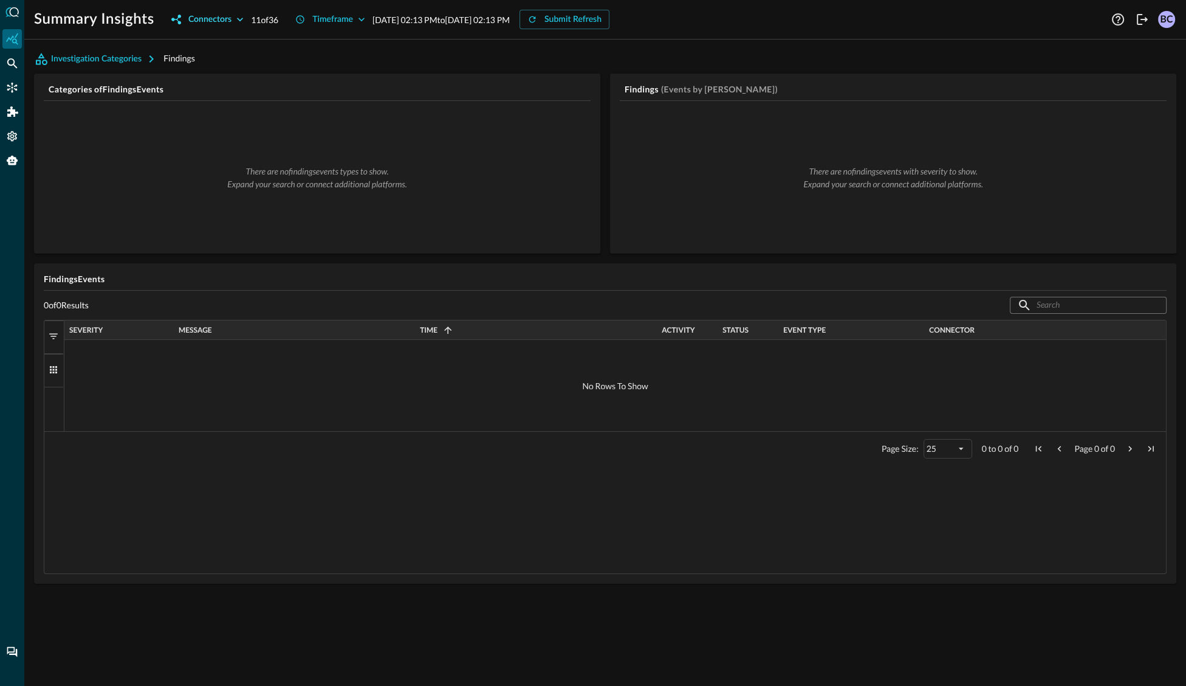
click at [239, 18] on icon "button" at bounding box center [240, 19] width 12 height 12
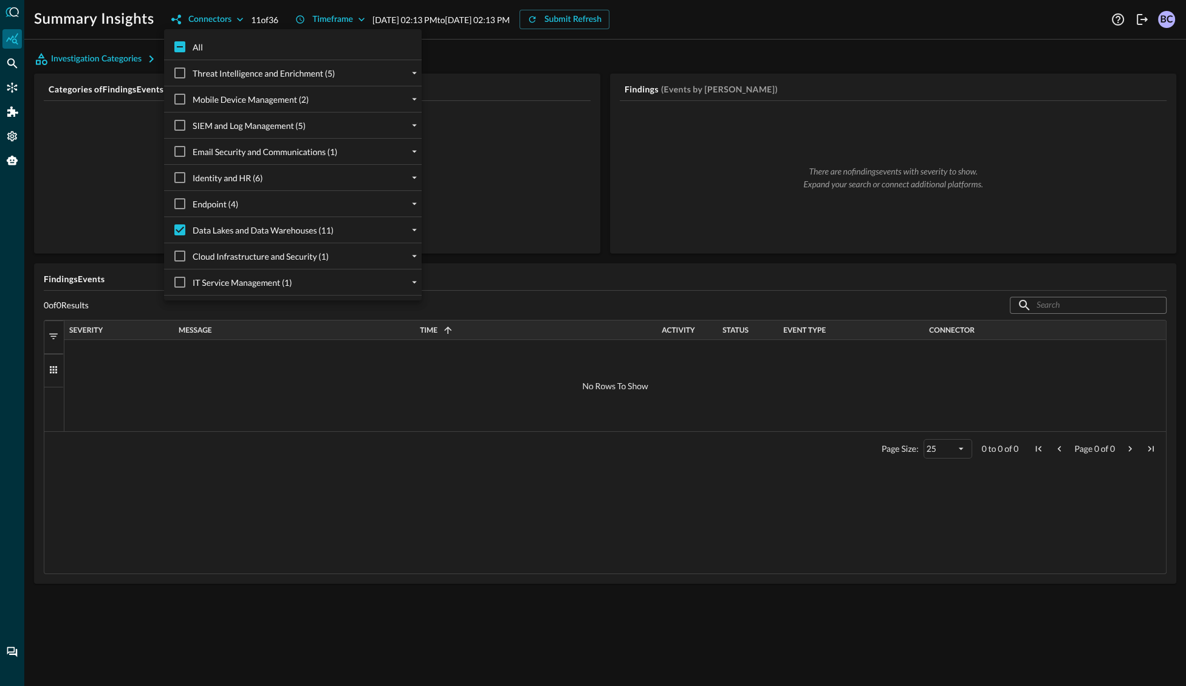
click at [14, 86] on div at bounding box center [593, 343] width 1186 height 686
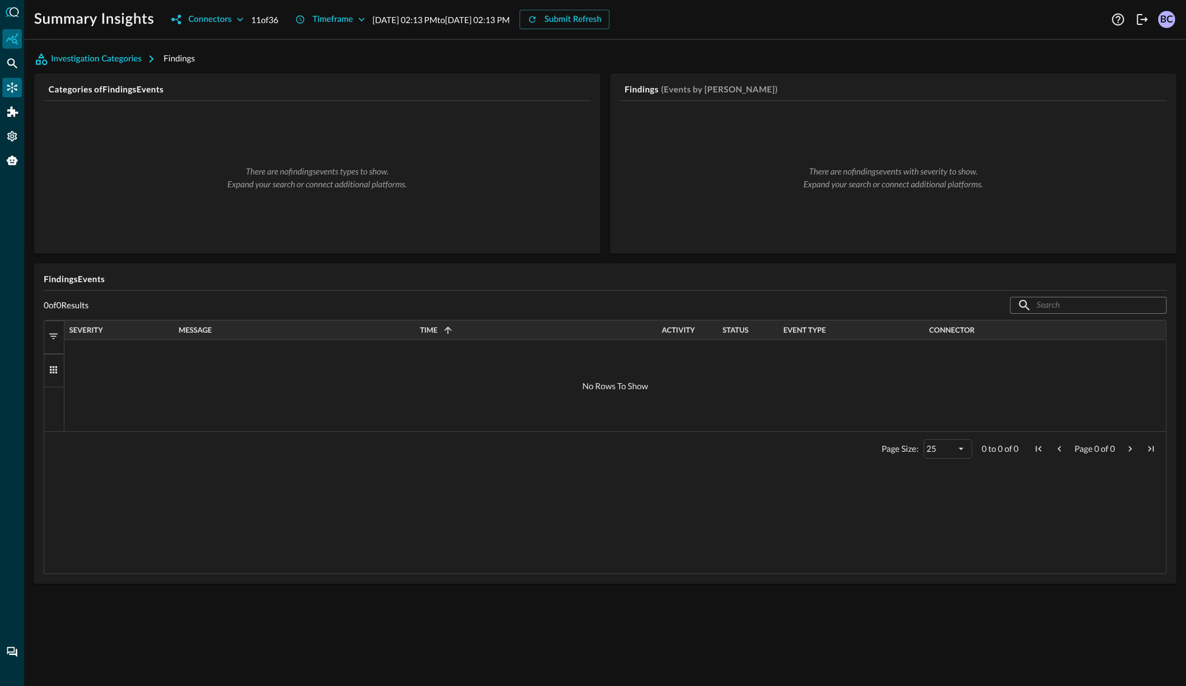
click at [12, 86] on div "All Threat Intelligence and Enrichment (5) AlienVault (1) AlienVault Shodan (1)…" at bounding box center [593, 343] width 1186 height 686
click at [12, 86] on icon "Connectors" at bounding box center [12, 87] width 12 height 12
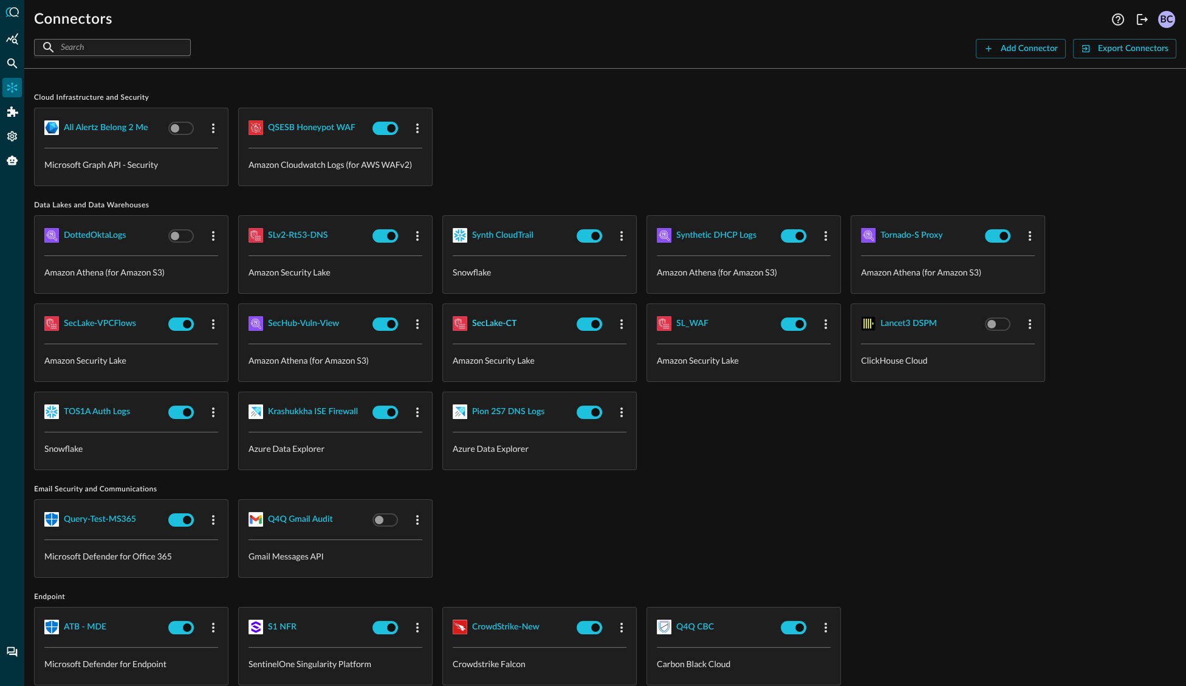
click at [489, 325] on div "SecLake-CT" at bounding box center [494, 323] width 44 height 15
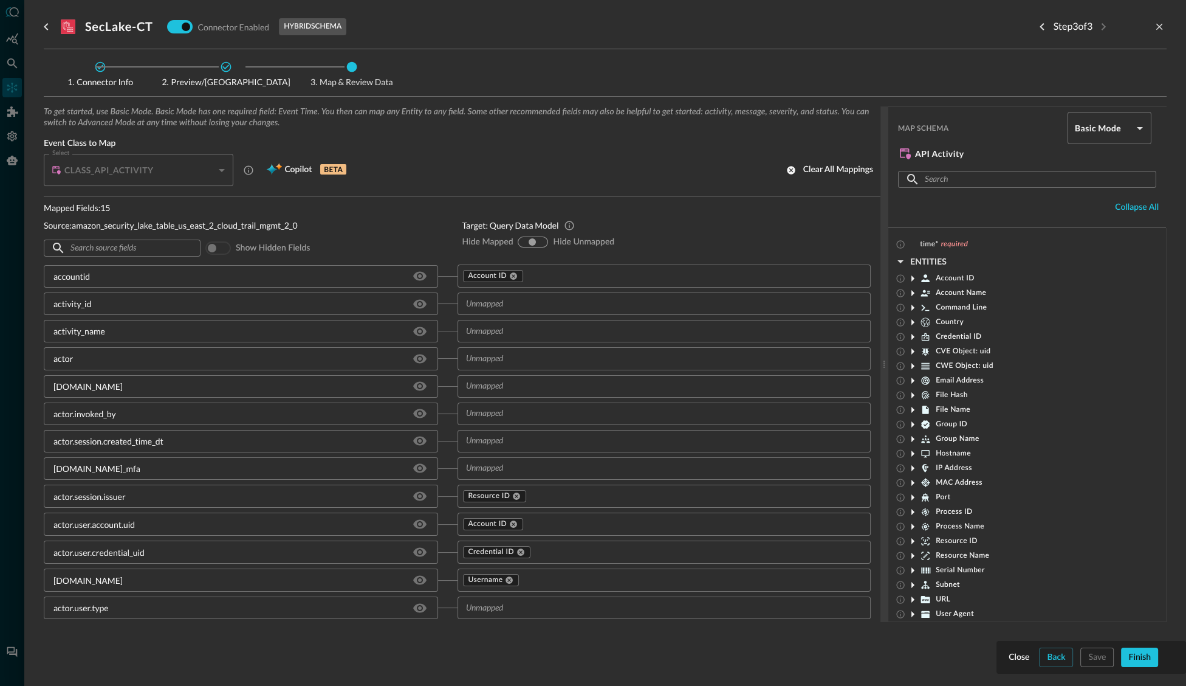
click at [545, 239] on div "hide-unmapped" at bounding box center [542, 242] width 9 height 10
click at [538, 239] on input "hide-unmapped" at bounding box center [541, 241] width 7 height 7
click at [287, 169] on span "Copilot" at bounding box center [297, 169] width 27 height 15
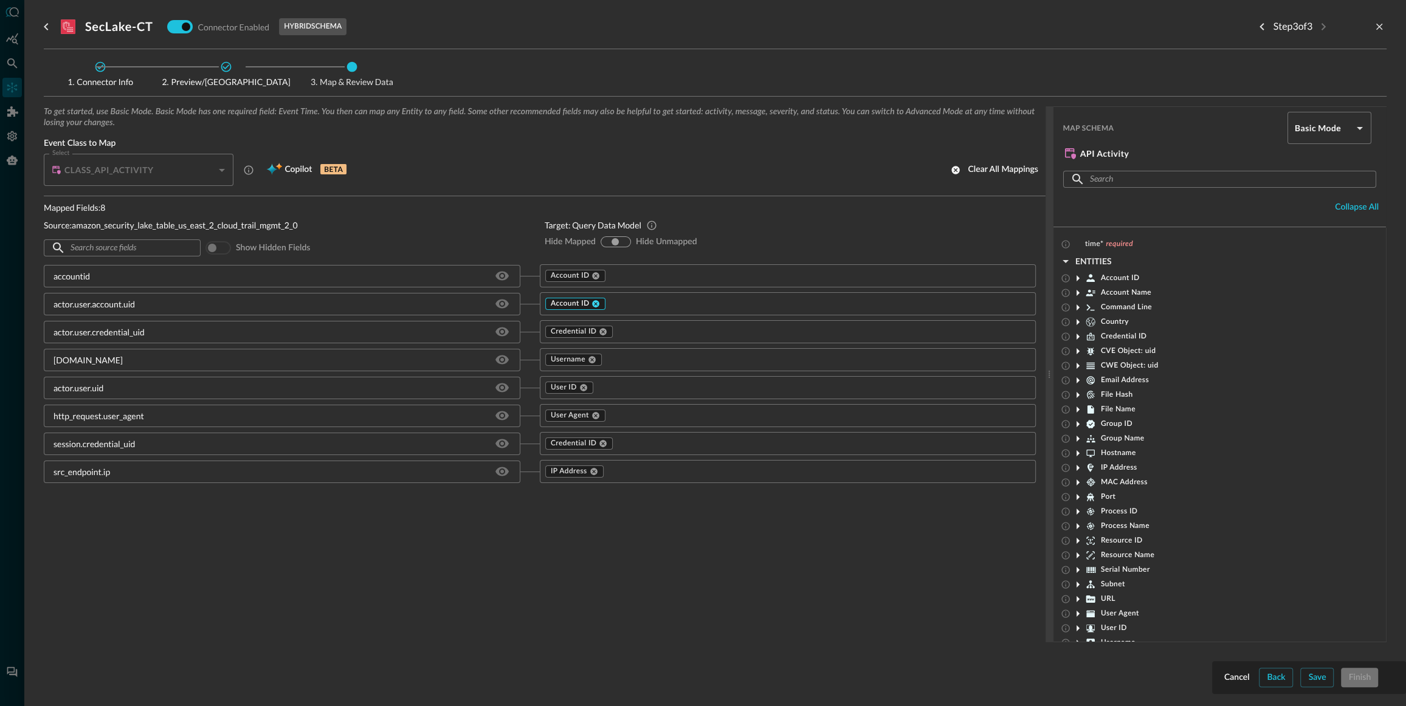
click at [596, 277] on icon at bounding box center [595, 276] width 9 height 9
click at [1186, 679] on div "To get started, use Basic Mode. Basic Mode has one required field: Event Time. …" at bounding box center [715, 393] width 1343 height 575
click at [1186, 678] on div "To get started, use Basic Mode. Basic Mode has one required field: Event Time. …" at bounding box center [715, 393] width 1343 height 575
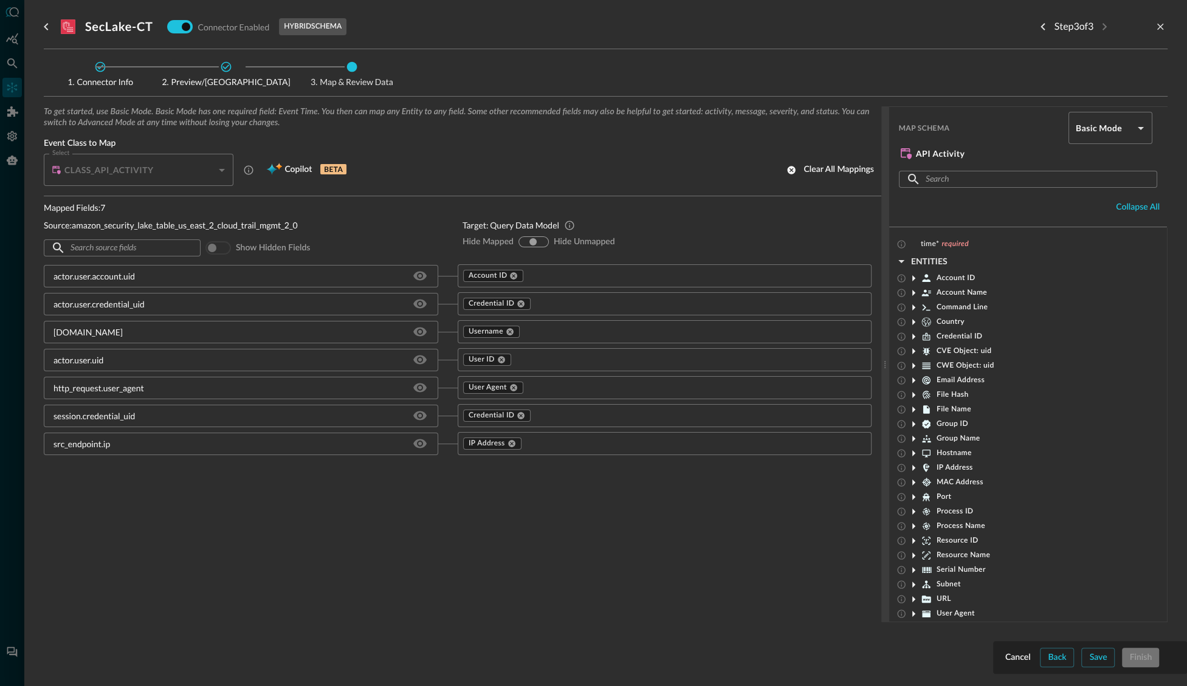
click at [531, 240] on input "show-all" at bounding box center [532, 241] width 7 height 7
click at [521, 239] on input "hide-mapped" at bounding box center [523, 241] width 7 height 7
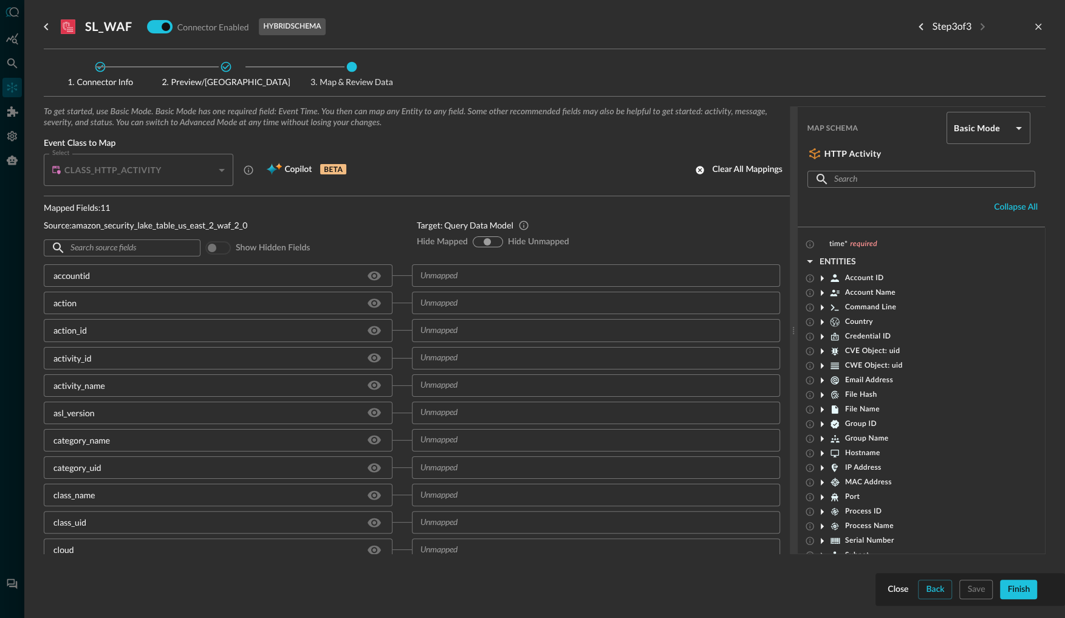
click at [499, 239] on div "hide-unmapped" at bounding box center [496, 242] width 9 height 10
click at [496, 241] on input "hide-unmapped" at bounding box center [495, 241] width 7 height 7
radio input "true"
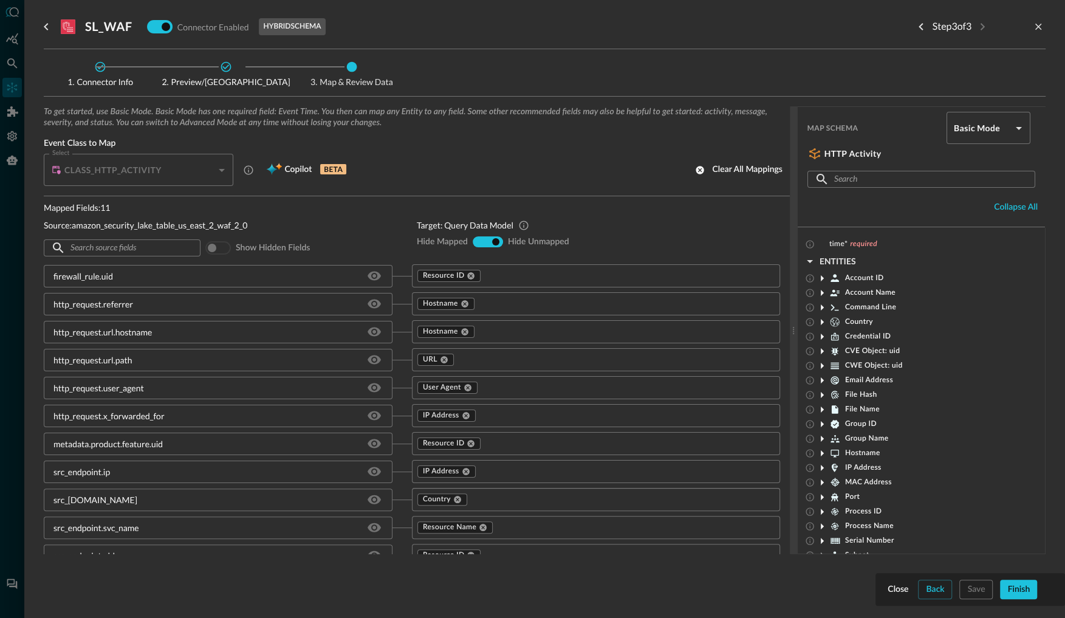
scroll to position [12, 0]
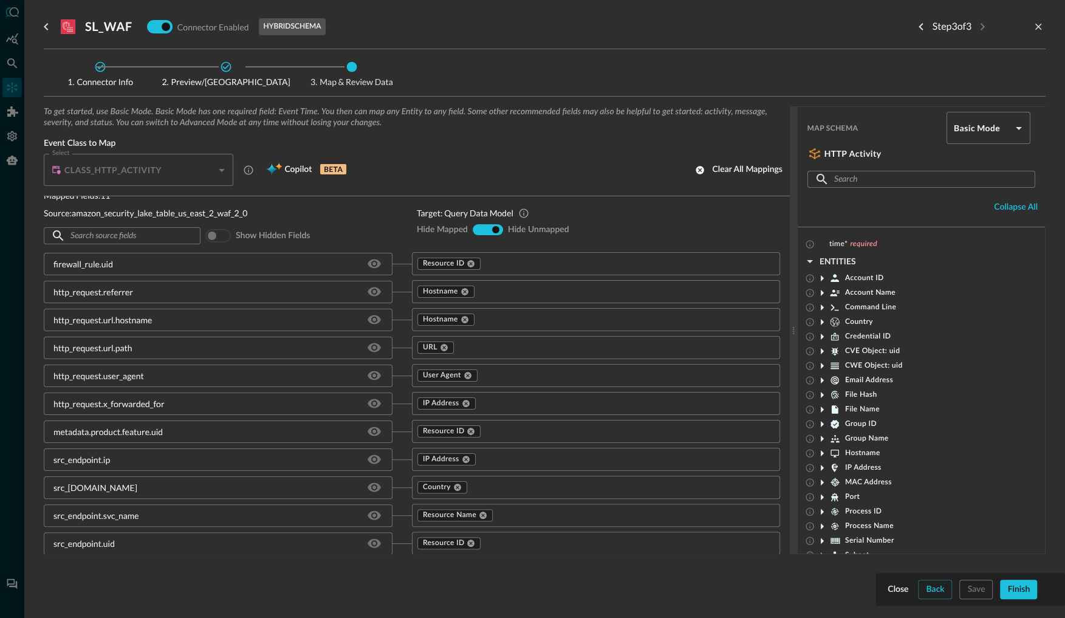
drag, startPoint x: 469, startPoint y: 131, endPoint x: 601, endPoint y: 205, distance: 151.6
click at [472, 132] on div "To get started, use Basic Mode. Basic Mode has one required field: Event Time. …" at bounding box center [417, 151] width 746 height 90
click at [813, 260] on icon "button" at bounding box center [810, 261] width 15 height 15
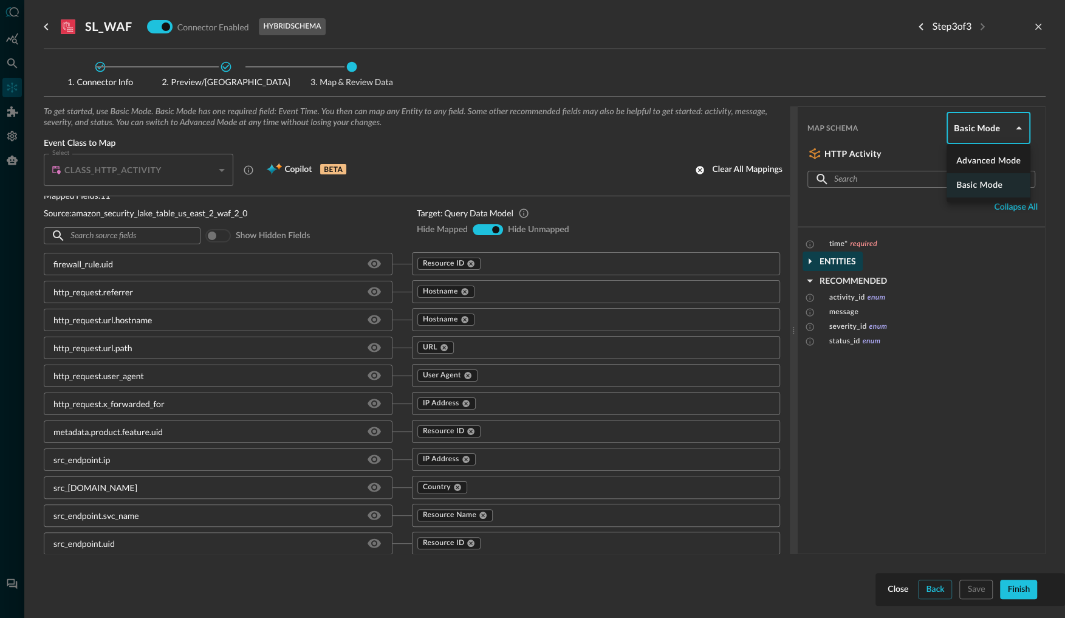
click at [1014, 126] on body "Connectors Help Logout BC ​ ​ Add Connector Export Connectors Cloud Infrastruct…" at bounding box center [532, 309] width 1065 height 618
click at [1005, 154] on li "Advanced Mode" at bounding box center [989, 161] width 84 height 24
type input "advanced"
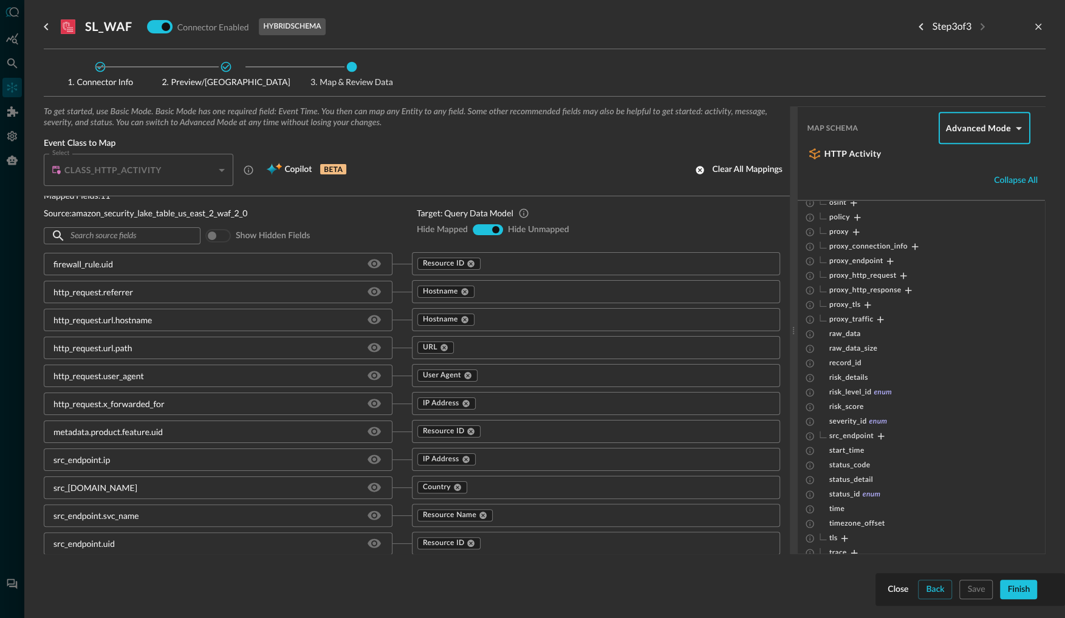
scroll to position [614, 0]
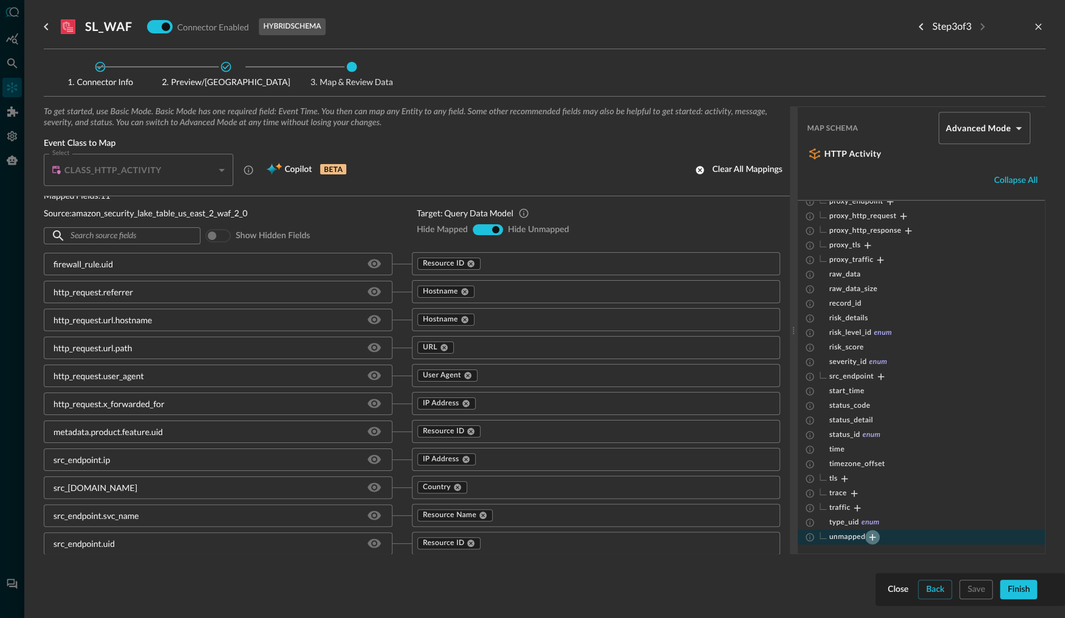
click at [872, 537] on icon "Expand" at bounding box center [873, 537] width 7 height 7
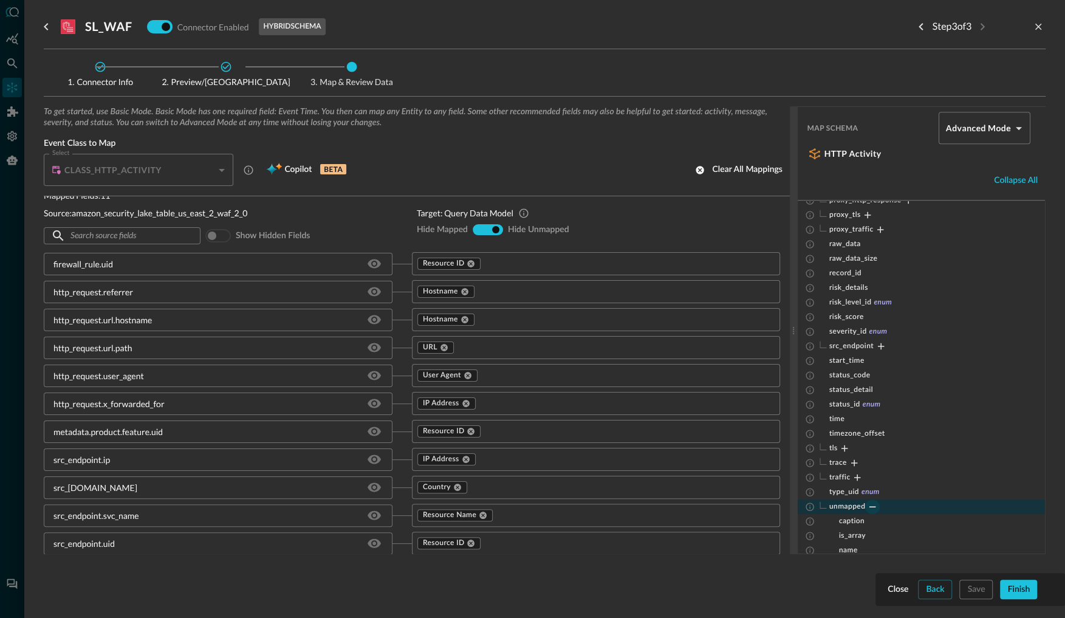
scroll to position [687, 0]
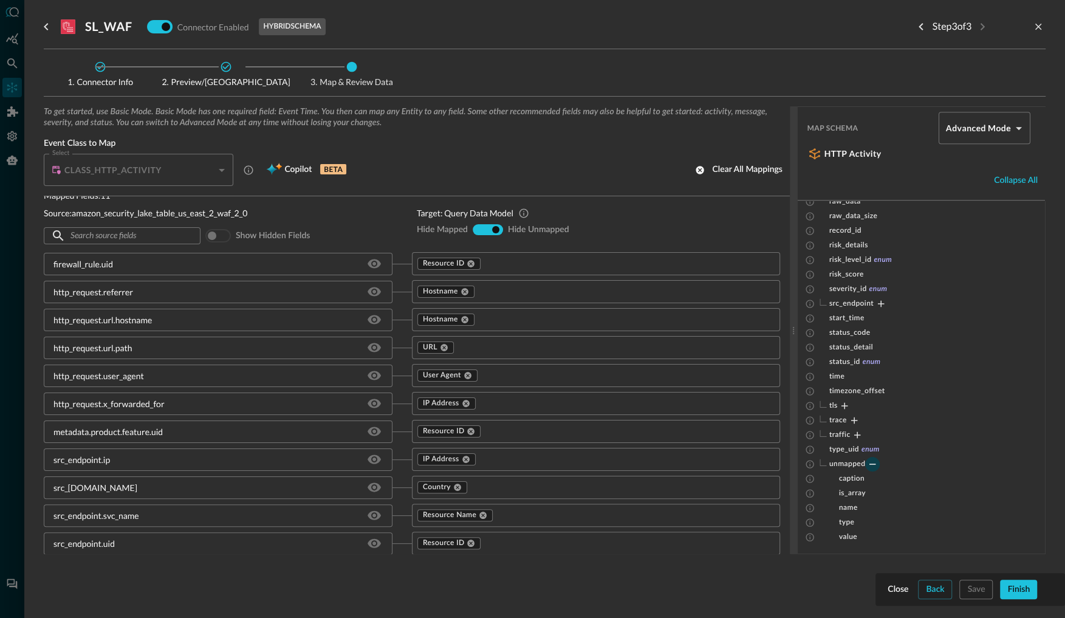
click at [870, 464] on icon "Collapse" at bounding box center [873, 464] width 7 height 1
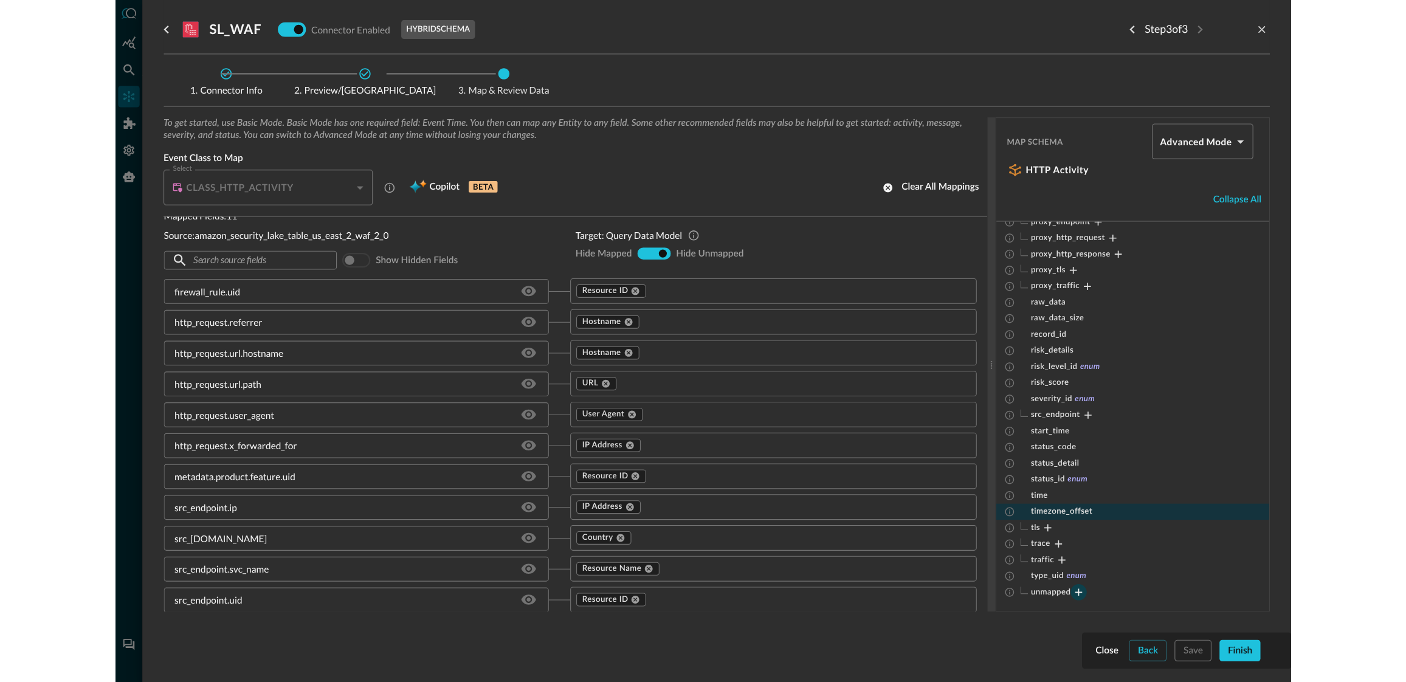
scroll to position [614, 0]
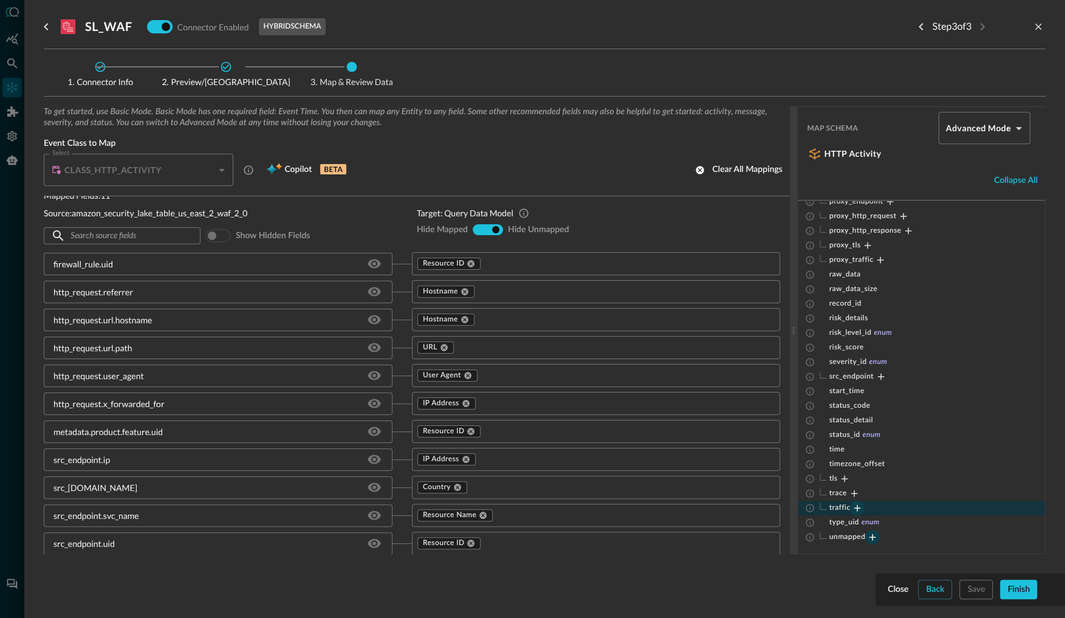
click at [856, 506] on icon "Expand" at bounding box center [857, 508] width 11 height 11
click at [858, 506] on icon "Collapse" at bounding box center [857, 508] width 11 height 11
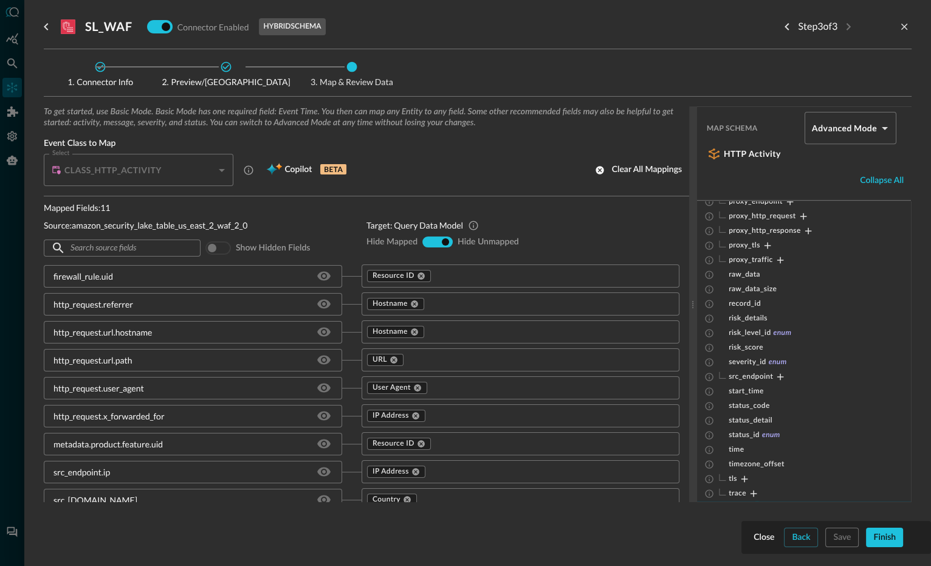
click at [143, 175] on h5 "CLASS_HTTP_ACTIVITY" at bounding box center [112, 170] width 97 height 12
click at [232, 168] on div "CLASS_HTTP_ACTIVITY CLASS_HTTP_ACTIVITY Select" at bounding box center [141, 170] width 194 height 32
drag, startPoint x: 220, startPoint y: 167, endPoint x: 382, endPoint y: 169, distance: 162.3
click at [220, 167] on div "CLASS_HTTP_ACTIVITY" at bounding box center [142, 170] width 182 height 32
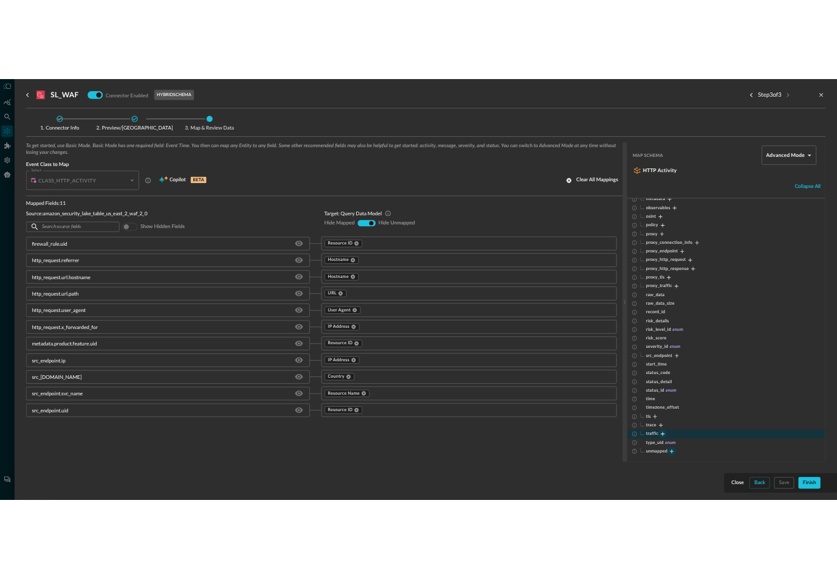
scroll to position [526, 0]
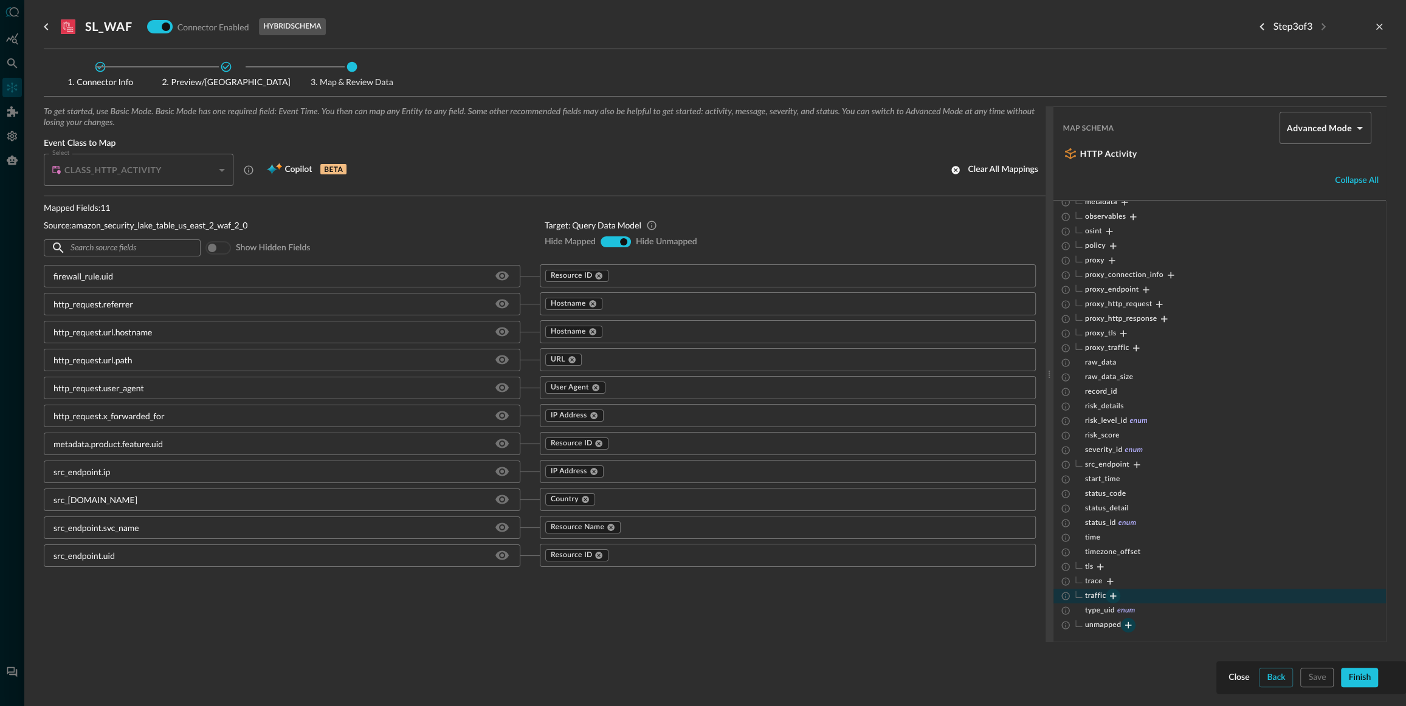
click at [12, 38] on div at bounding box center [703, 353] width 1406 height 706
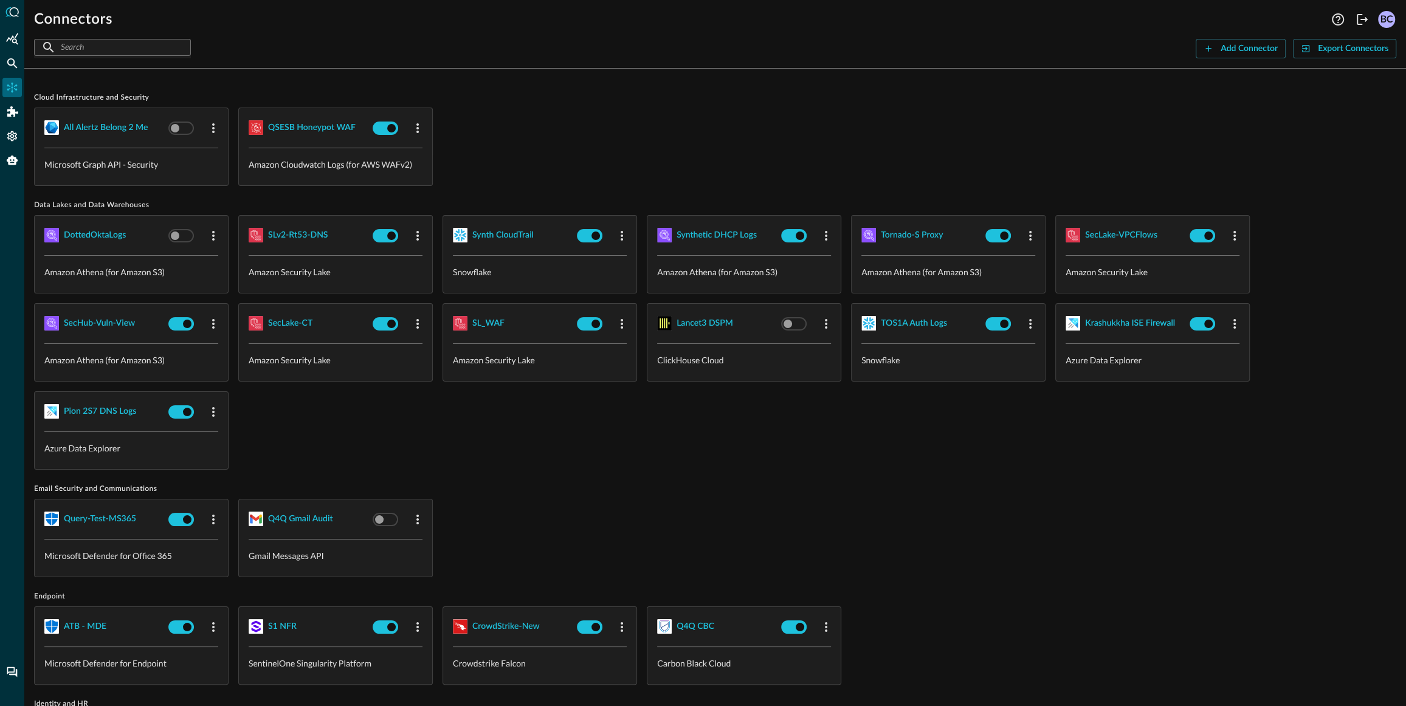
drag, startPoint x: 1387, startPoint y: 670, endPoint x: 1391, endPoint y: 688, distance: 18.1
click at [1065, 617] on div "ATB - MDE Microsoft Defender for Endpoint S1 NFR SentinelOne Singularity Platfo…" at bounding box center [715, 646] width 1362 height 78
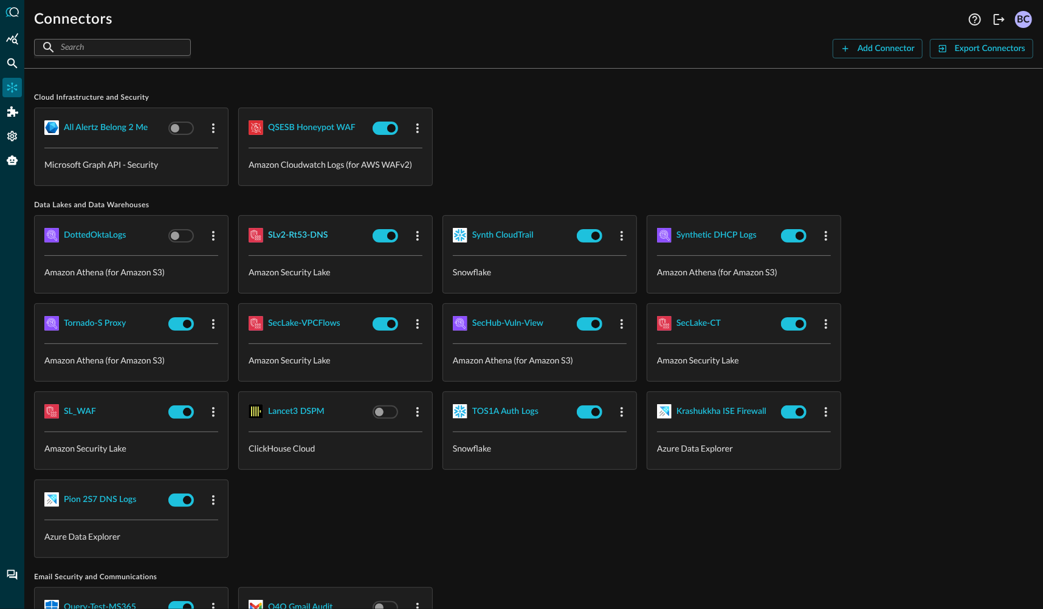
click at [311, 234] on div "SLv2-Rt53-DNS" at bounding box center [298, 235] width 60 height 15
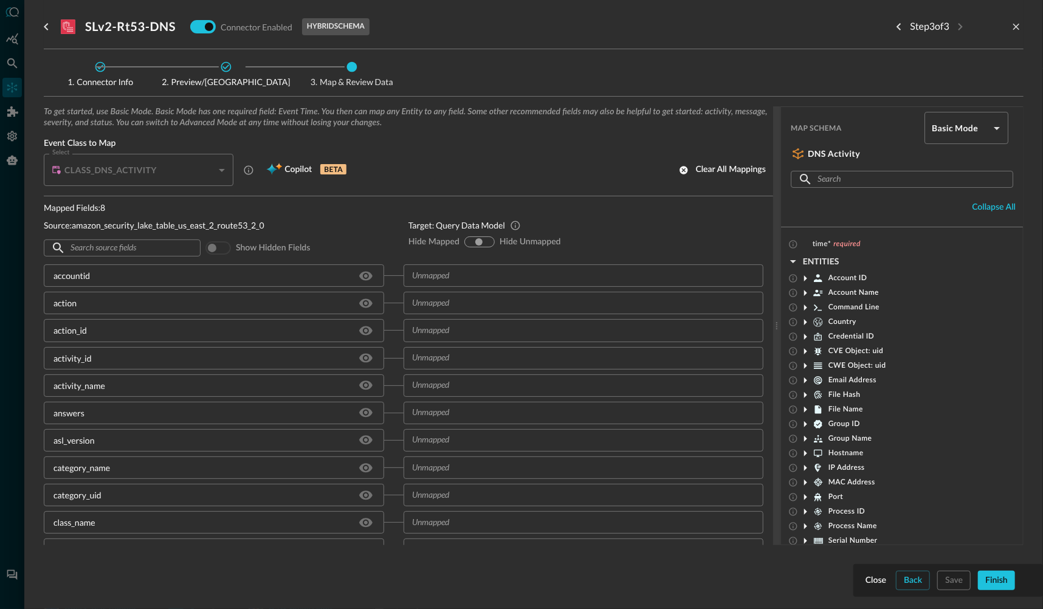
click at [487, 240] on input "hide-unmapped" at bounding box center [487, 241] width 7 height 7
radio input "true"
radio input "false"
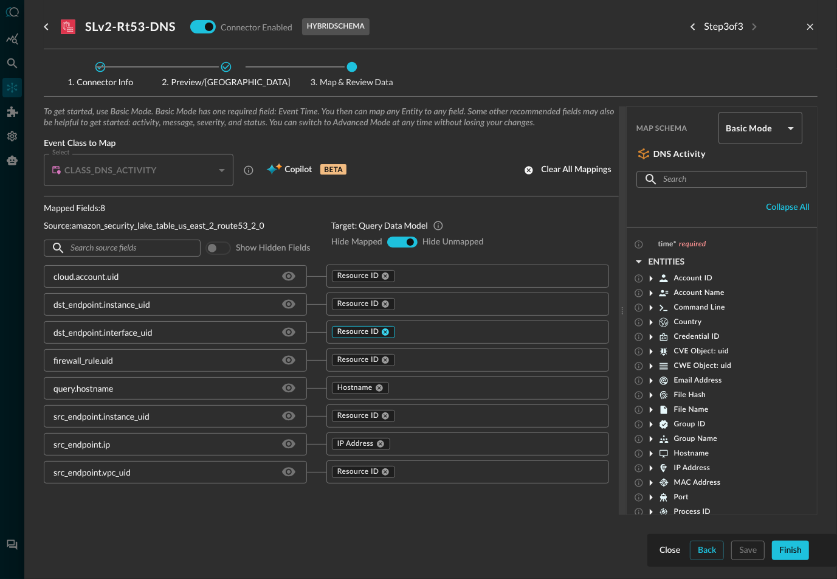
click at [385, 303] on icon at bounding box center [385, 304] width 9 height 9
click at [742, 549] on div "To get started, use Basic Mode. Basic Mode has one required field: Event Time. …" at bounding box center [431, 329] width 774 height 447
drag, startPoint x: 740, startPoint y: 550, endPoint x: 752, endPoint y: 552, distance: 12.9
click at [741, 549] on div "To get started, use Basic Mode. Basic Mode has one required field: Event Time. …" at bounding box center [431, 329] width 774 height 447
drag, startPoint x: 739, startPoint y: 546, endPoint x: 752, endPoint y: 565, distance: 22.8
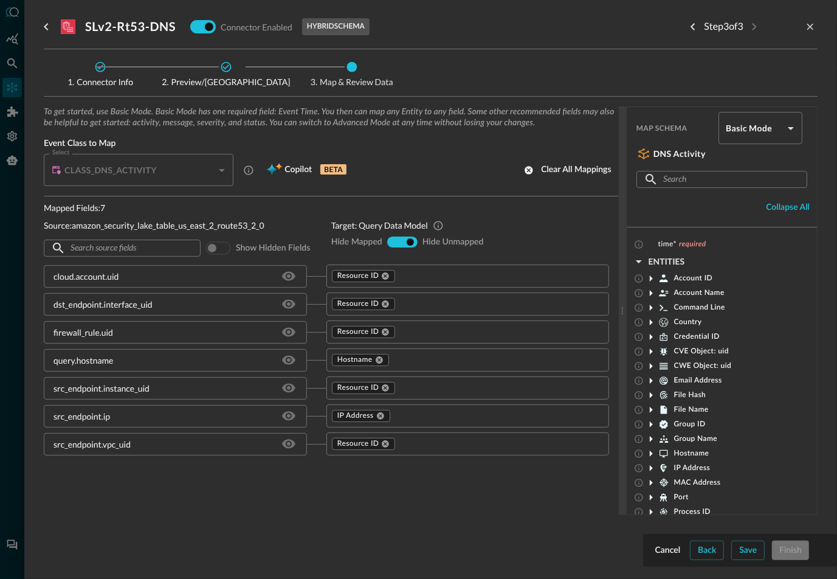
click at [738, 545] on div "To get started, use Basic Mode. Basic Mode has one required field: Event Time. …" at bounding box center [431, 329] width 774 height 447
click at [698, 549] on div "To get started, use Basic Mode. Basic Mode has one required field: Event Time. …" at bounding box center [431, 329] width 774 height 447
click at [670, 550] on div "To get started, use Basic Mode. Basic Mode has one required field: Event Time. …" at bounding box center [431, 329] width 774 height 447
drag, startPoint x: 786, startPoint y: 546, endPoint x: 740, endPoint y: 535, distance: 47.5
click at [778, 545] on div "To get started, use Basic Mode. Basic Mode has one required field: Event Time. …" at bounding box center [431, 329] width 774 height 447
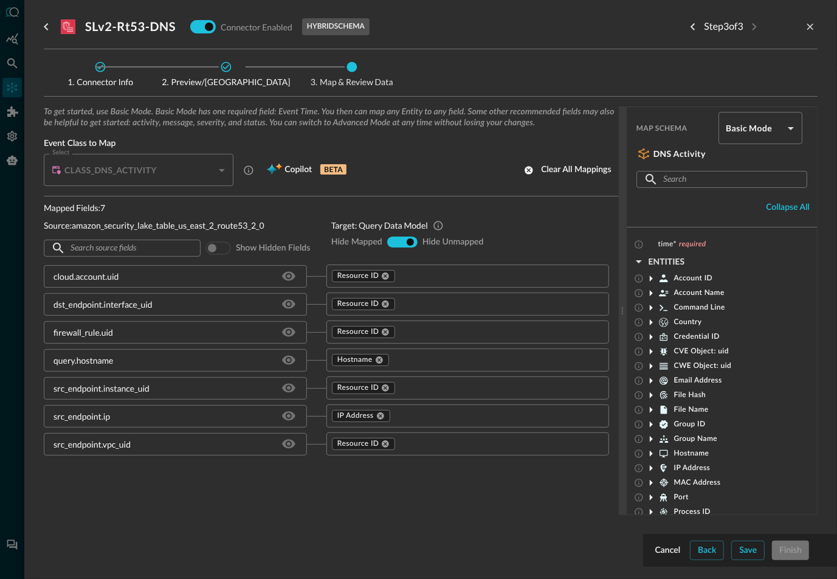
click at [727, 284] on div "time* required ENTITIES Account ID Account Name Command Line Country Credential…" at bounding box center [722, 468] width 190 height 462
click at [651, 277] on icon at bounding box center [651, 278] width 3 height 6
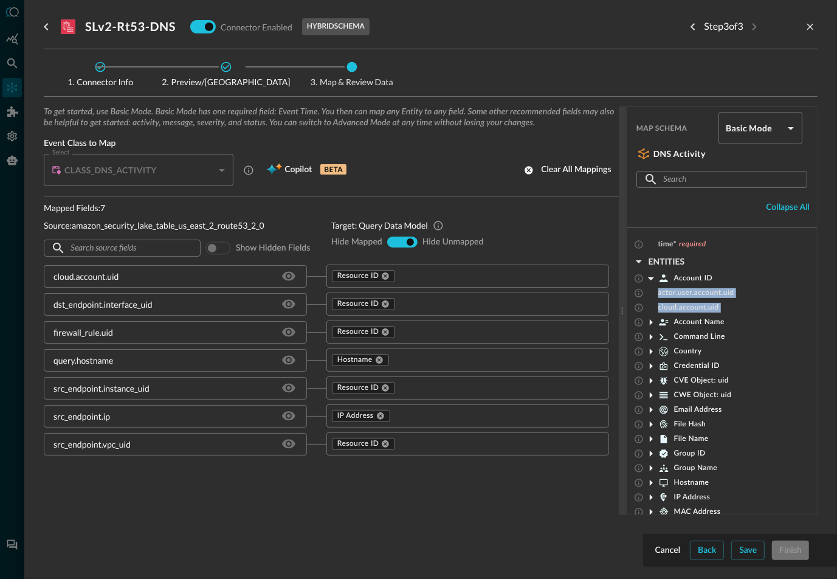
drag, startPoint x: 652, startPoint y: 278, endPoint x: 654, endPoint y: 292, distance: 14.8
click at [652, 279] on icon at bounding box center [651, 278] width 15 height 15
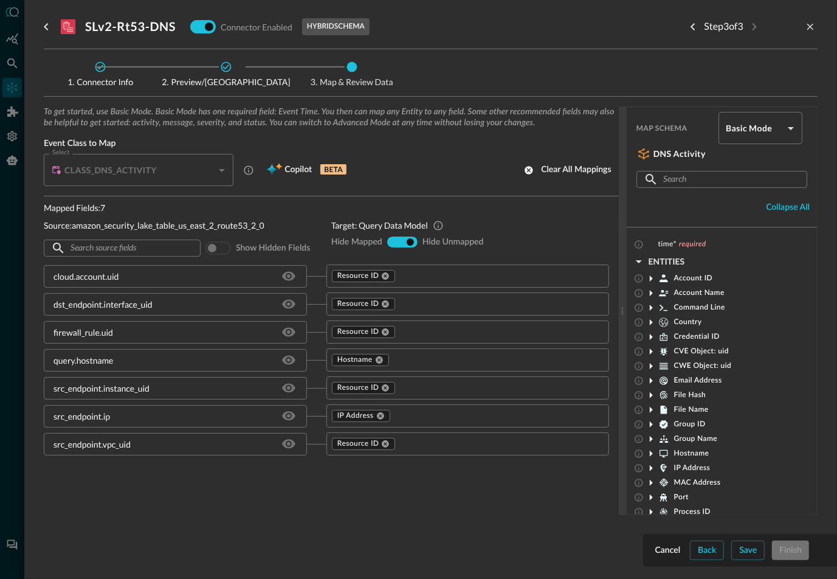
click at [650, 292] on icon at bounding box center [651, 293] width 3 height 6
drag, startPoint x: 650, startPoint y: 291, endPoint x: 658, endPoint y: 296, distance: 9.8
click at [650, 292] on icon at bounding box center [651, 293] width 15 height 15
drag, startPoint x: 652, startPoint y: 306, endPoint x: 669, endPoint y: 309, distance: 17.3
click at [652, 306] on icon at bounding box center [651, 307] width 15 height 15
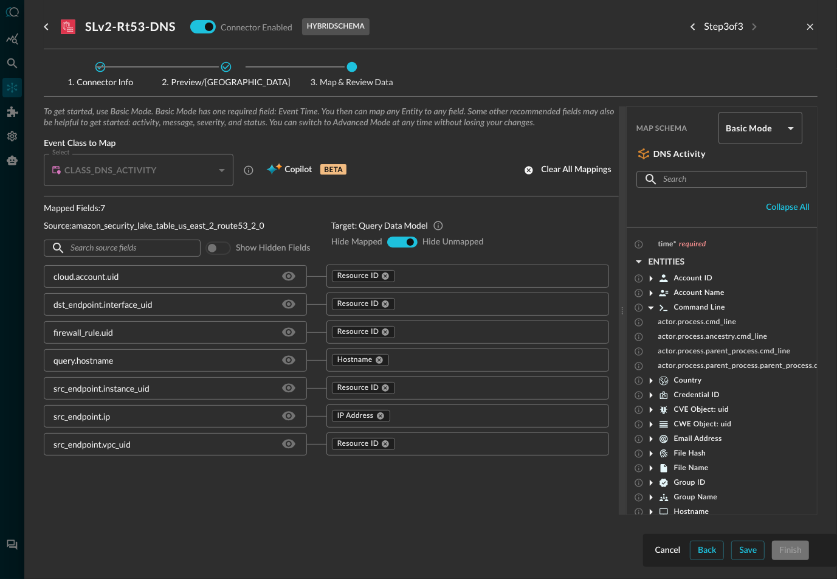
click at [650, 307] on icon at bounding box center [651, 307] width 6 height 3
click at [650, 318] on icon at bounding box center [651, 322] width 15 height 15
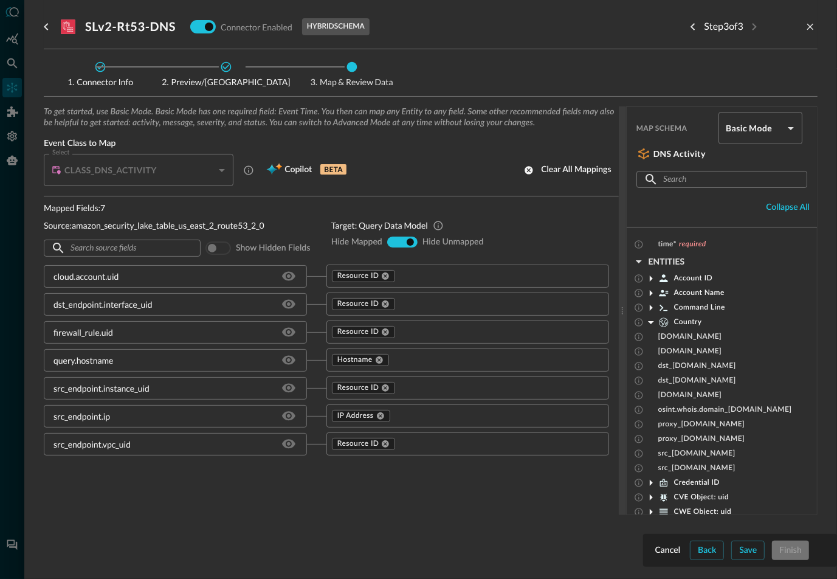
click at [652, 318] on icon at bounding box center [651, 322] width 15 height 15
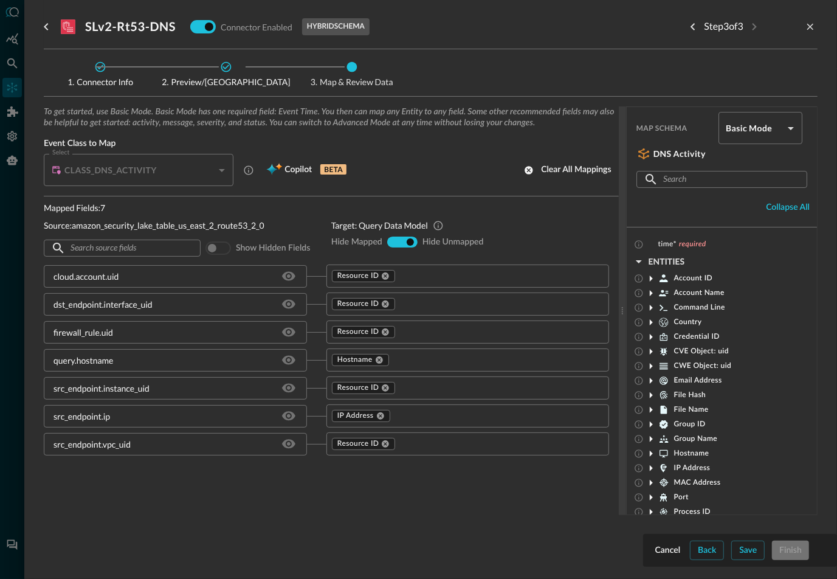
click at [652, 334] on icon at bounding box center [651, 336] width 15 height 15
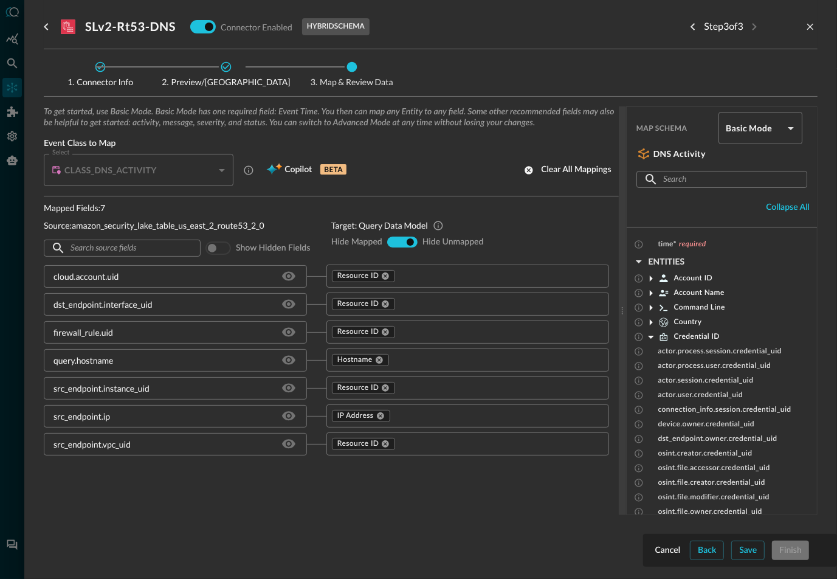
drag, startPoint x: 650, startPoint y: 335, endPoint x: 659, endPoint y: 335, distance: 8.5
click at [650, 335] on icon at bounding box center [651, 336] width 15 height 15
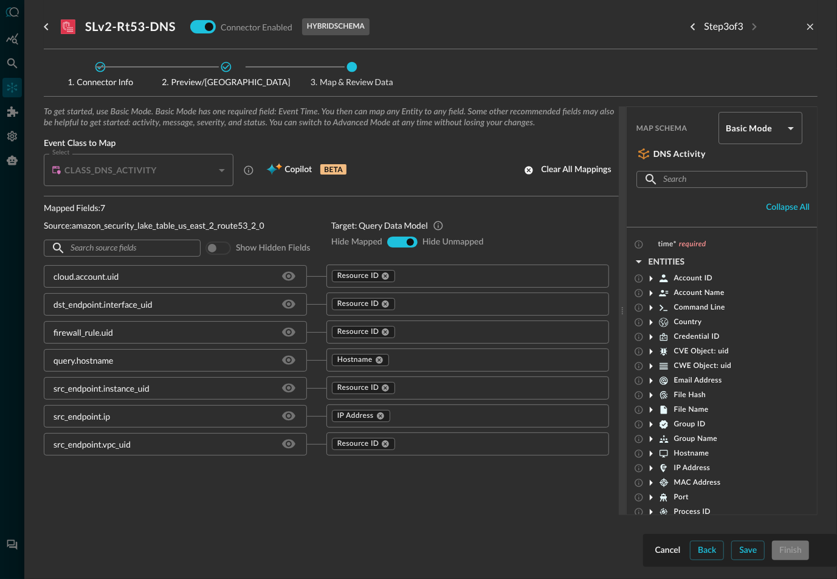
click at [652, 363] on icon at bounding box center [651, 366] width 15 height 15
click at [443, 303] on input "text" at bounding box center [491, 304] width 188 height 15
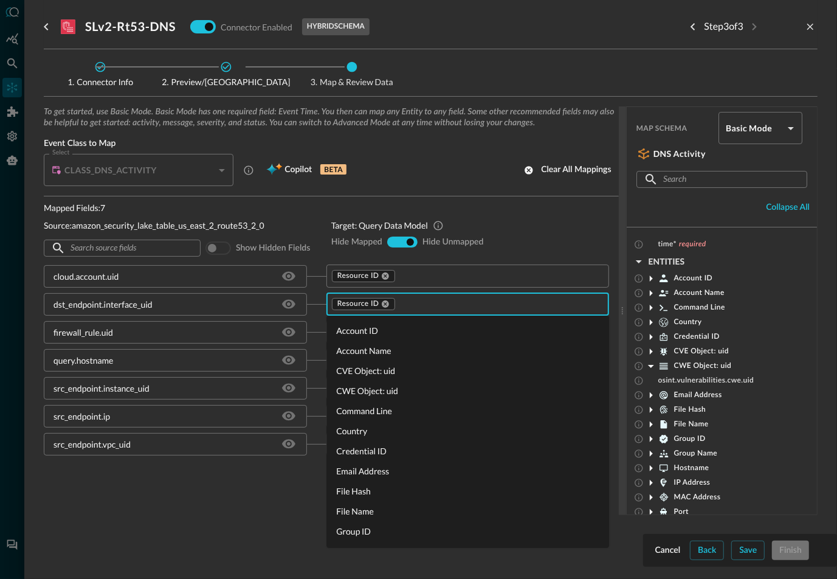
drag, startPoint x: 456, startPoint y: 396, endPoint x: 464, endPoint y: 388, distance: 10.8
click at [457, 393] on li "CWE Object: uid" at bounding box center [467, 390] width 283 height 20
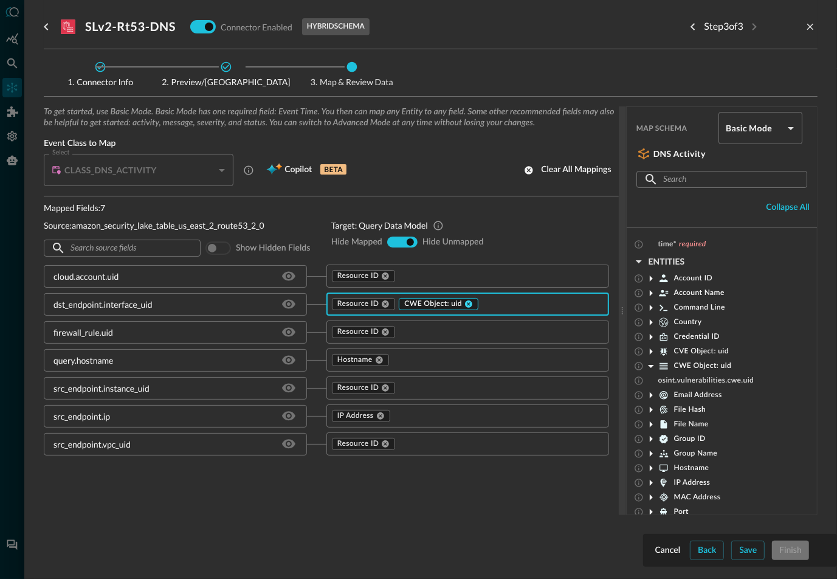
click at [466, 302] on icon at bounding box center [468, 303] width 7 height 7
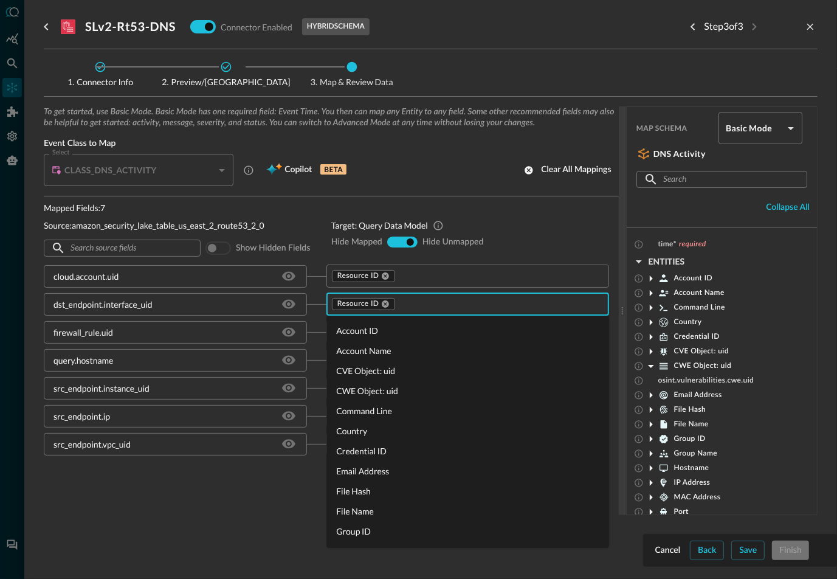
click at [433, 304] on input "text" at bounding box center [491, 304] width 188 height 15
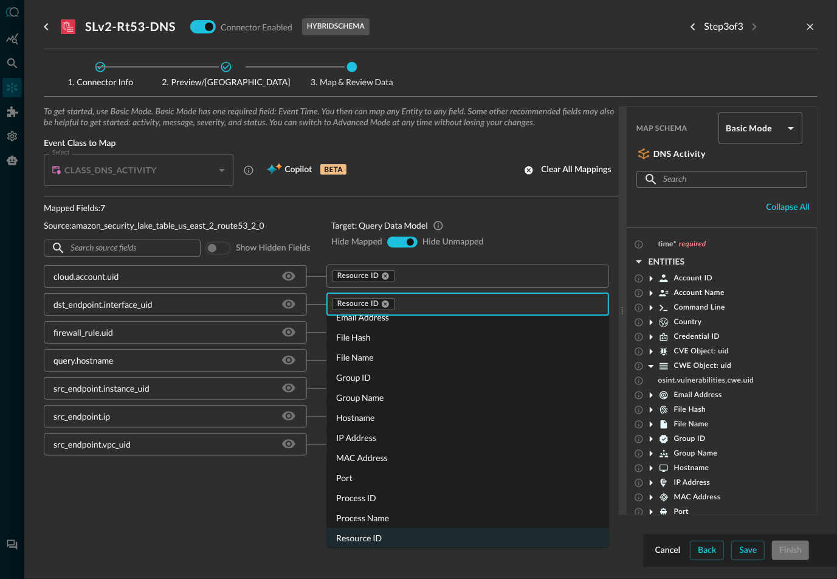
click at [406, 418] on li "Hostname" at bounding box center [467, 417] width 283 height 20
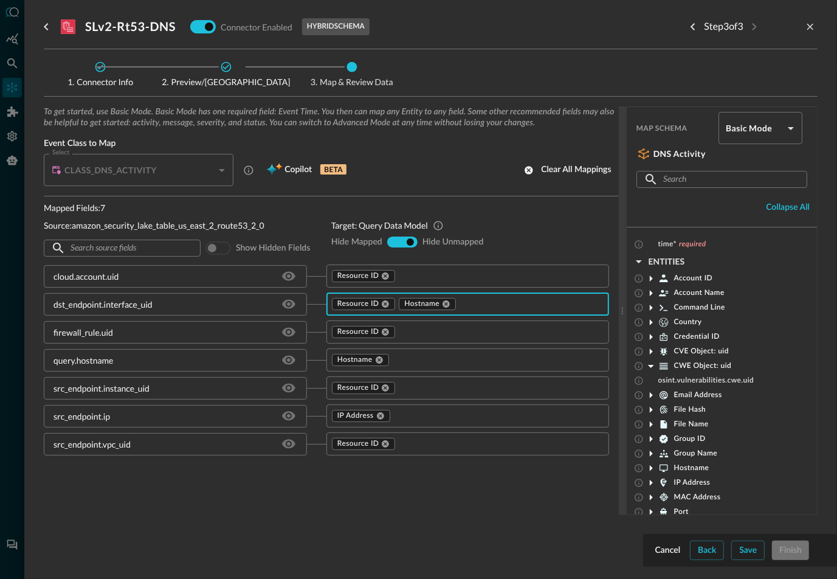
click at [392, 241] on input "hide-mapped" at bounding box center [392, 241] width 7 height 7
radio input "true"
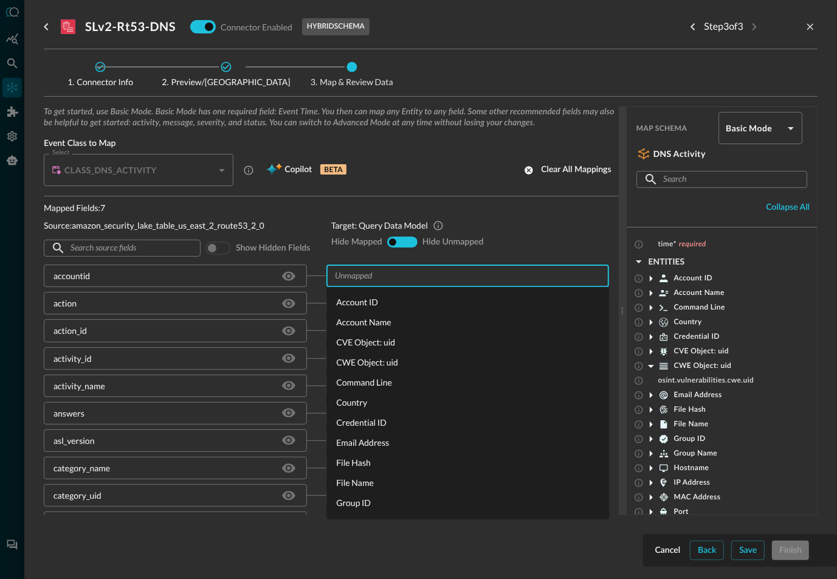
click at [409, 278] on input "text" at bounding box center [457, 275] width 255 height 15
click at [369, 422] on li "Credential ID" at bounding box center [467, 422] width 283 height 20
click at [365, 275] on input "text" at bounding box center [457, 275] width 255 height 15
click at [153, 357] on div "activity_name" at bounding box center [175, 358] width 263 height 22
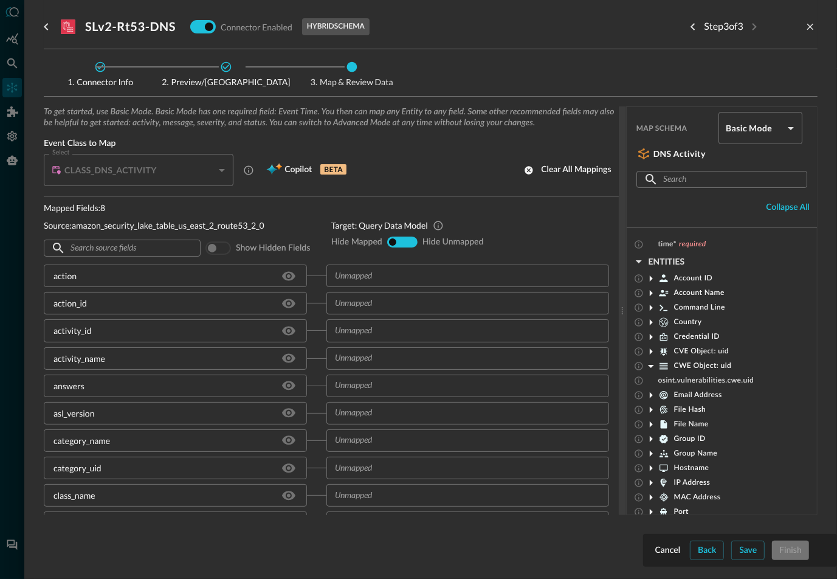
click at [187, 358] on div "activity_name" at bounding box center [175, 358] width 263 height 22
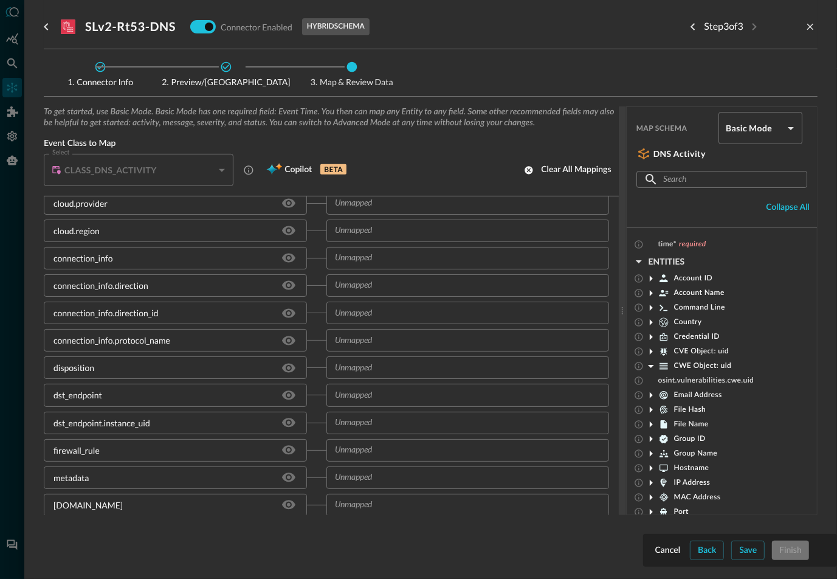
scroll to position [384, 0]
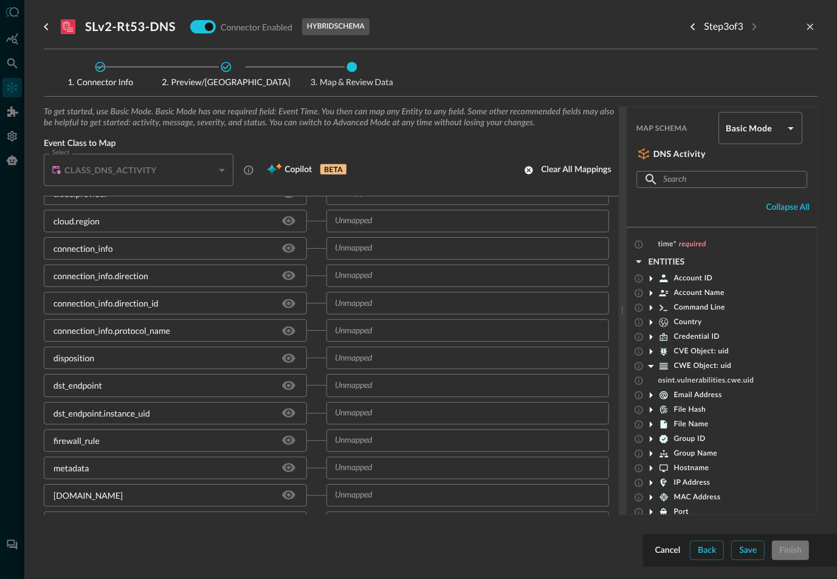
click at [258, 380] on div "dst_endpoint" at bounding box center [175, 385] width 263 height 22
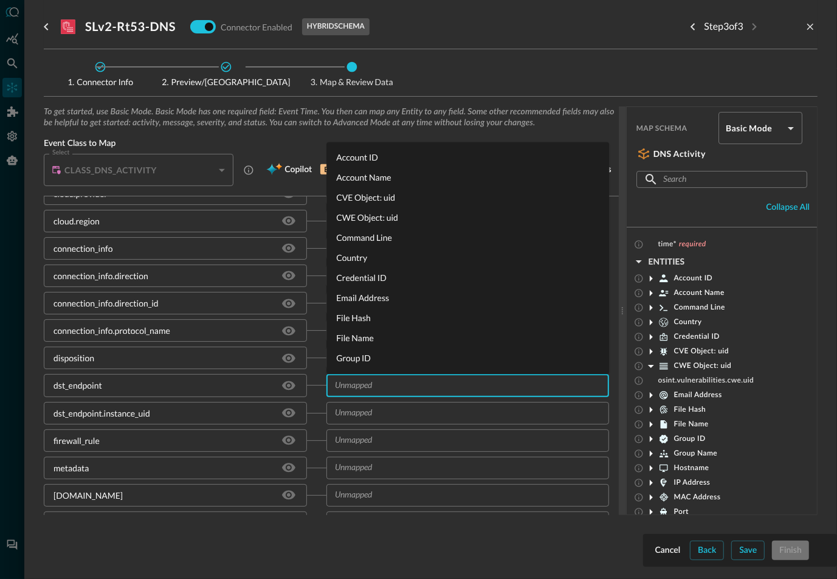
click at [351, 386] on input "text" at bounding box center [457, 384] width 255 height 15
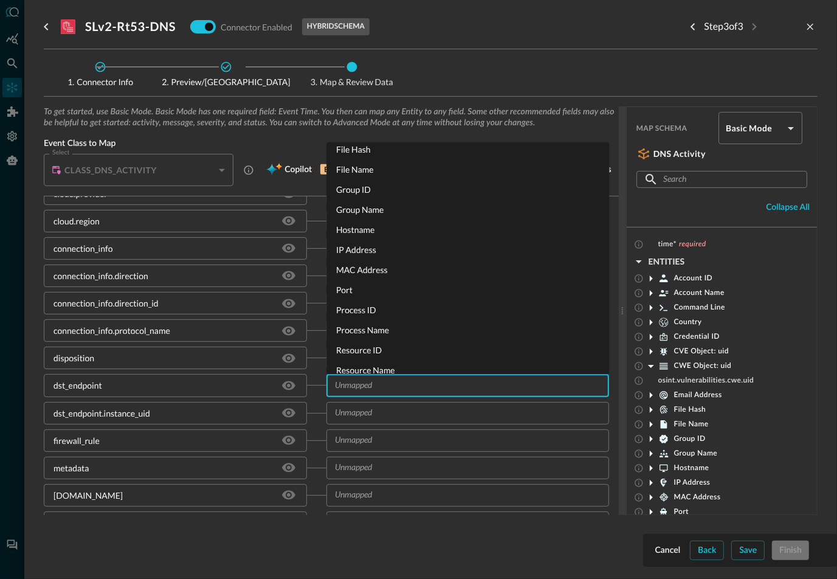
drag, startPoint x: 355, startPoint y: 247, endPoint x: 367, endPoint y: 259, distance: 16.8
click at [355, 247] on li "IP Address" at bounding box center [467, 249] width 283 height 20
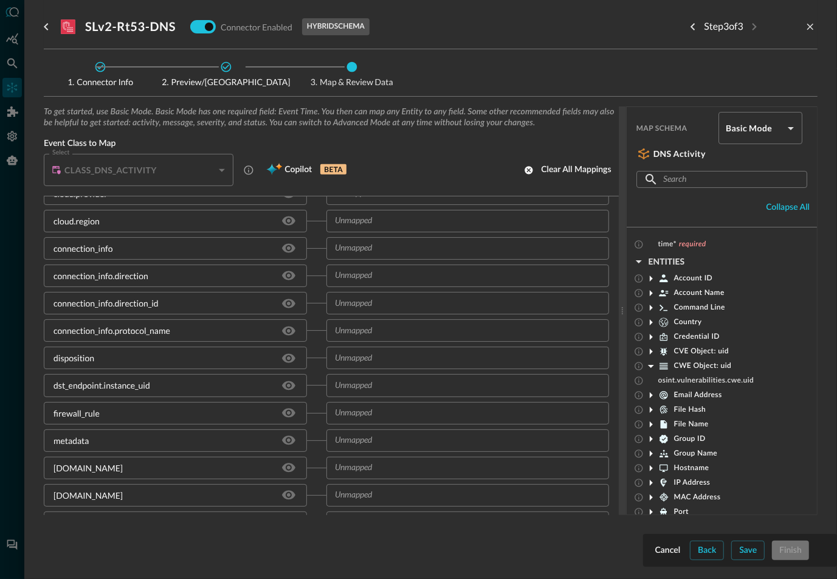
click at [749, 546] on div "To get started, use Basic Mode. Basic Mode has one required field: Event Time. …" at bounding box center [431, 329] width 774 height 447
drag, startPoint x: 751, startPoint y: 551, endPoint x: 751, endPoint y: 571, distance: 19.4
click at [751, 551] on div "To get started, use Basic Mode. Basic Mode has one required field: Event Time. …" at bounding box center [431, 329] width 774 height 447
drag, startPoint x: 732, startPoint y: 511, endPoint x: 695, endPoint y: 484, distance: 46.1
click at [723, 506] on div "Port" at bounding box center [722, 511] width 190 height 15
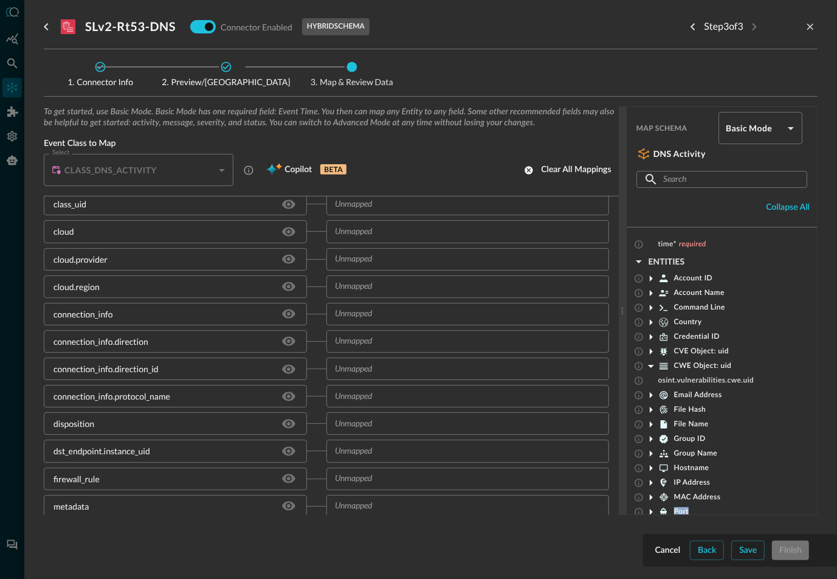
scroll to position [0, 0]
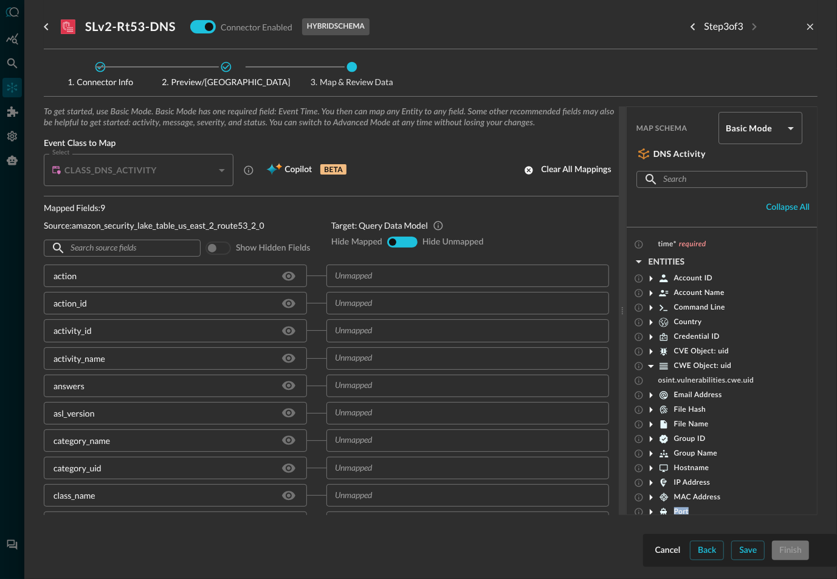
click at [402, 241] on input "show-all" at bounding box center [401, 241] width 7 height 7
radio input "true"
click at [411, 239] on input "hide-unmapped" at bounding box center [410, 241] width 7 height 7
radio input "true"
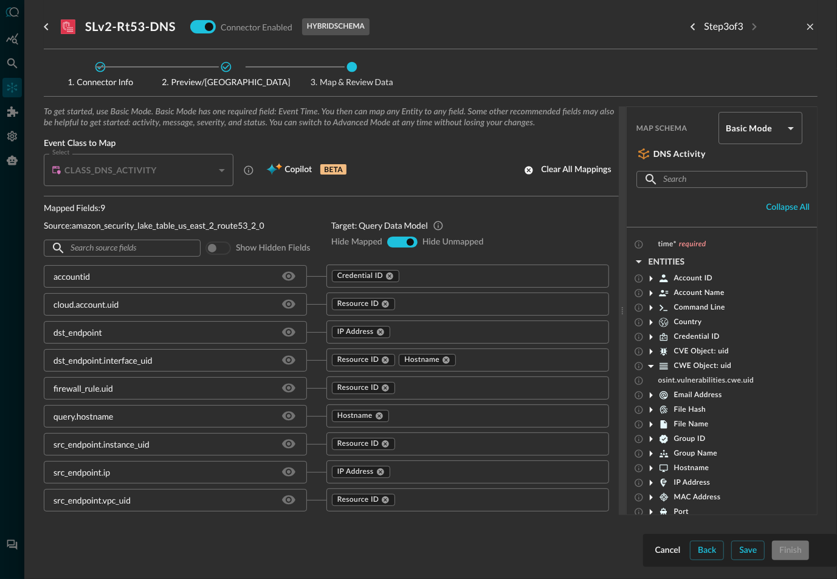
click at [748, 551] on div "To get started, use Basic Mode. Basic Mode has one required field: Event Time. …" at bounding box center [431, 329] width 774 height 447
click at [749, 552] on div "To get started, use Basic Mode. Basic Mode has one required field: Event Time. …" at bounding box center [431, 329] width 774 height 447
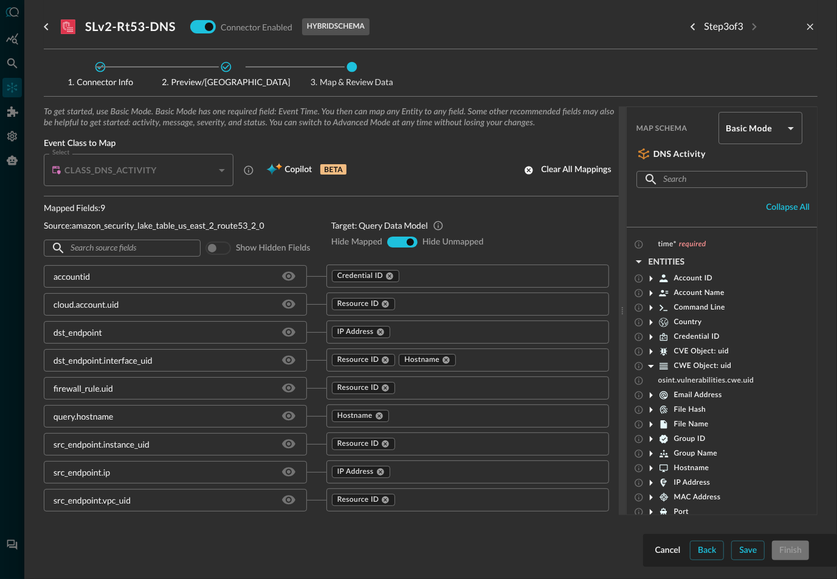
click at [14, 39] on div at bounding box center [418, 289] width 837 height 579
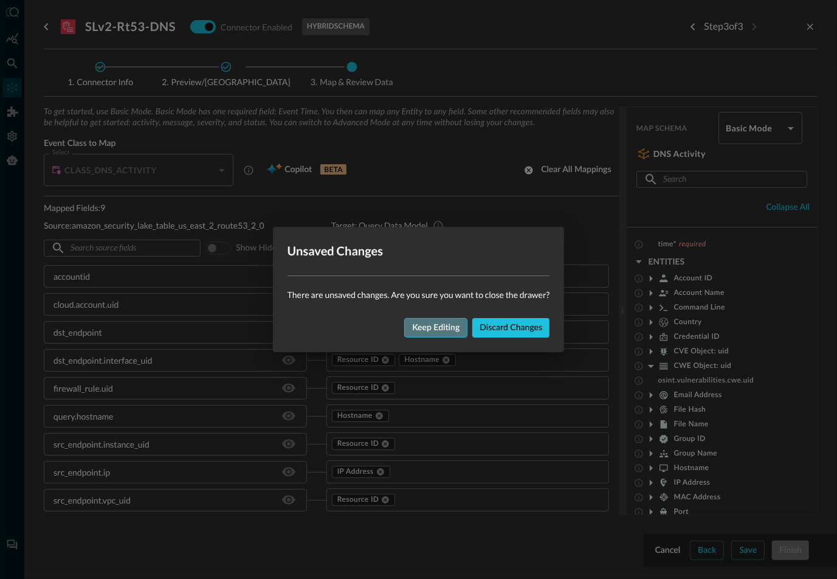
click at [436, 328] on div "Keep editing" at bounding box center [435, 327] width 47 height 15
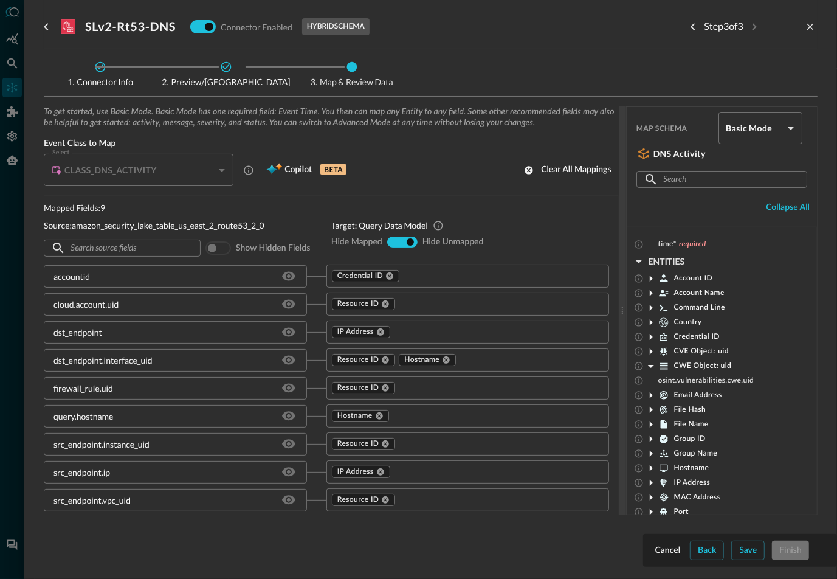
click at [745, 546] on div "To get started, use Basic Mode. Basic Mode has one required field: Event Time. …" at bounding box center [431, 329] width 774 height 447
drag, startPoint x: 745, startPoint y: 547, endPoint x: 692, endPoint y: 520, distance: 59.3
click at [743, 547] on div "To get started, use Basic Mode. Basic Mode has one required field: Event Time. …" at bounding box center [431, 329] width 774 height 447
drag, startPoint x: 223, startPoint y: 167, endPoint x: 217, endPoint y: 176, distance: 11.0
click at [223, 167] on div "CLASS_DNS_ACTIVITY" at bounding box center [142, 170] width 182 height 32
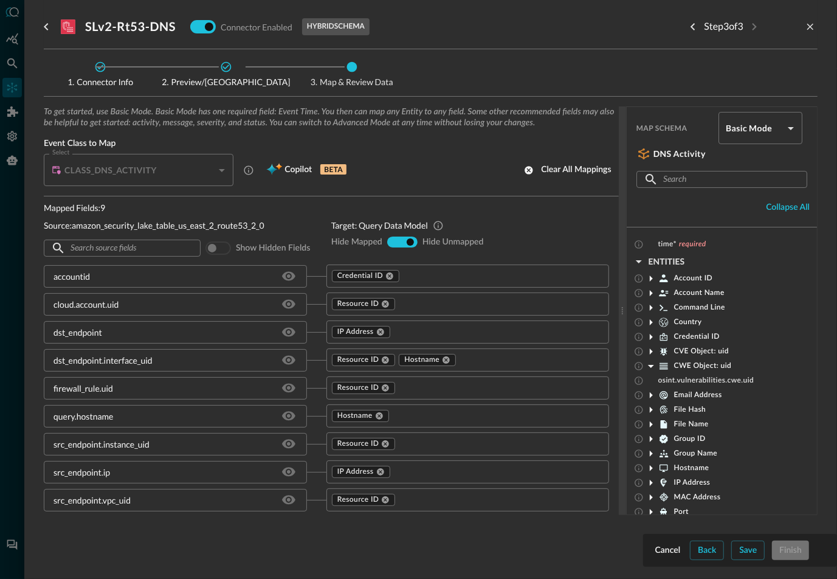
click at [221, 167] on div "CLASS_DNS_ACTIVITY" at bounding box center [142, 170] width 182 height 32
click at [59, 167] on icon at bounding box center [56, 170] width 9 height 9
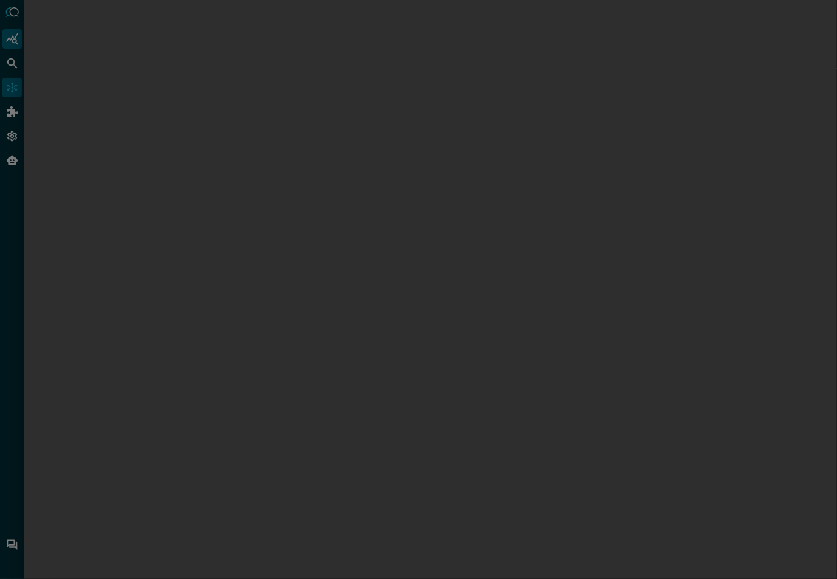
click at [13, 38] on div at bounding box center [418, 289] width 837 height 579
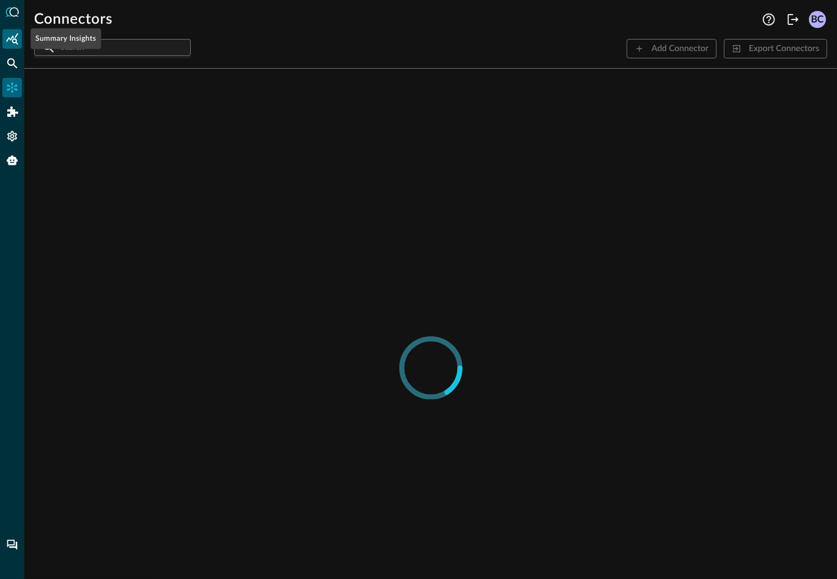
click at [13, 37] on icon "Summary Insights" at bounding box center [12, 39] width 12 height 12
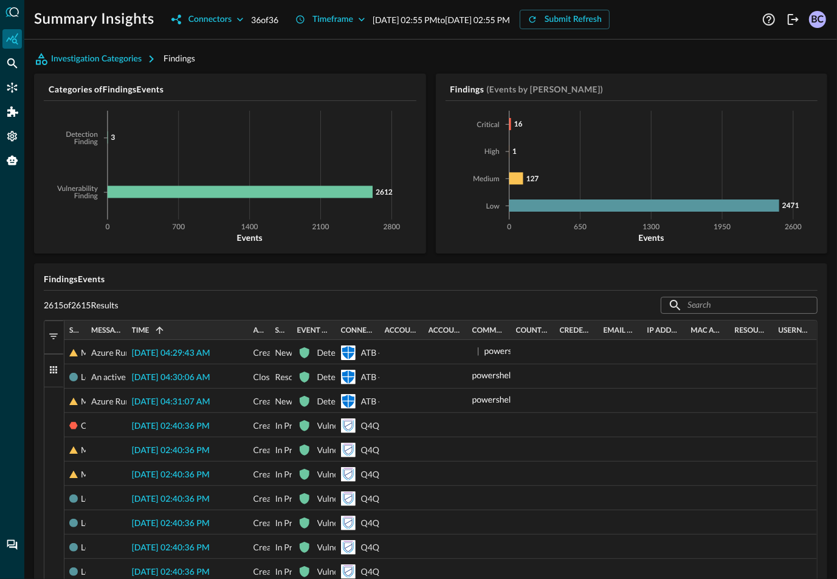
click at [55, 364] on span "button" at bounding box center [53, 369] width 11 height 11
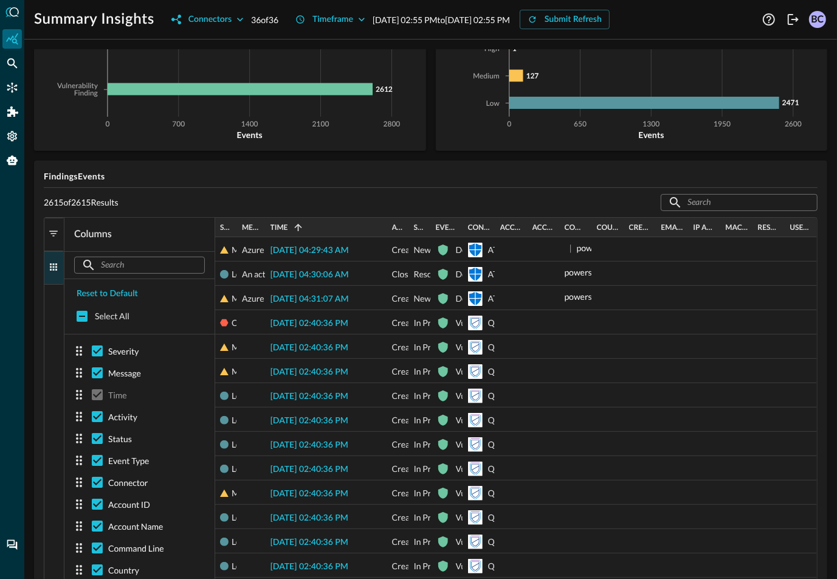
scroll to position [137, 0]
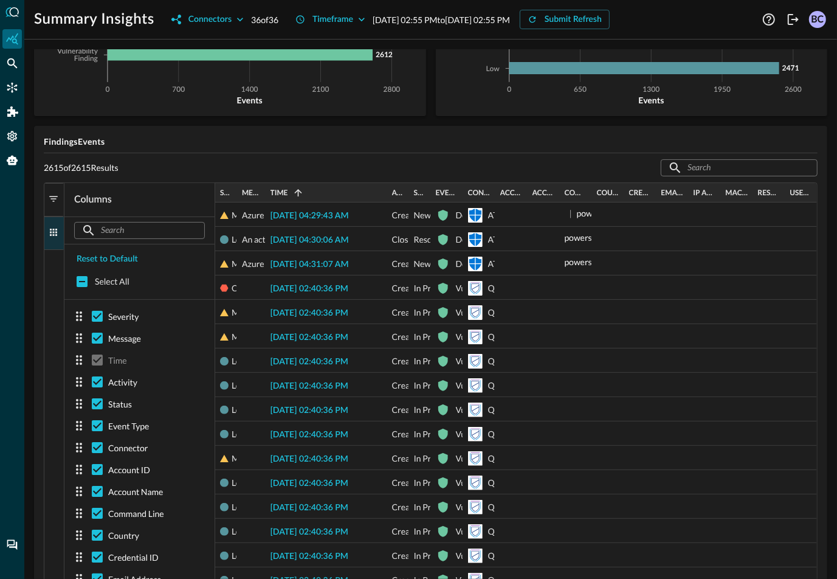
drag, startPoint x: 52, startPoint y: 226, endPoint x: 51, endPoint y: 214, distance: 12.2
click at [51, 227] on span "button" at bounding box center [53, 232] width 11 height 11
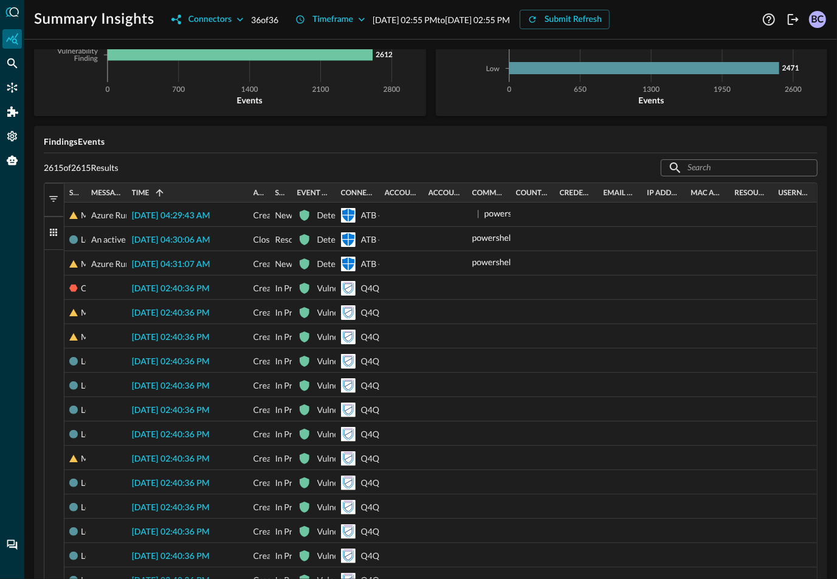
click at [57, 193] on span "button" at bounding box center [53, 198] width 11 height 11
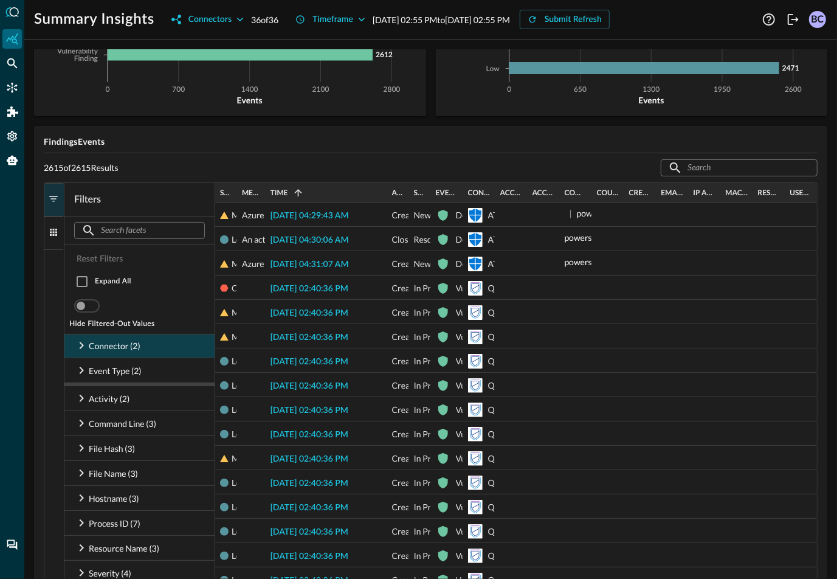
click at [86, 342] on icon at bounding box center [81, 345] width 15 height 15
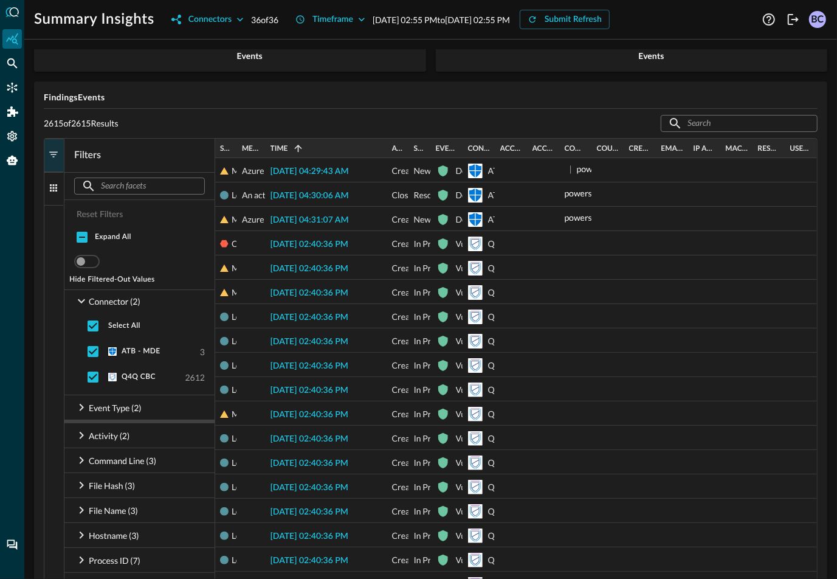
scroll to position [182, 0]
click at [83, 298] on icon at bounding box center [81, 300] width 15 height 15
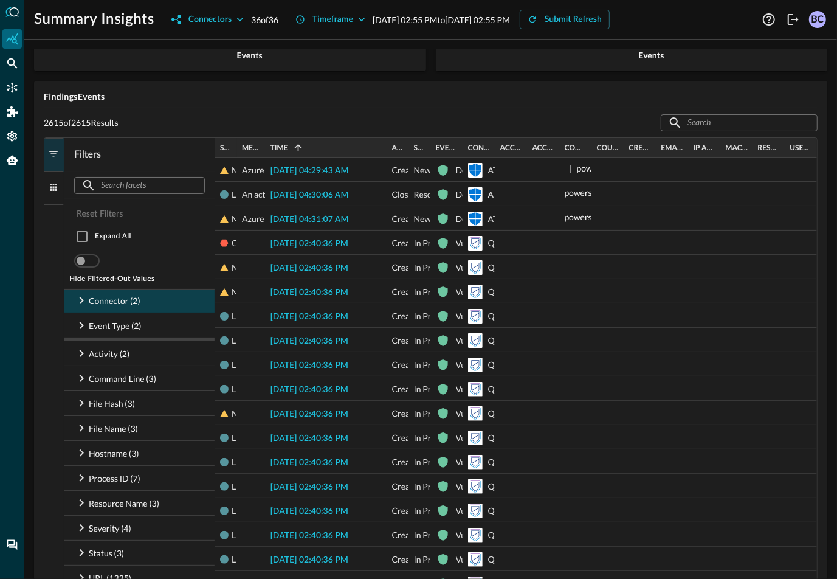
scroll to position [179, 0]
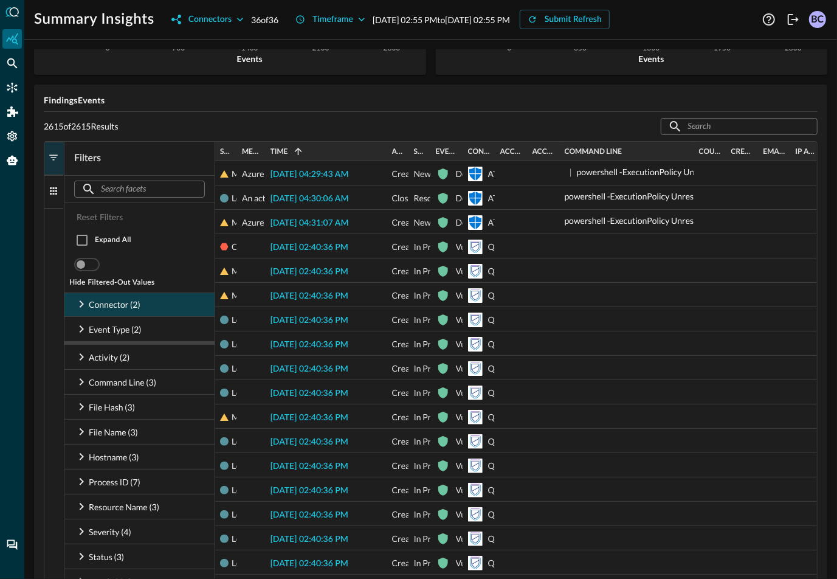
drag, startPoint x: 588, startPoint y: 146, endPoint x: 630, endPoint y: 168, distance: 47.8
click at [691, 159] on div at bounding box center [693, 151] width 5 height 19
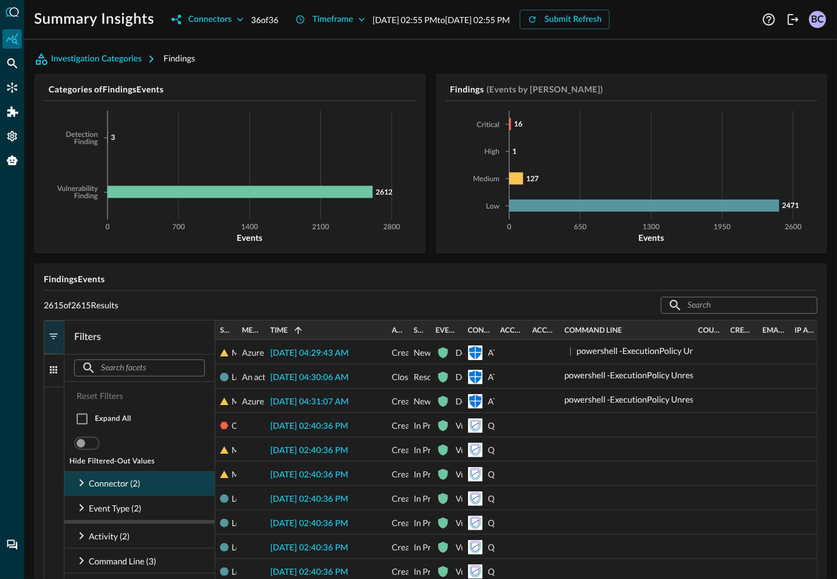
scroll to position [0, 0]
